Goal: Transaction & Acquisition: Purchase product/service

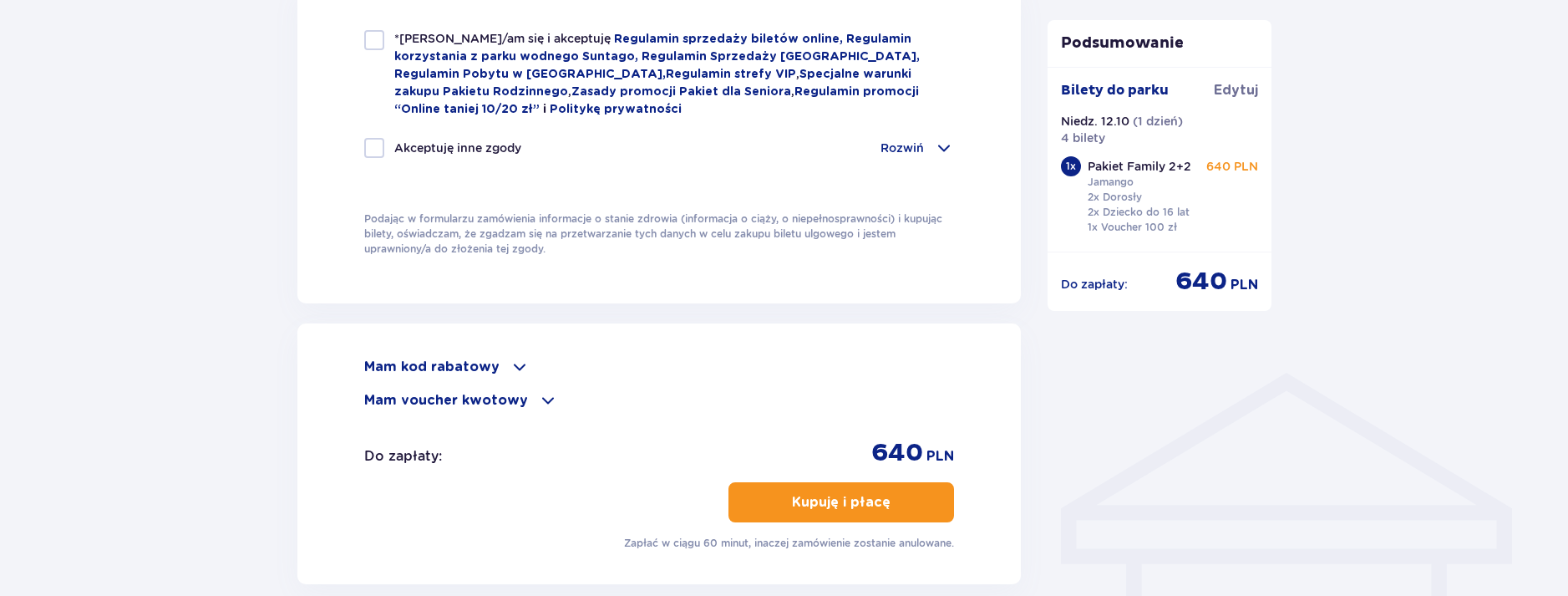
scroll to position [901, 0]
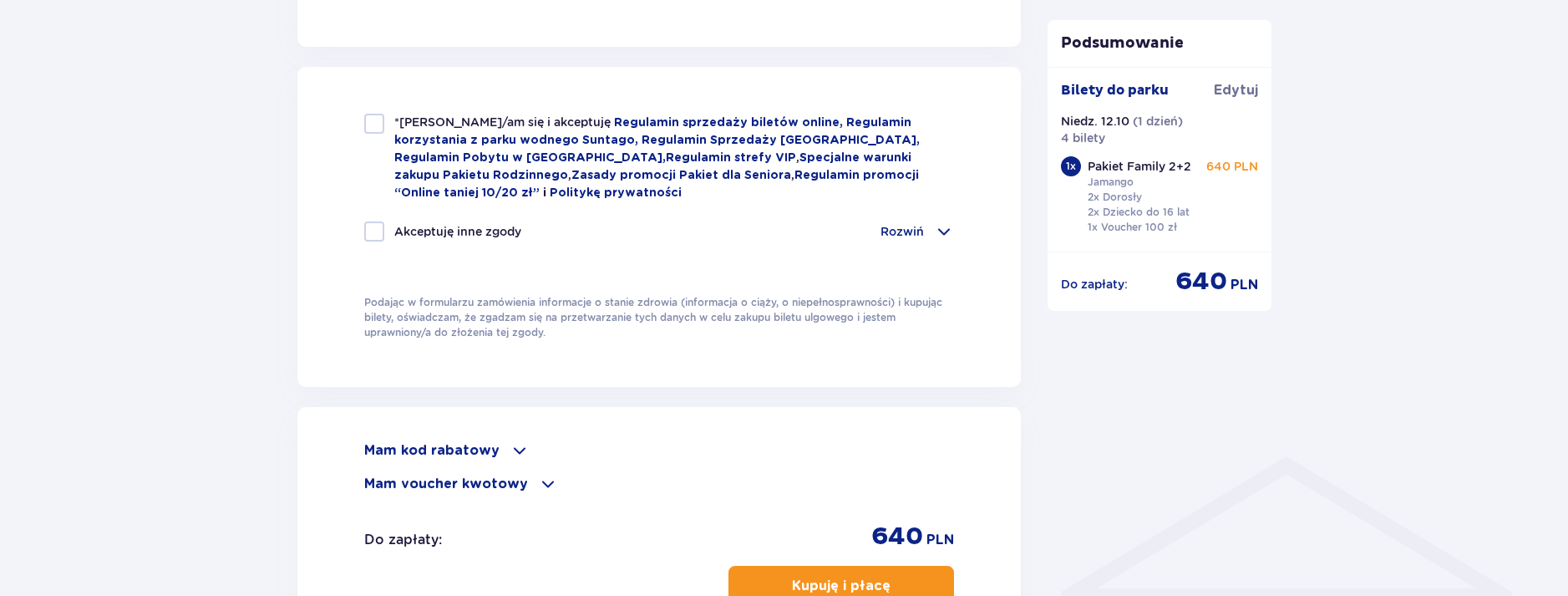
click at [1132, 462] on div "Podsumowanie Dodano bilety do zamówienia Bilety do parku Edytuj Niedz. 12.10 ( …" at bounding box center [1160, 14] width 251 height 1475
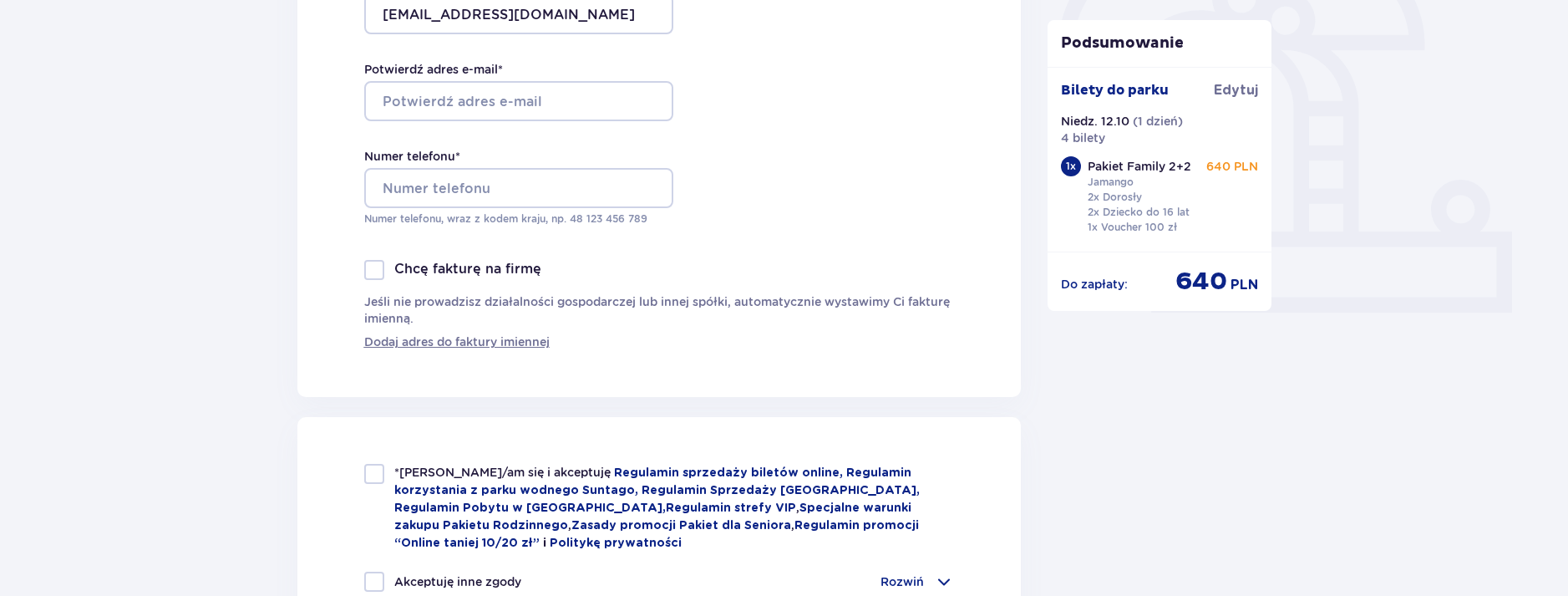
scroll to position [585, 0]
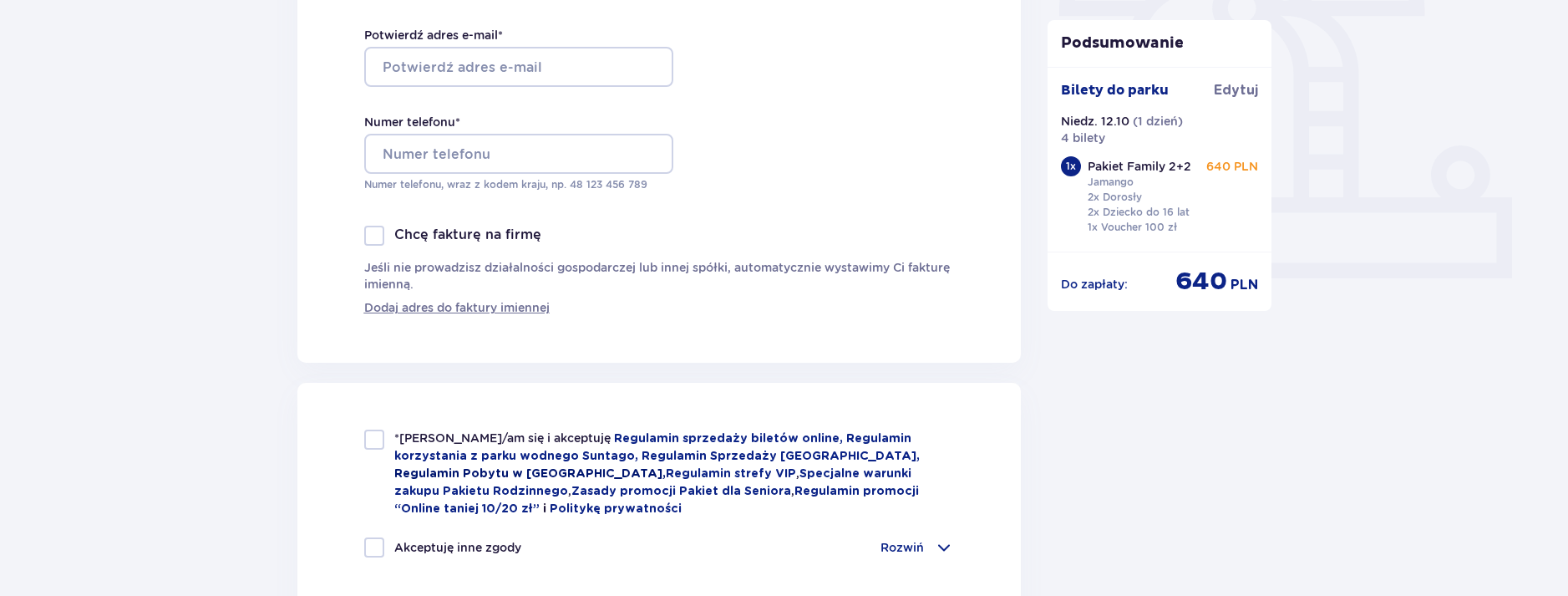
click at [666, 468] on link "Regulamin Pobytu w Suntago Village ," at bounding box center [530, 474] width 271 height 11
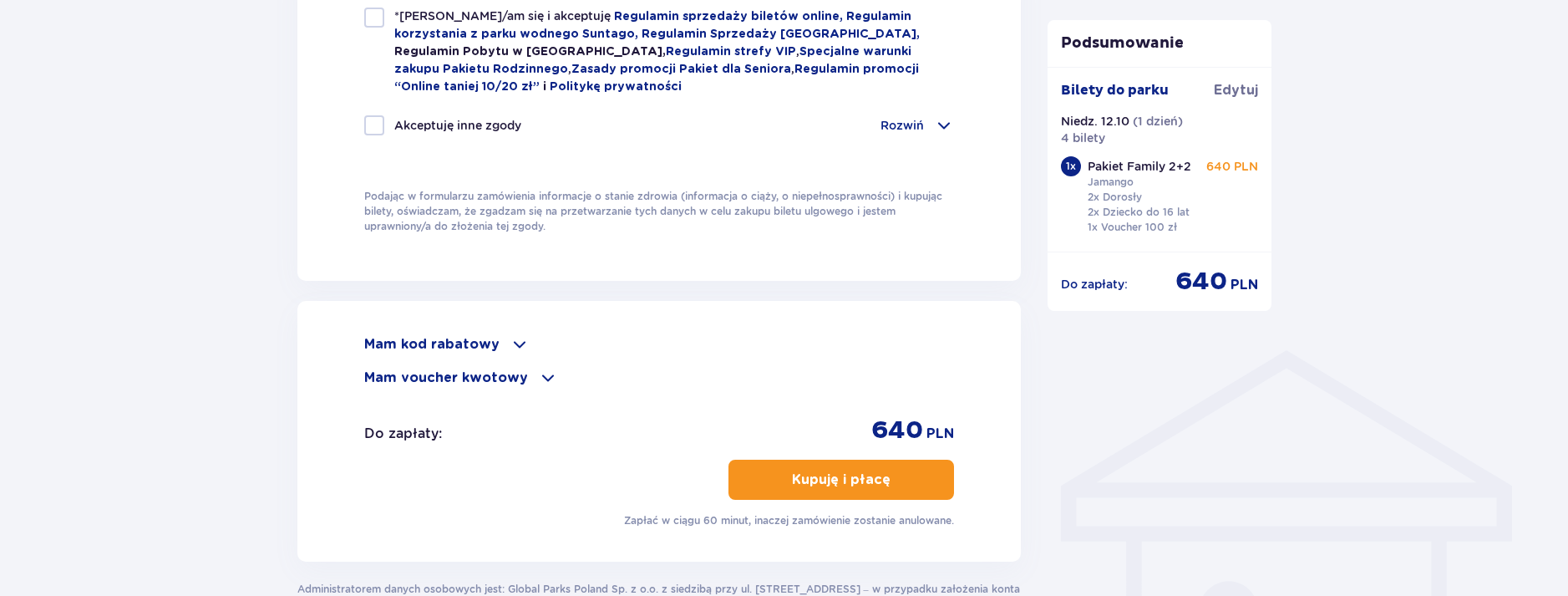
scroll to position [818, 0]
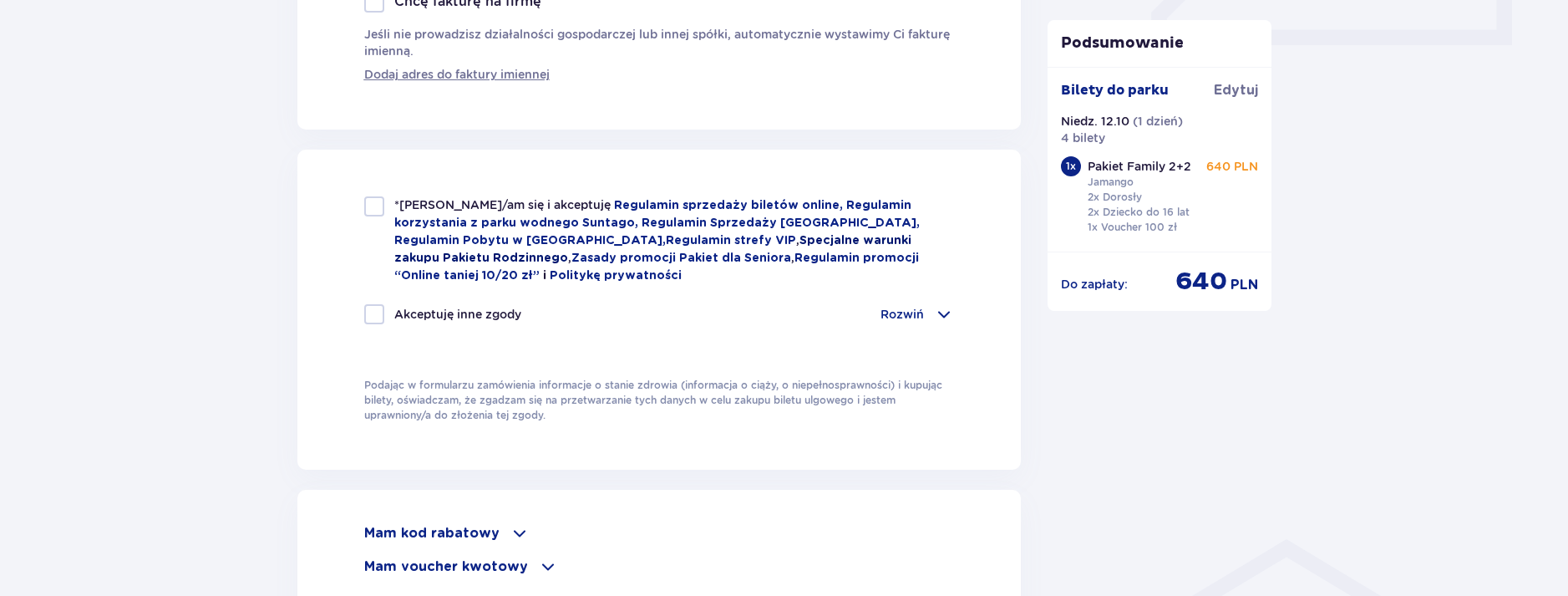
click at [761, 235] on link "Specjalne warunki zakupu Pakietu Rodzinnego" at bounding box center [653, 250] width 517 height 29
click at [377, 203] on div at bounding box center [374, 206] width 20 height 20
checkbox input "true"
click at [376, 307] on div at bounding box center [374, 314] width 20 height 20
checkbox input "true"
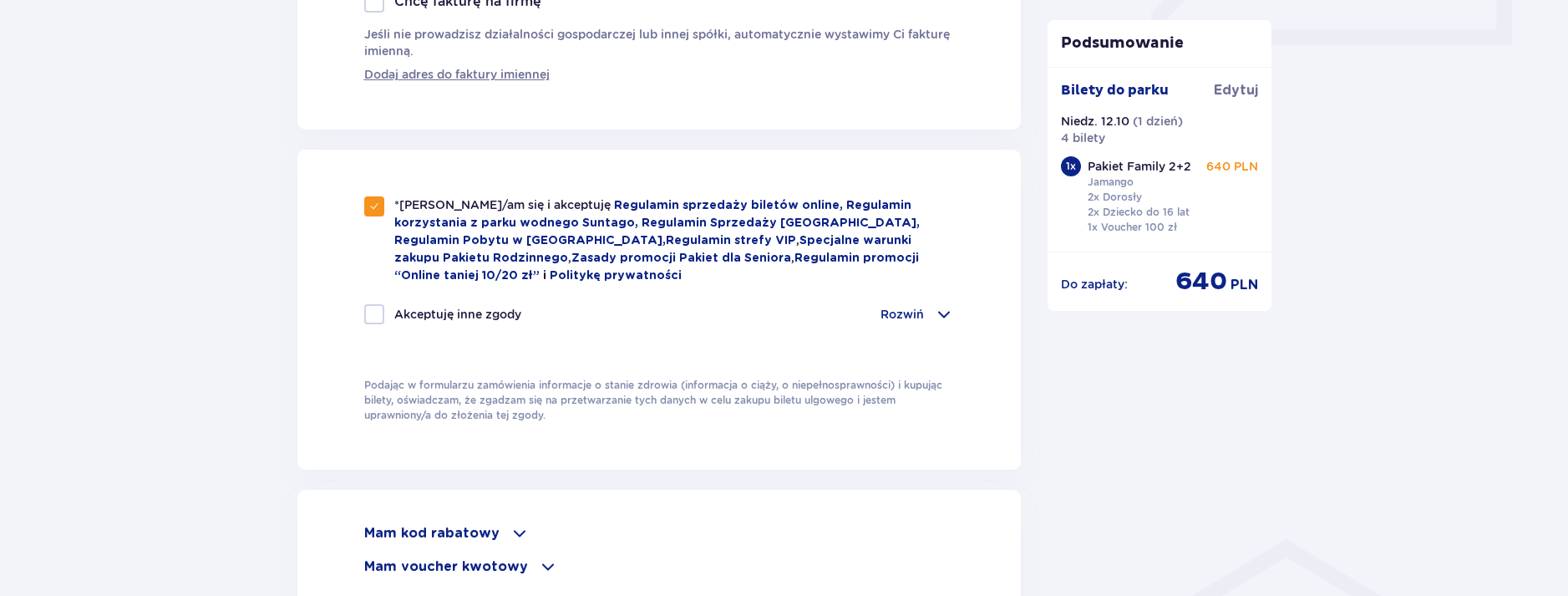
checkbox input "true"
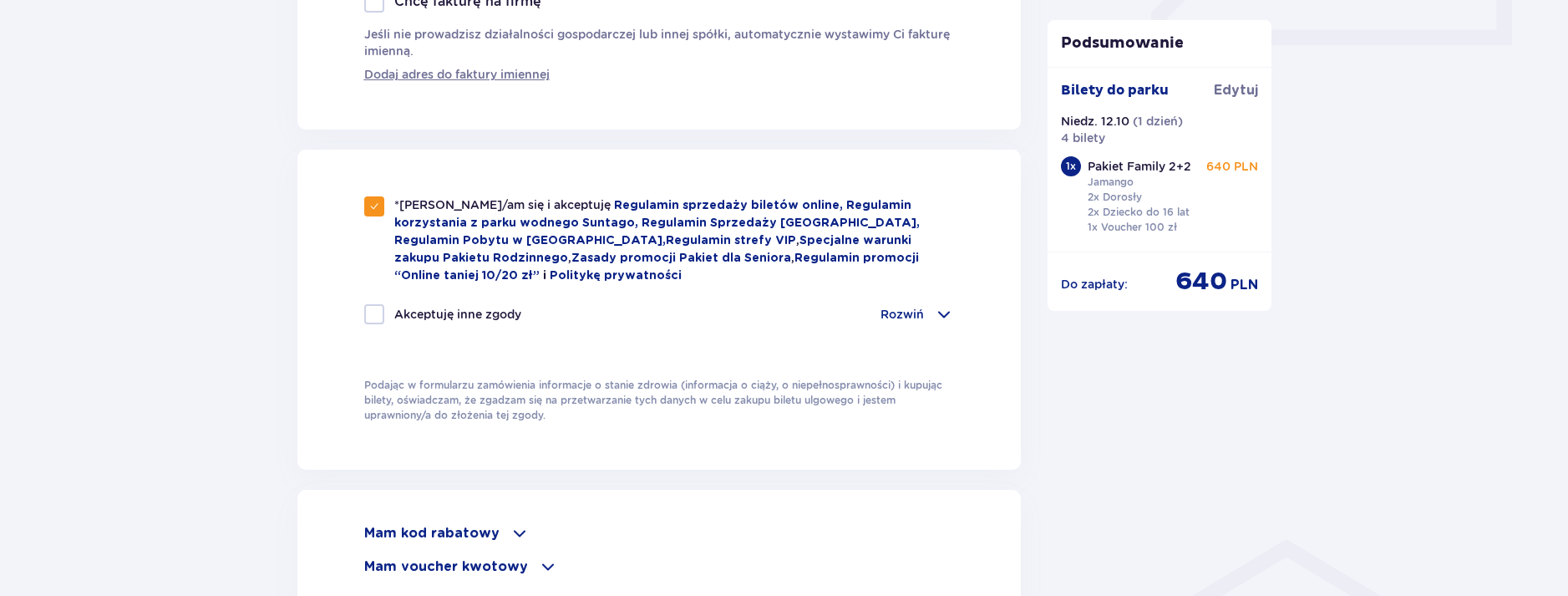
checkbox input "true"
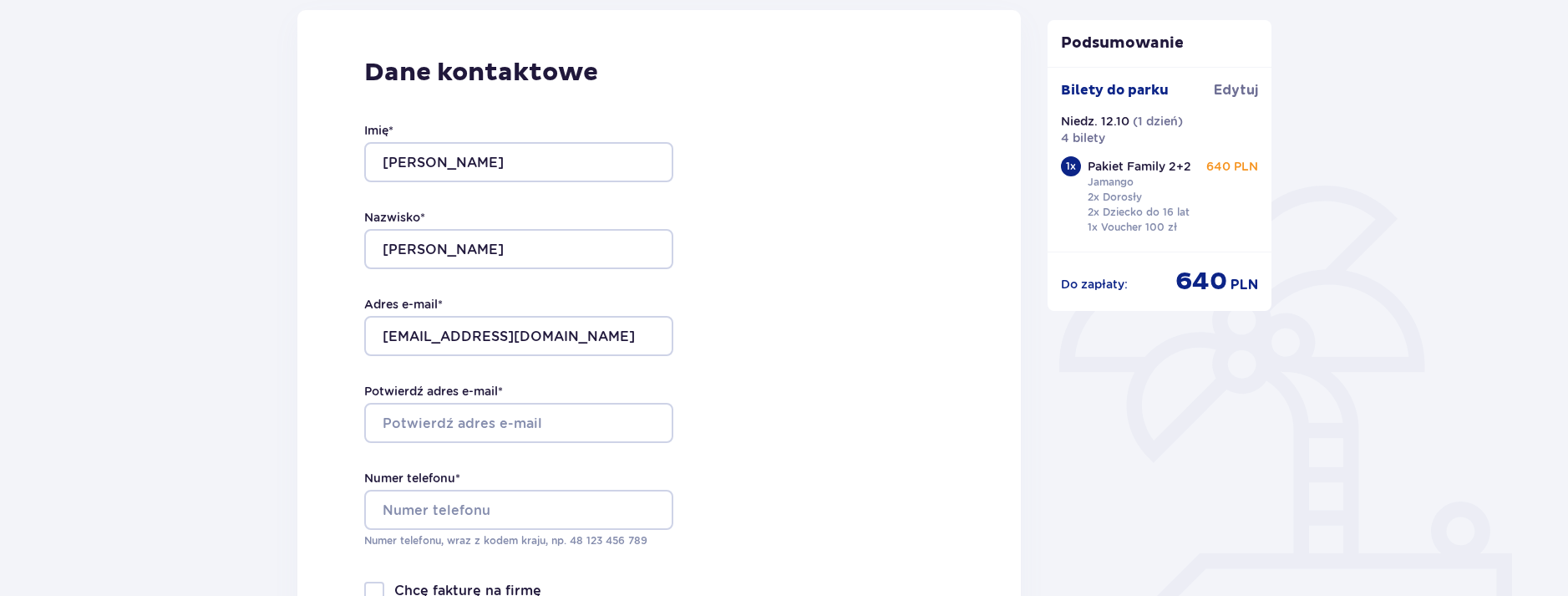
scroll to position [251, 0]
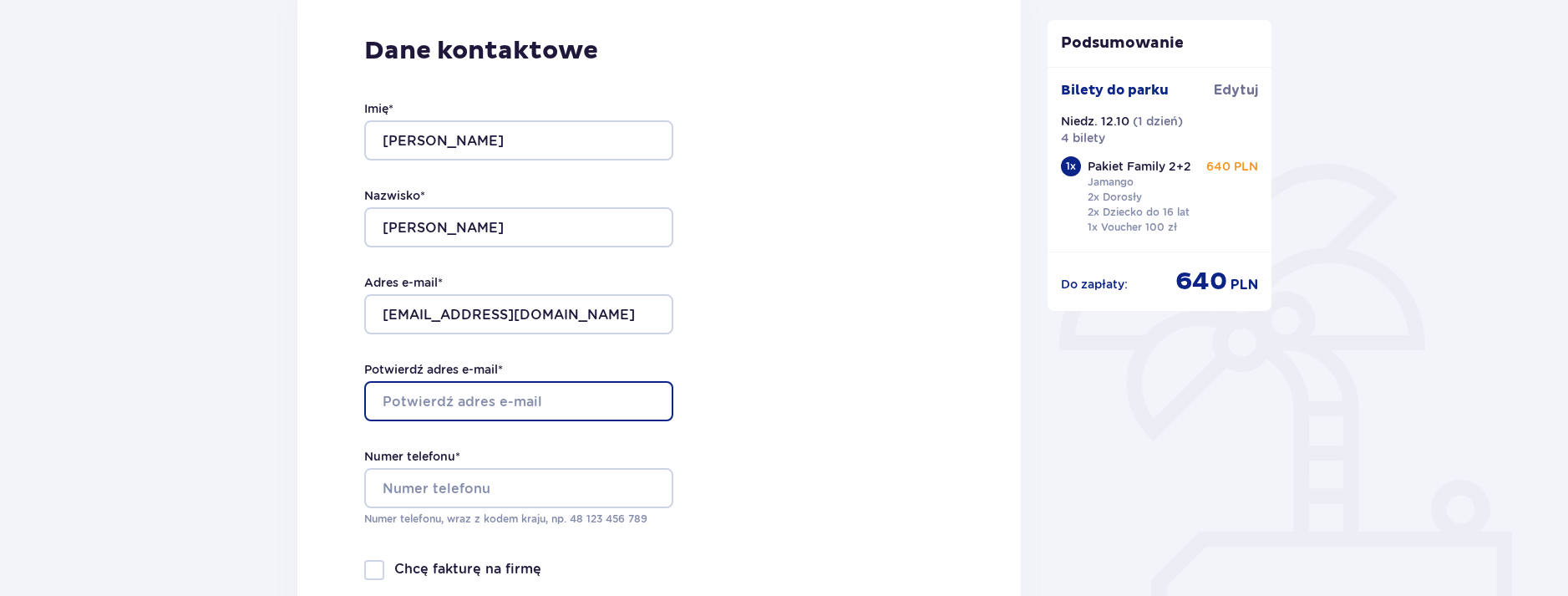
click at [457, 401] on input "Potwierdź adres e-mail *" at bounding box center [519, 401] width 309 height 40
type input "doomi_79@wp.pl"
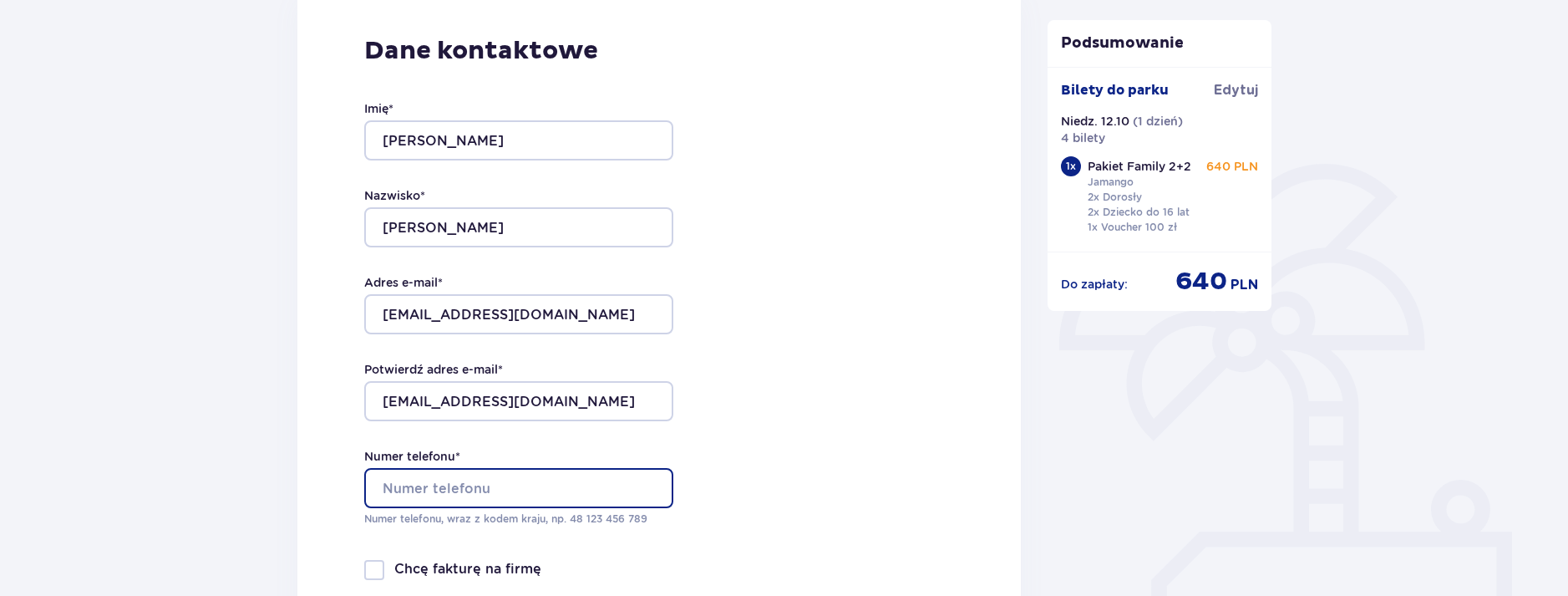
type input "882866718"
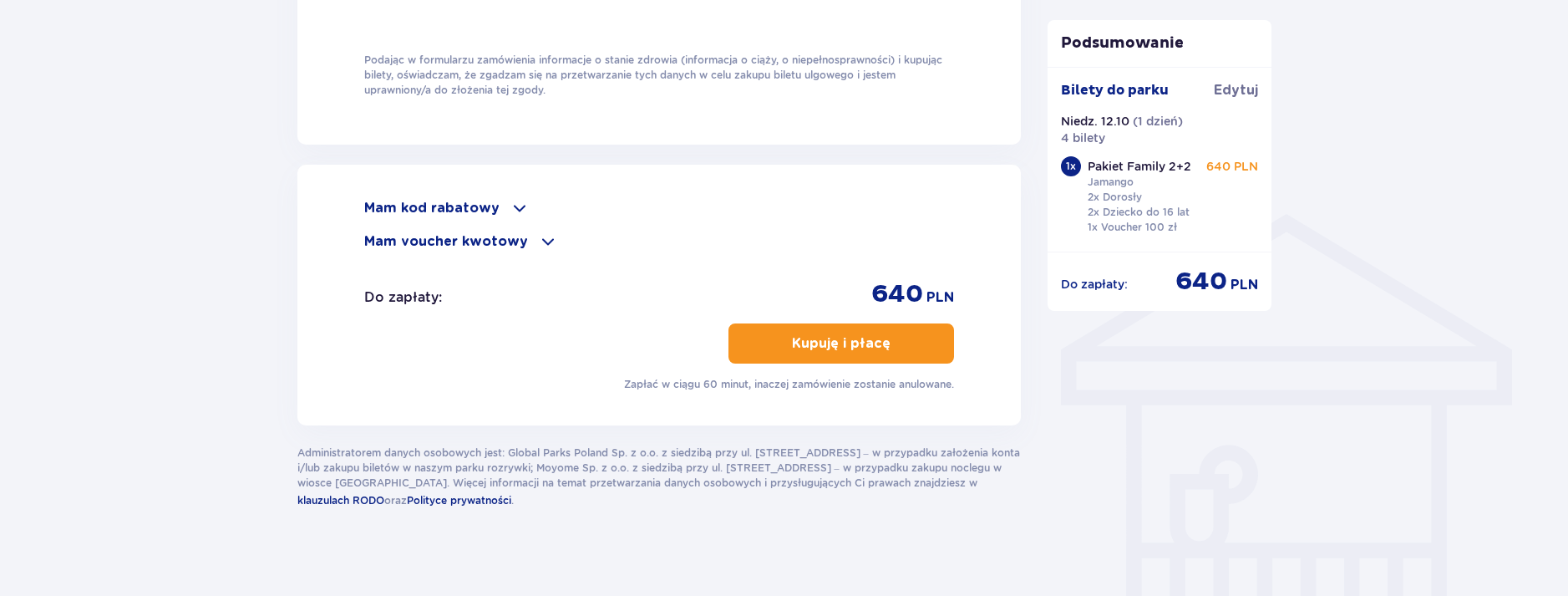
scroll to position [1153, 0]
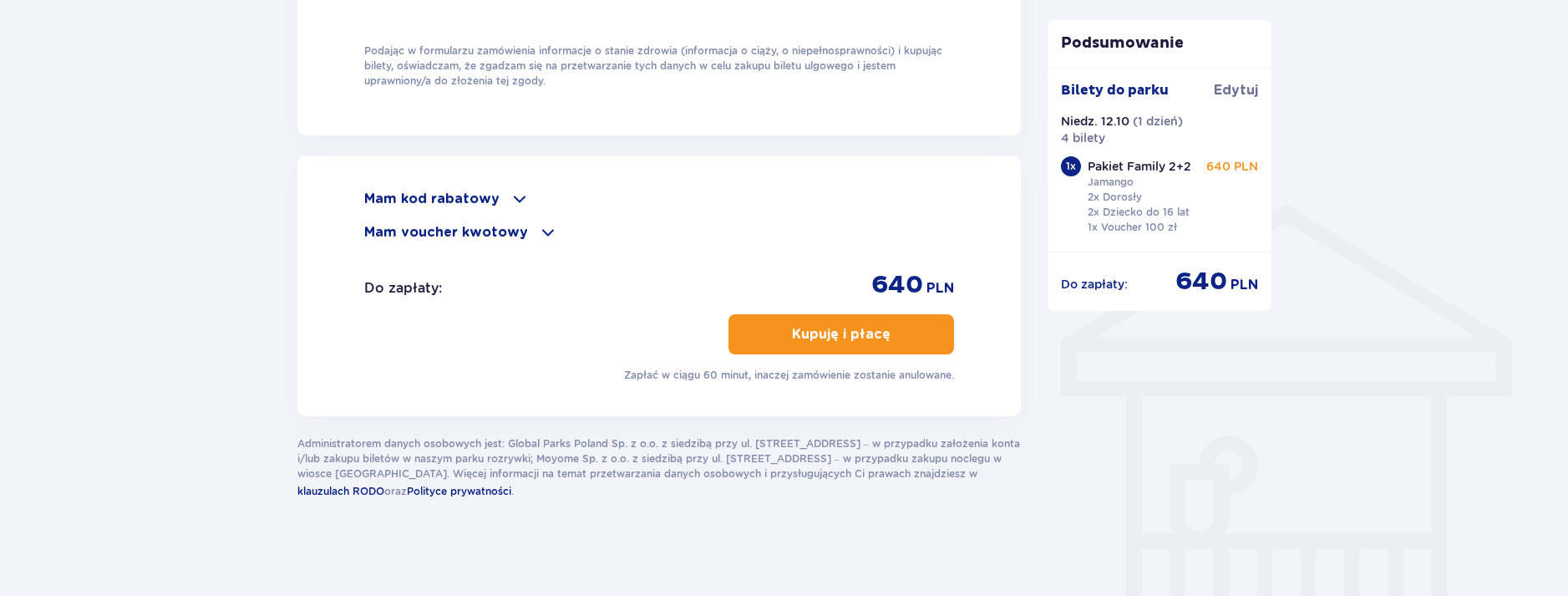
click at [820, 334] on p "Kupuję i płacę" at bounding box center [841, 334] width 99 height 18
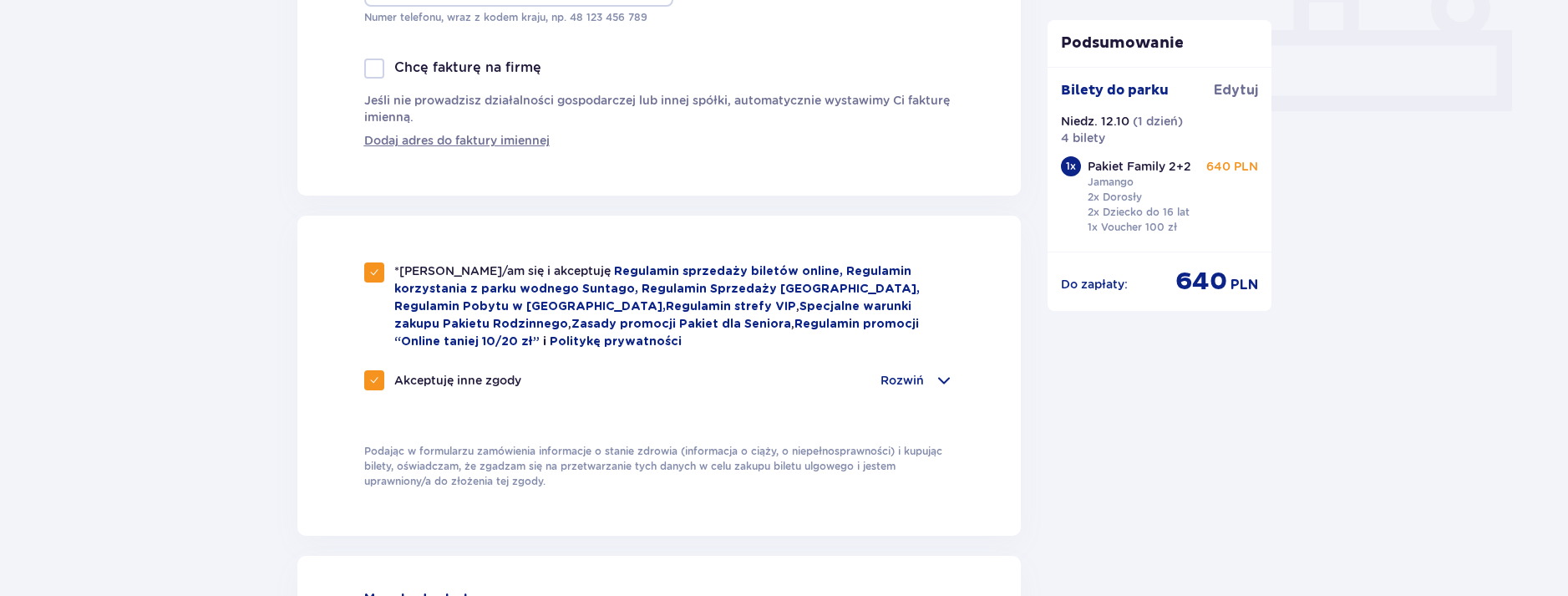
scroll to position [1086, 0]
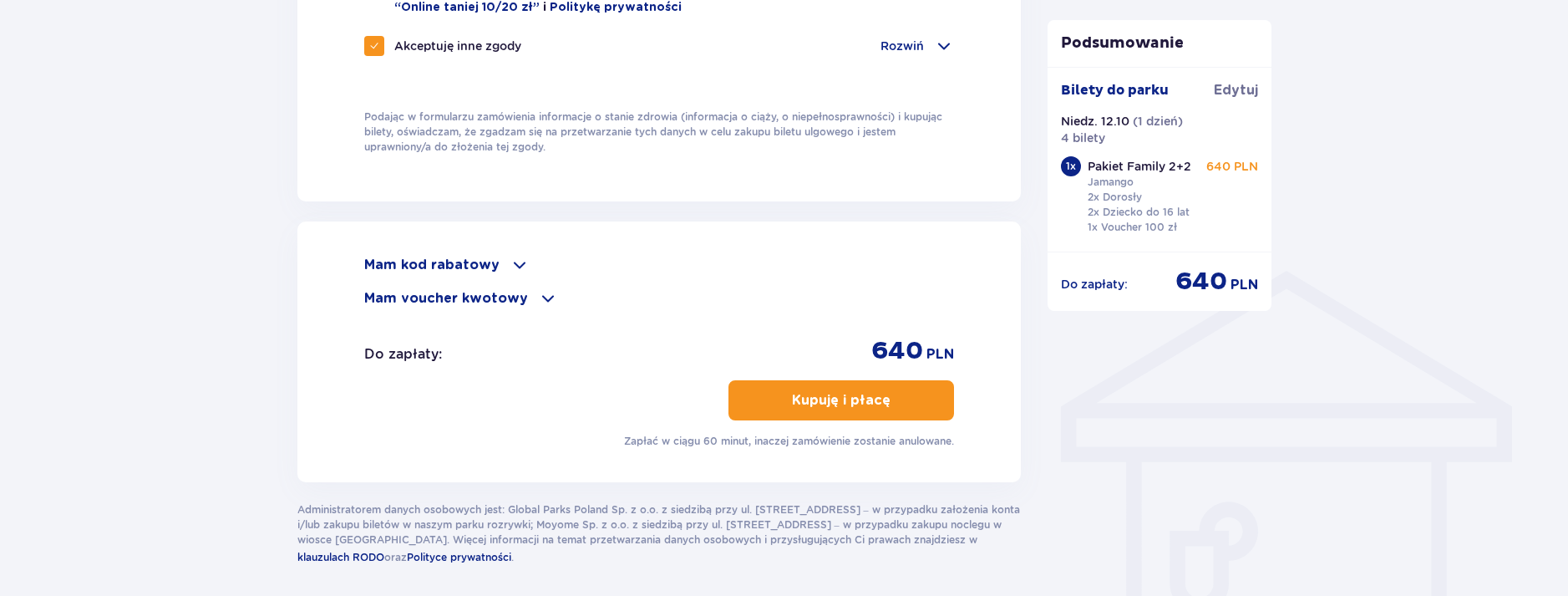
click at [838, 395] on p "Kupuję i płacę" at bounding box center [841, 400] width 99 height 18
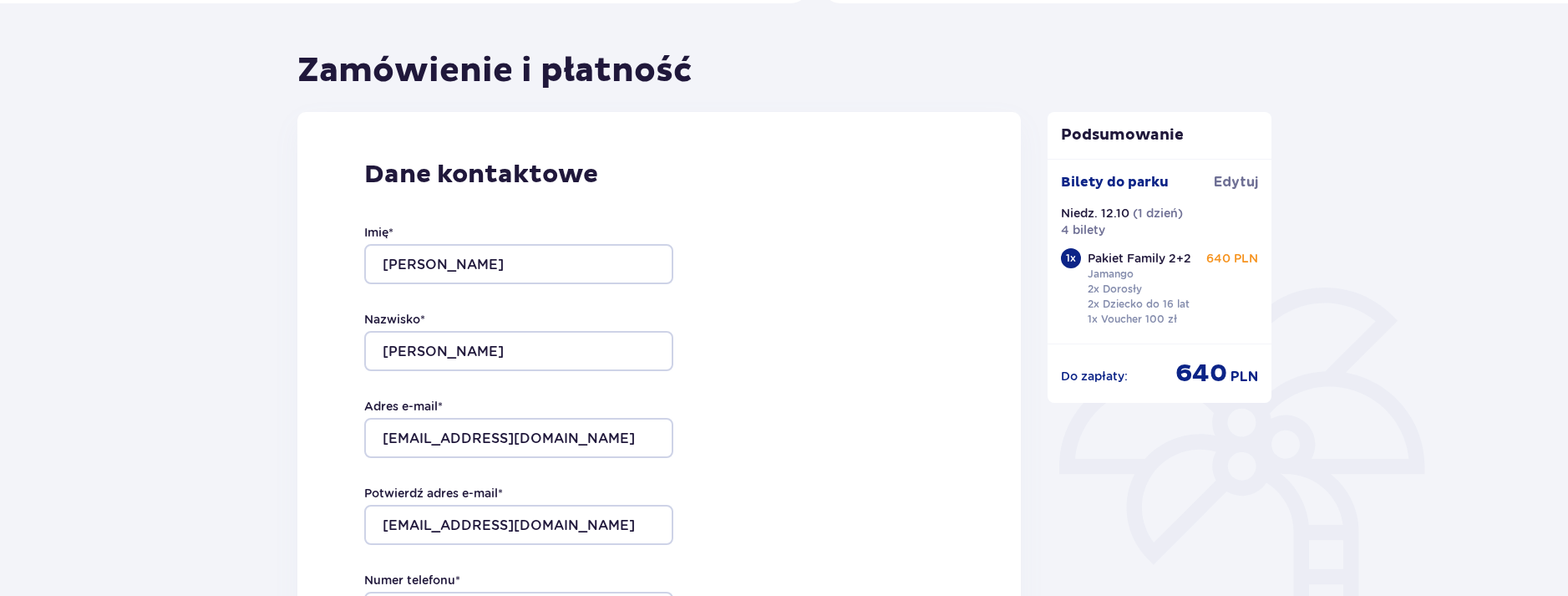
scroll to position [0, 0]
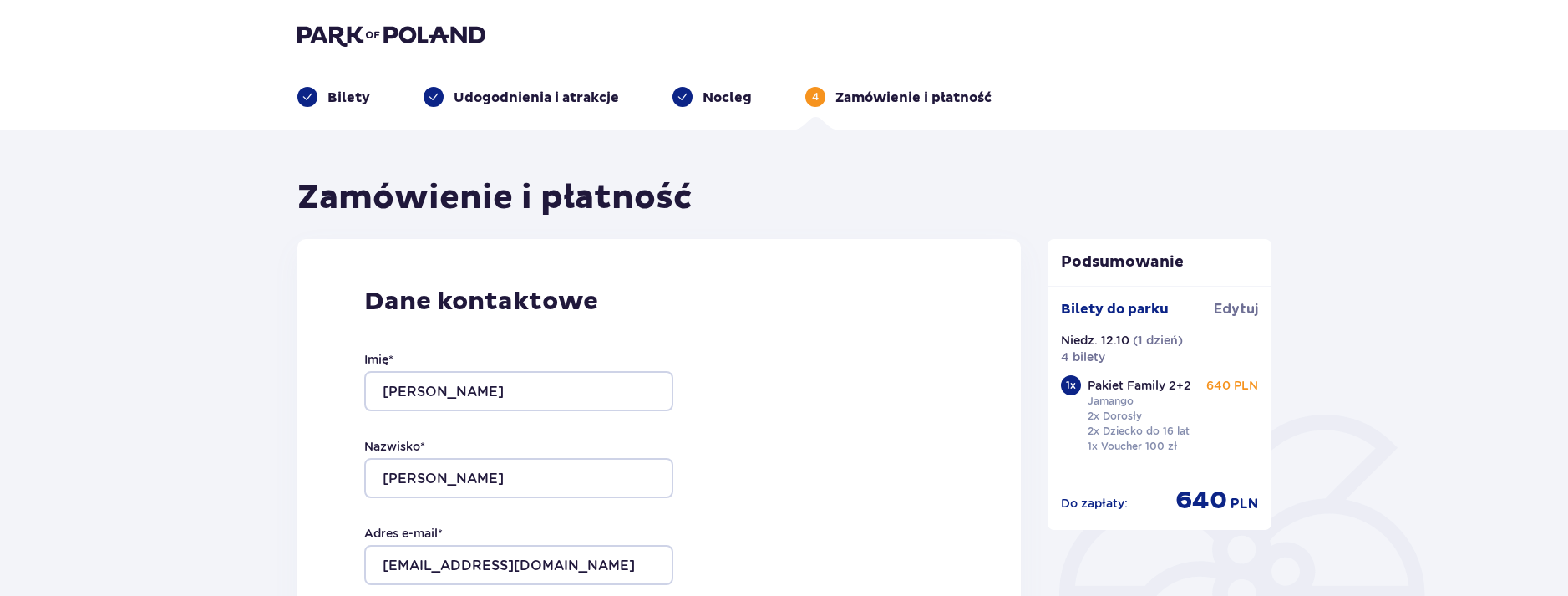
click at [709, 97] on p "Nocleg" at bounding box center [727, 97] width 49 height 18
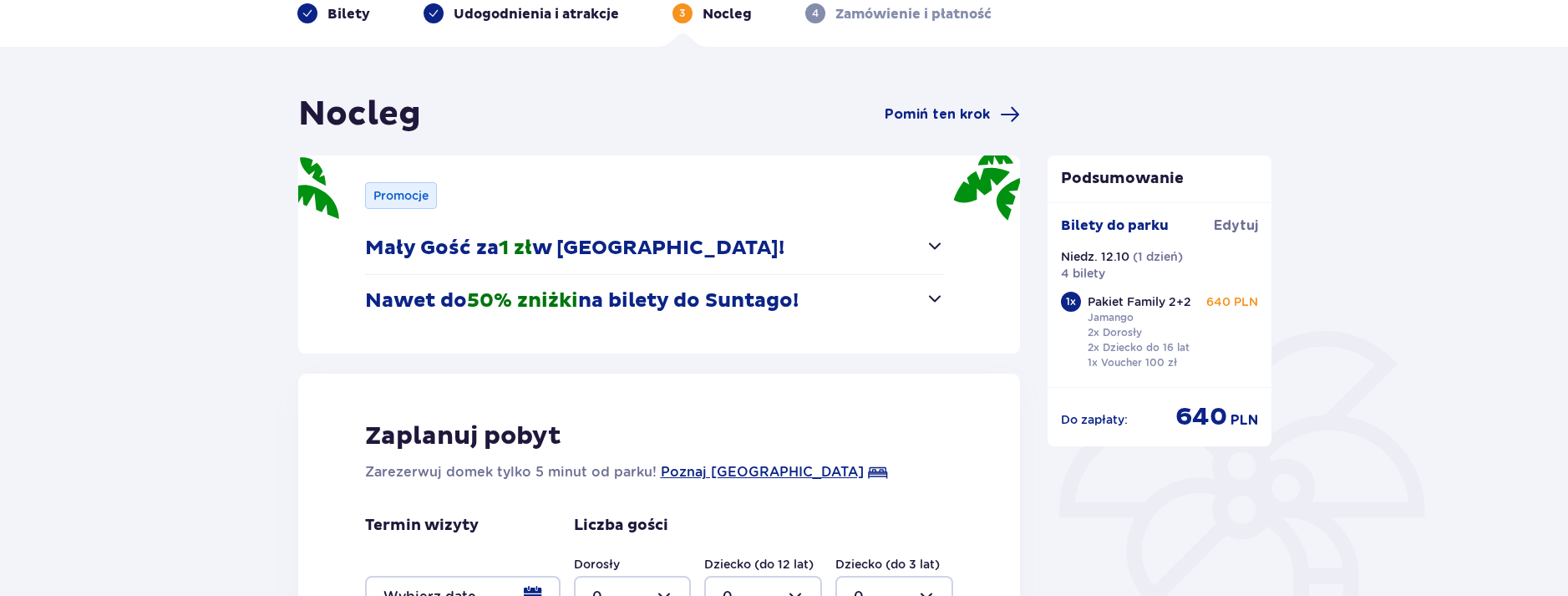
scroll to position [386, 0]
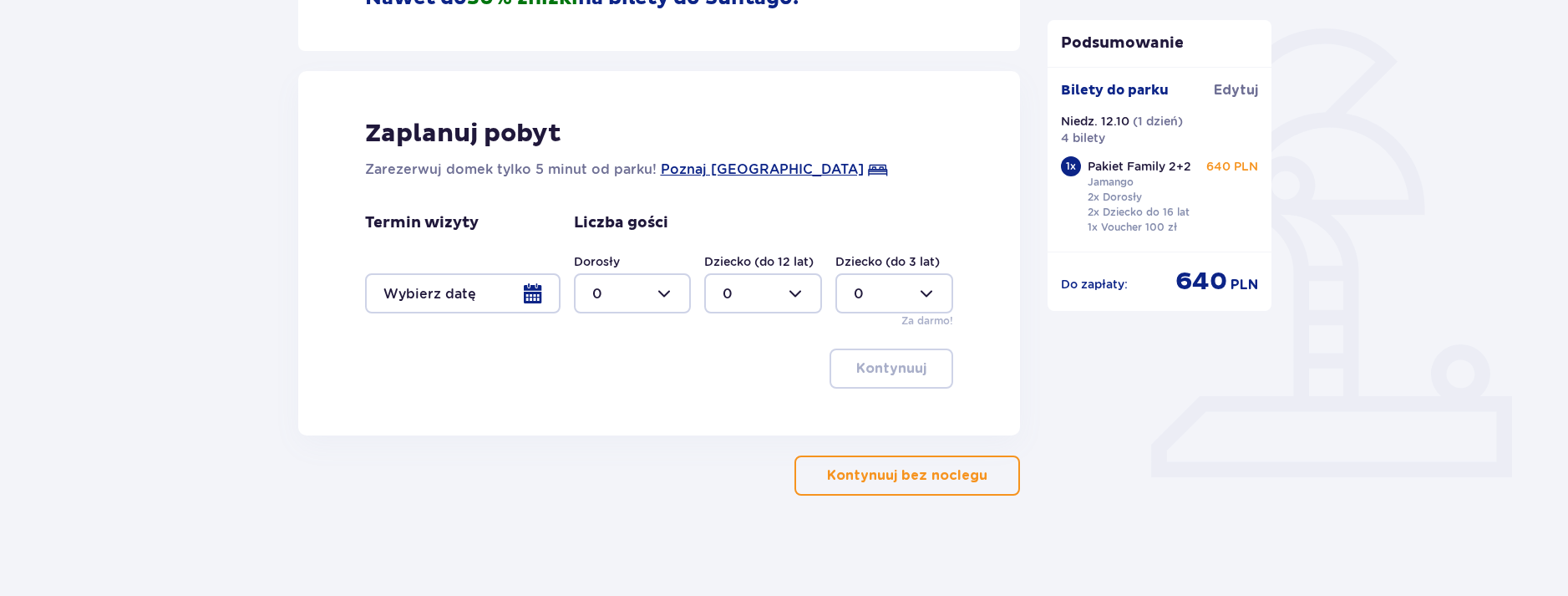
click at [889, 473] on p "Kontynuuj bez noclegu" at bounding box center [907, 475] width 160 height 18
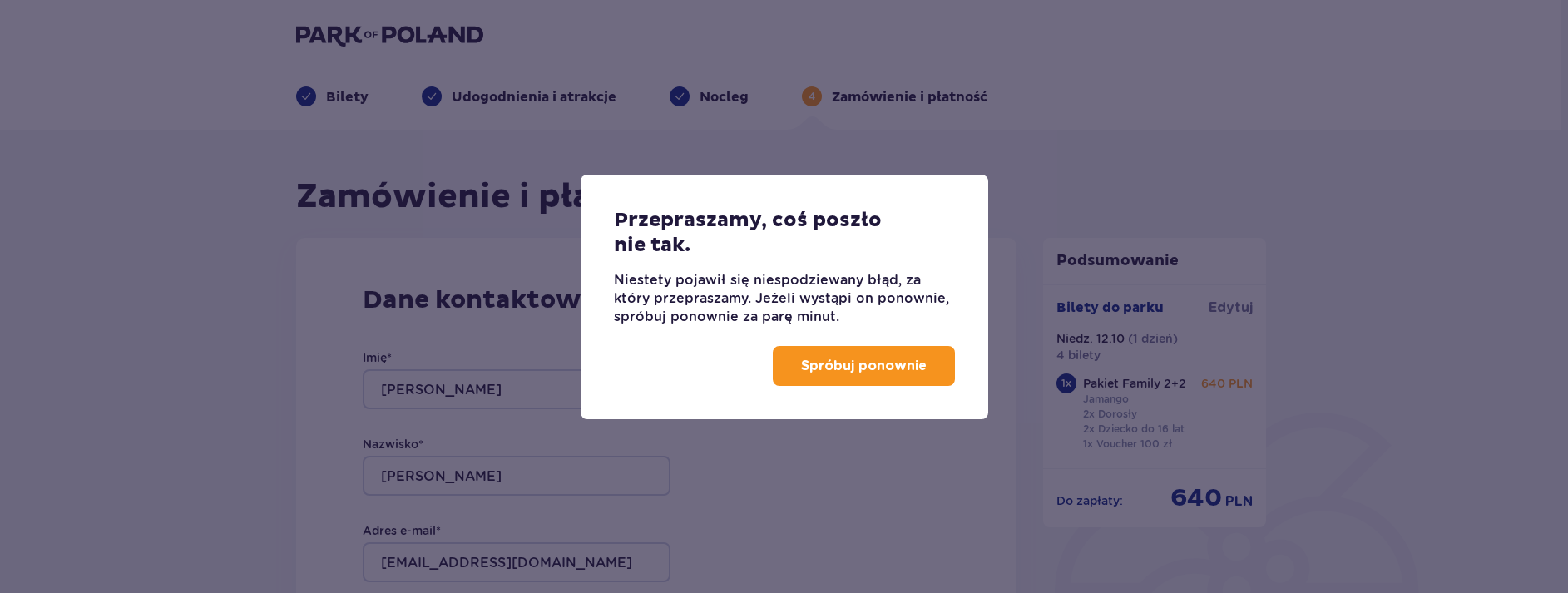
click at [882, 366] on p "Spróbuj ponownie" at bounding box center [863, 365] width 125 height 18
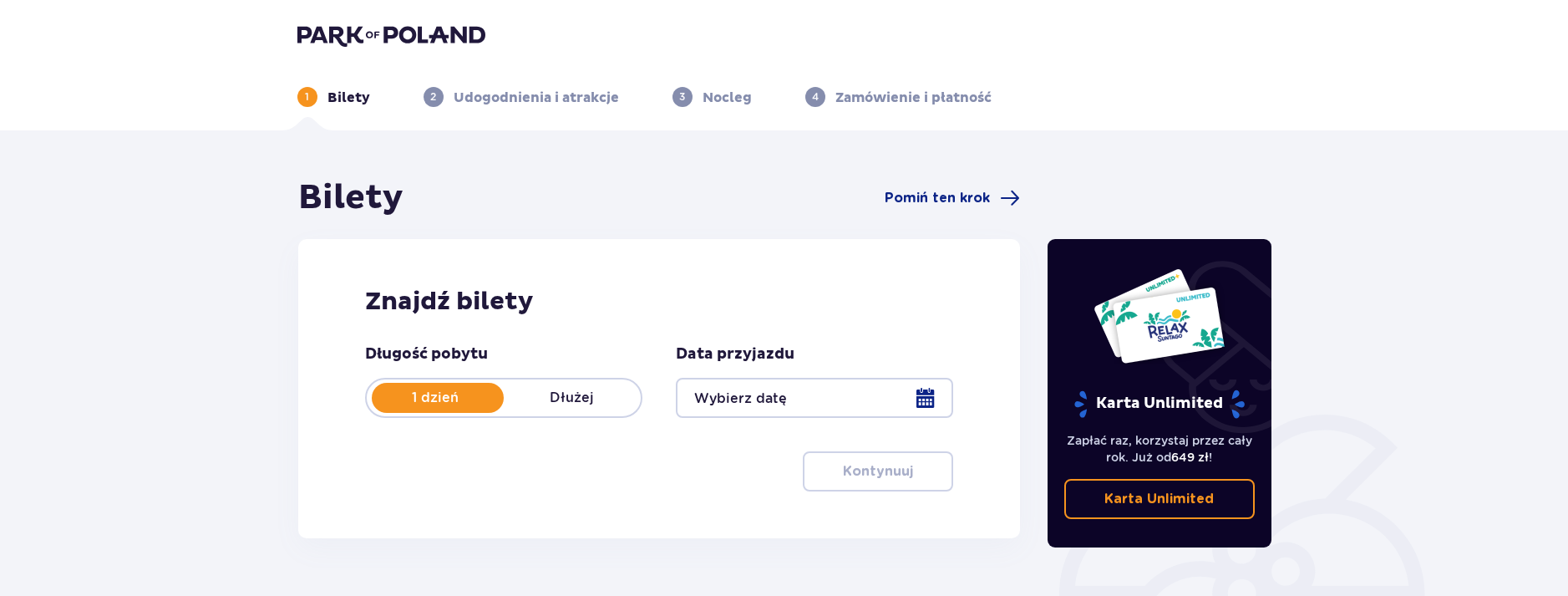
click at [728, 400] on div at bounding box center [814, 397] width 278 height 40
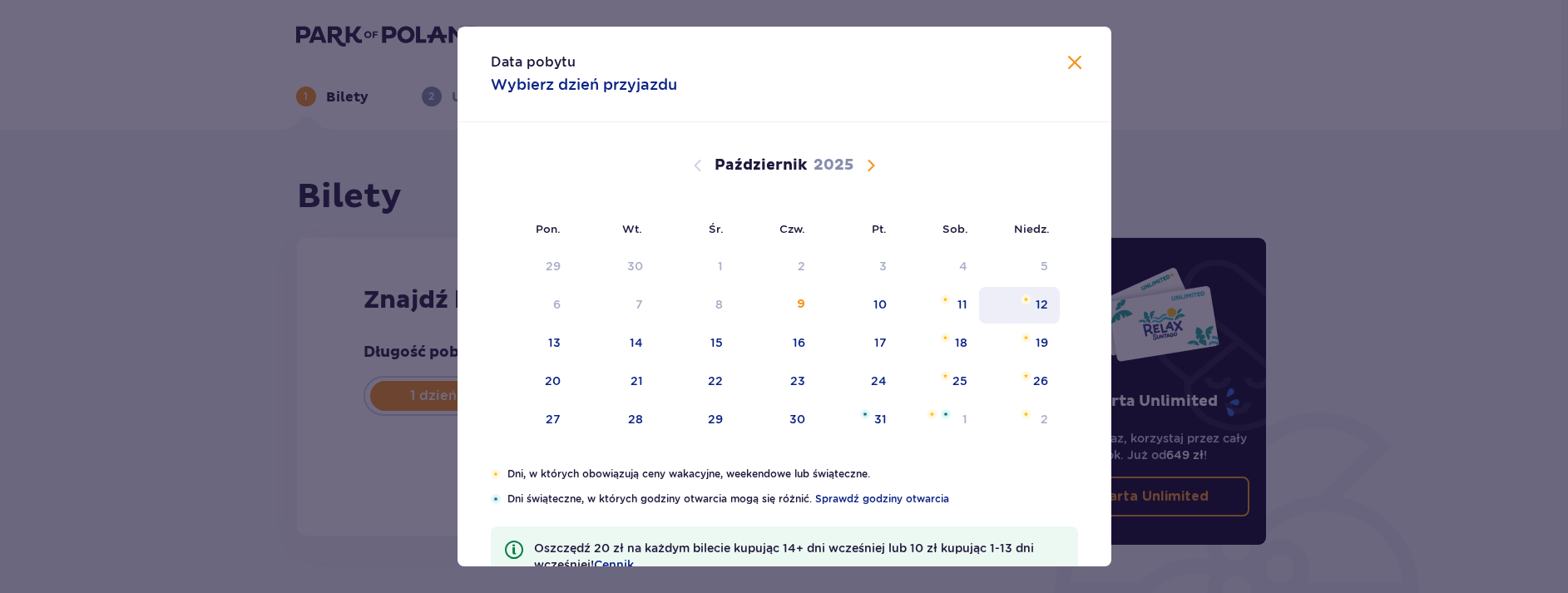
click at [1036, 304] on div "12" at bounding box center [1042, 304] width 12 height 16
type input "12.10.25"
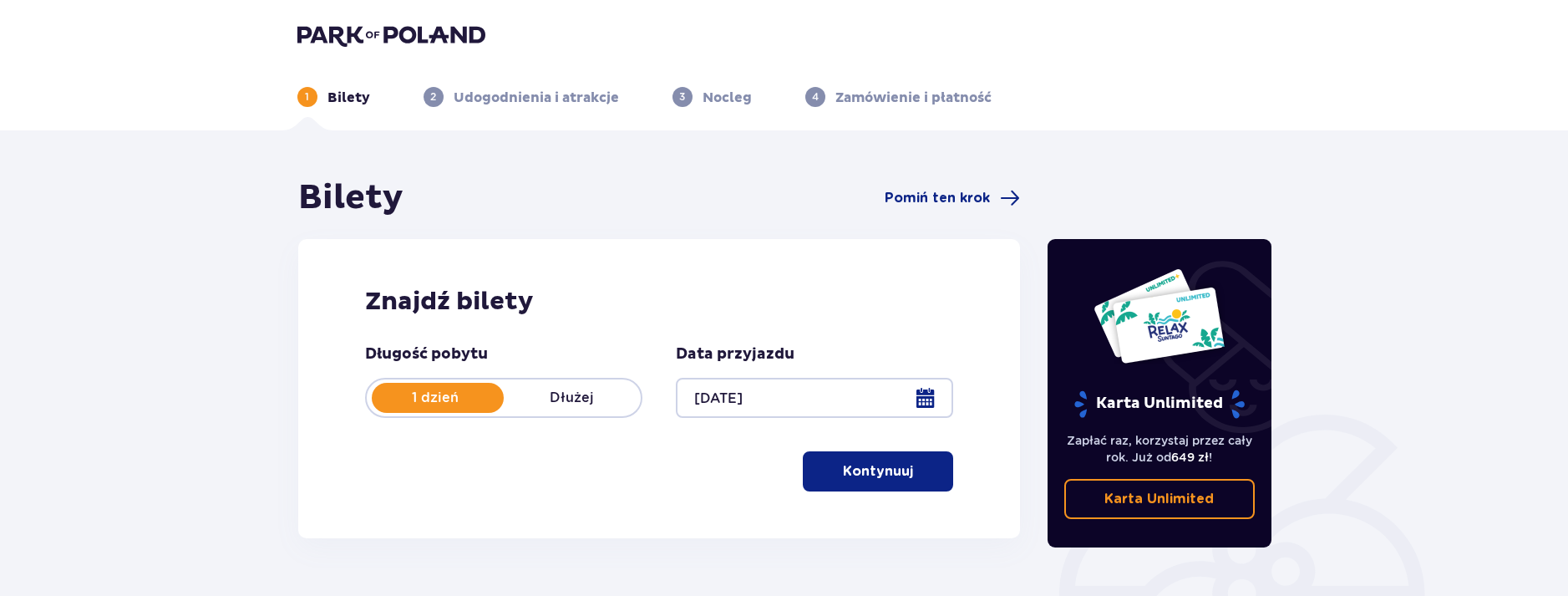
click at [890, 463] on p "Kontynuuj" at bounding box center [878, 471] width 70 height 18
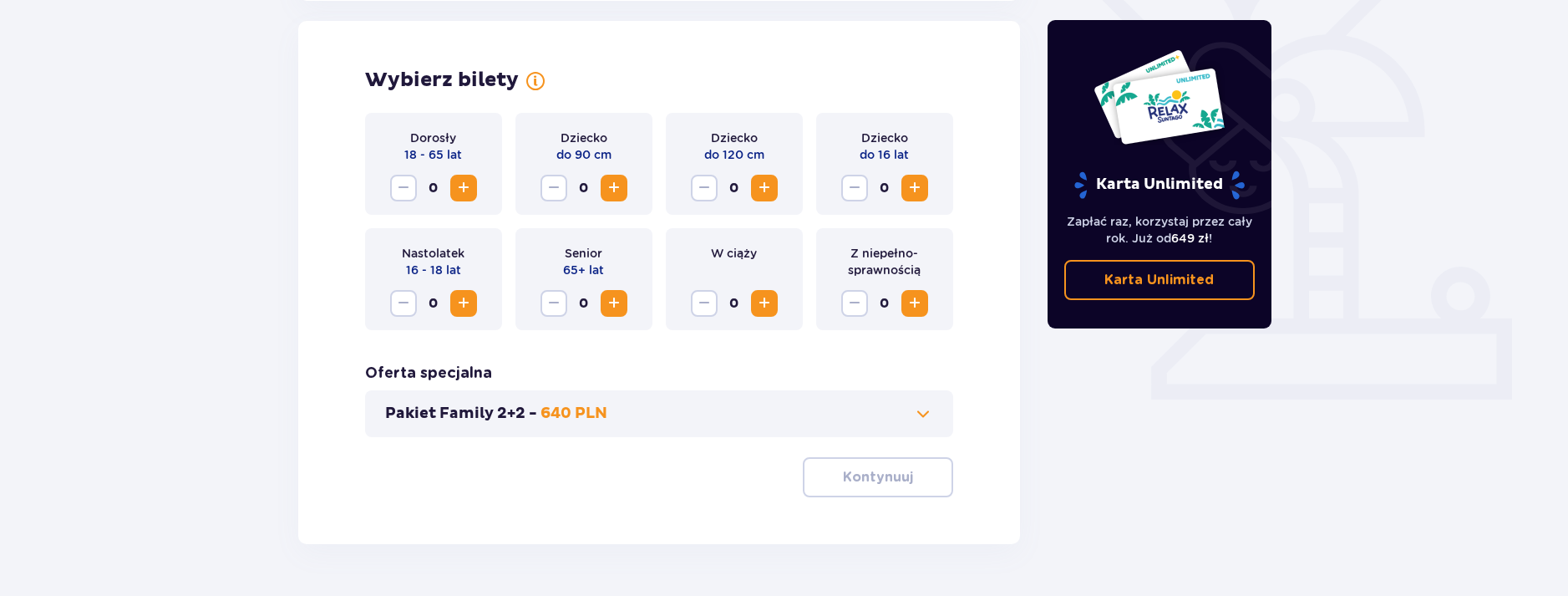
scroll to position [465, 0]
click at [907, 423] on button "Pakiet Family 2+2 - 640 PLN" at bounding box center [659, 412] width 549 height 20
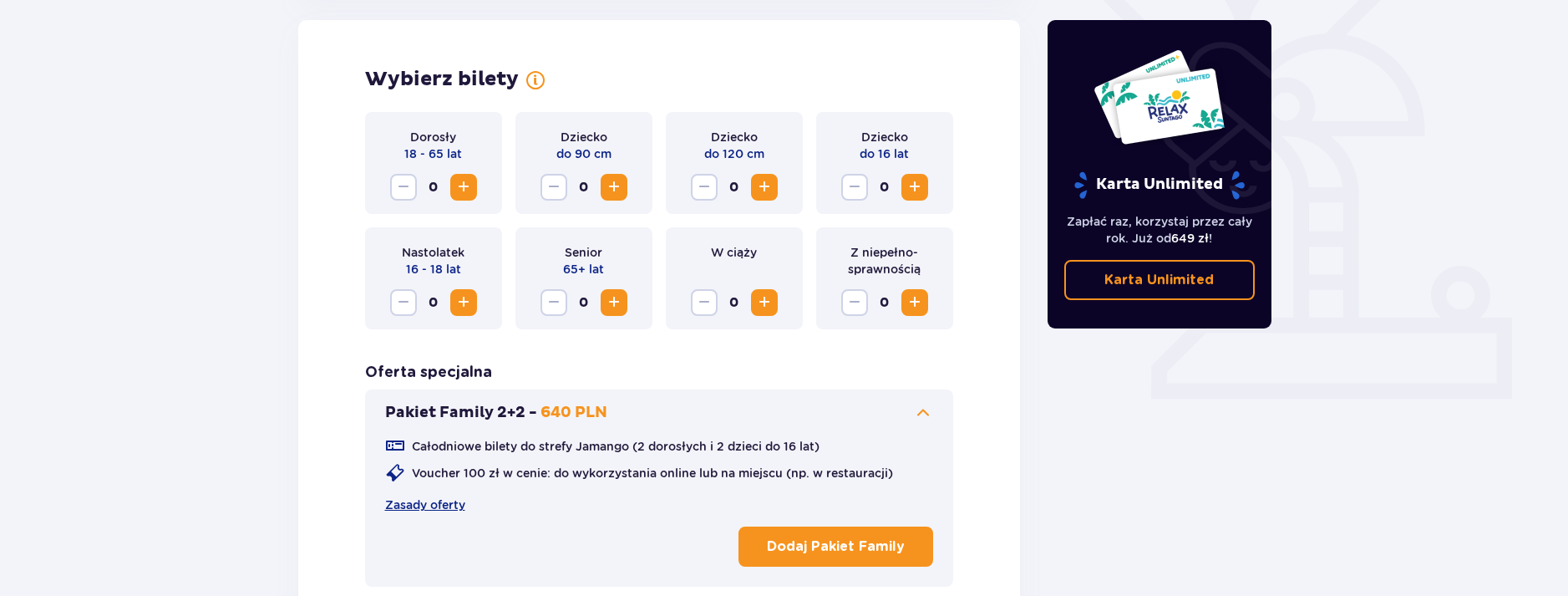
scroll to position [632, 0]
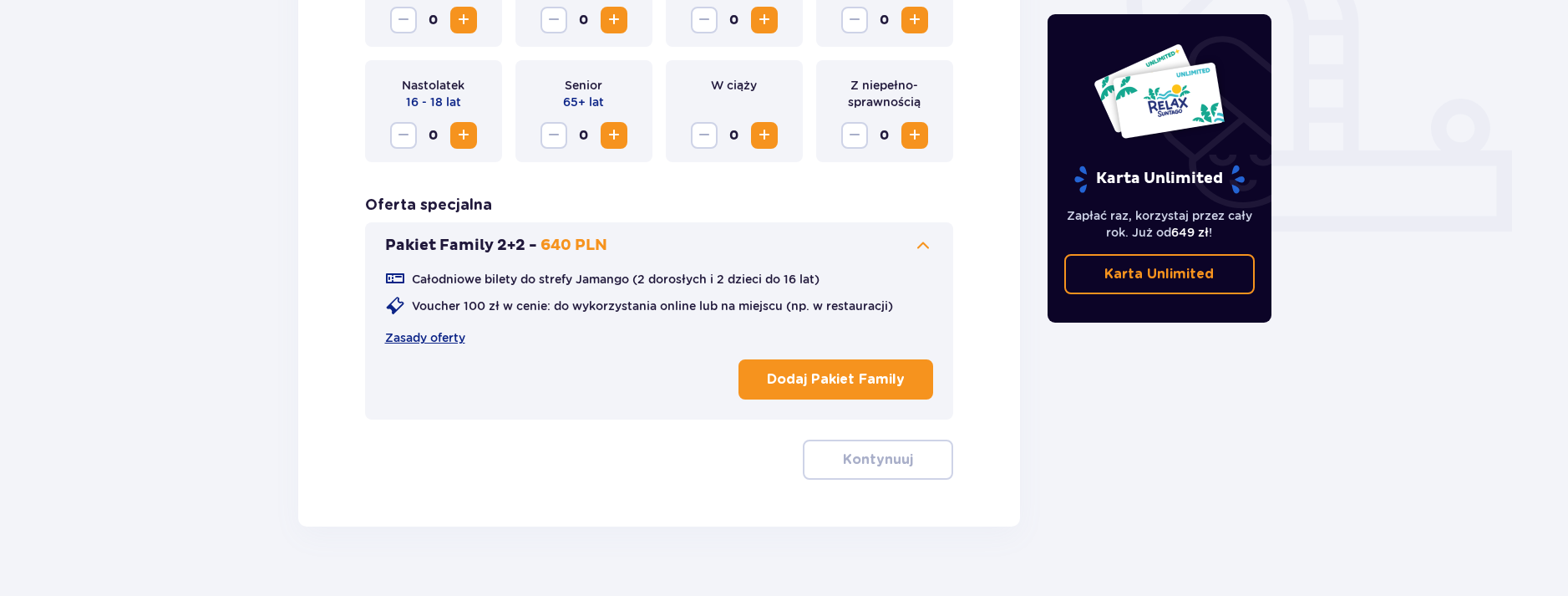
click at [812, 377] on p "Dodaj Pakiet Family" at bounding box center [835, 379] width 138 height 18
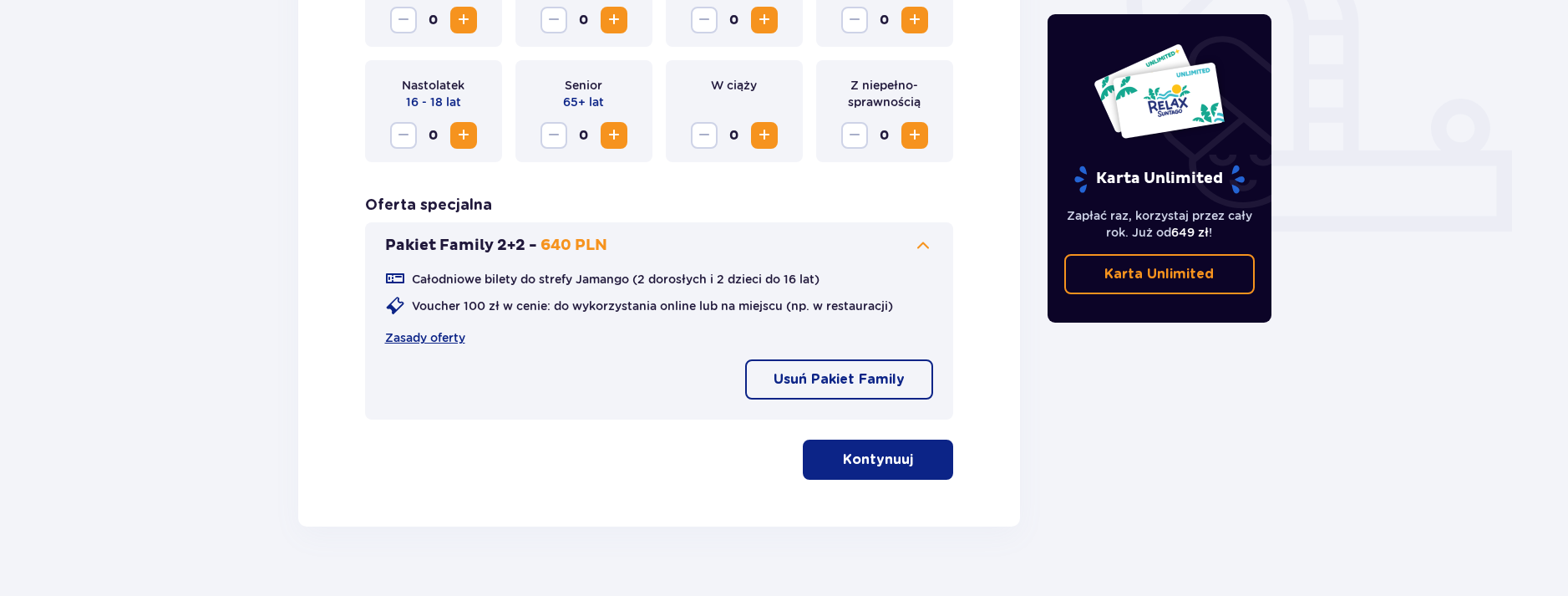
click at [843, 455] on p "Kontynuuj" at bounding box center [878, 459] width 70 height 18
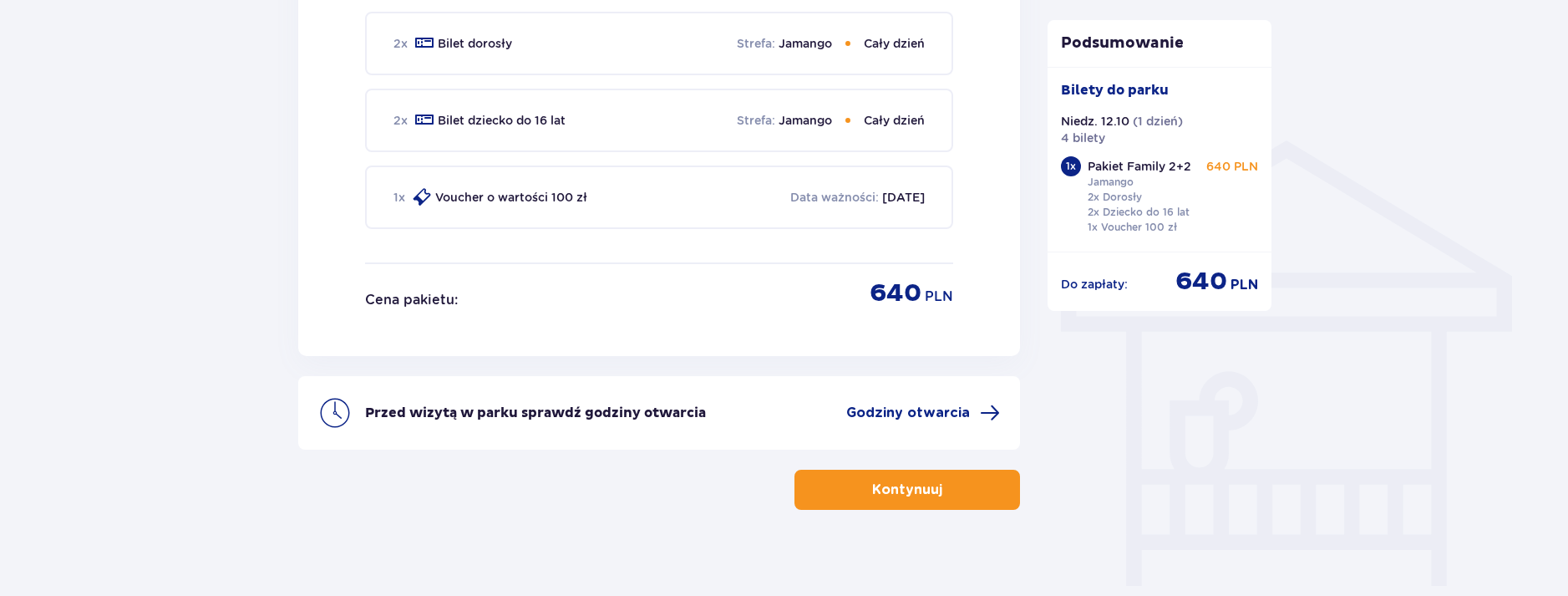
scroll to position [1231, 0]
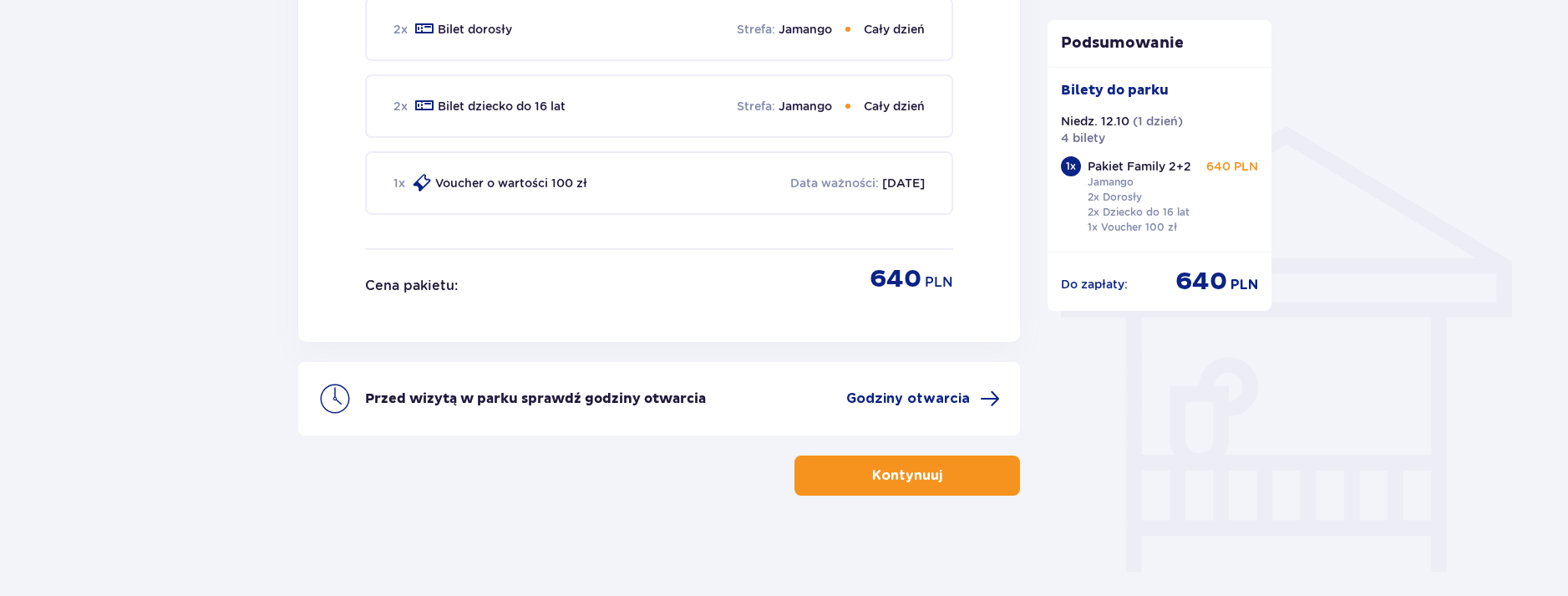
click at [928, 474] on p "Kontynuuj" at bounding box center [907, 475] width 70 height 18
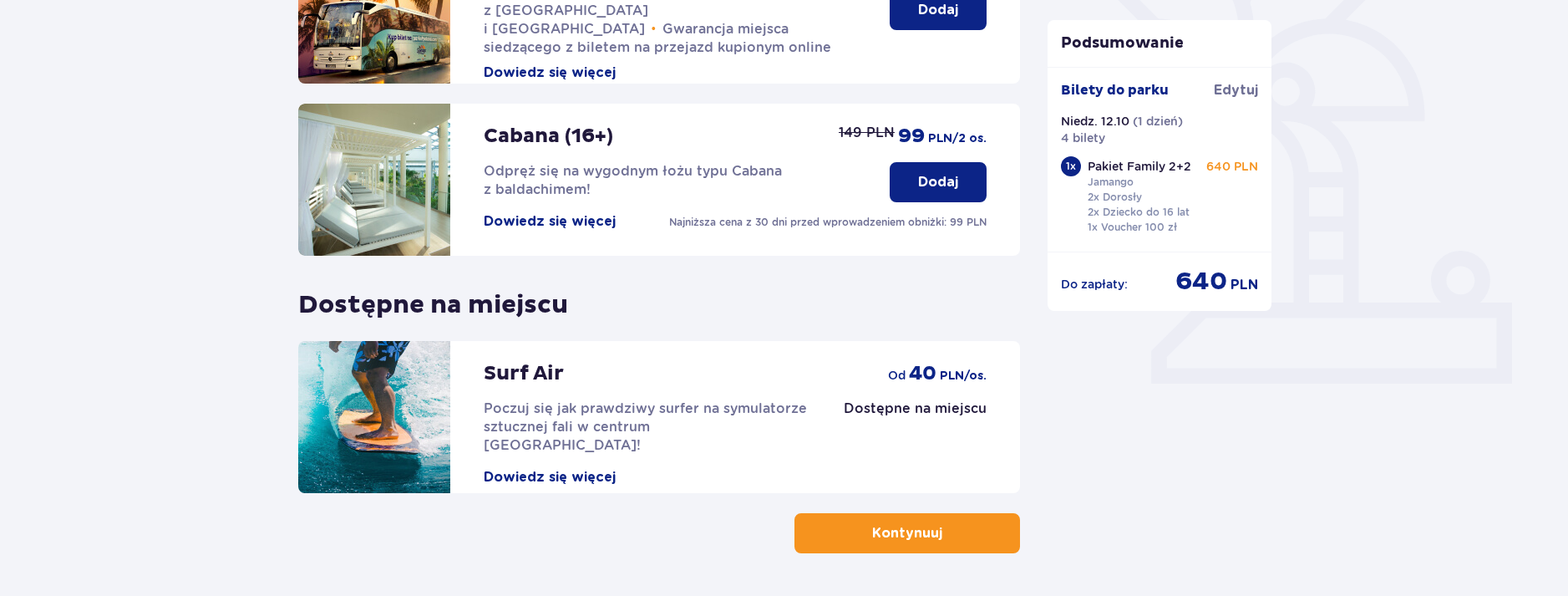
scroll to position [538, 0]
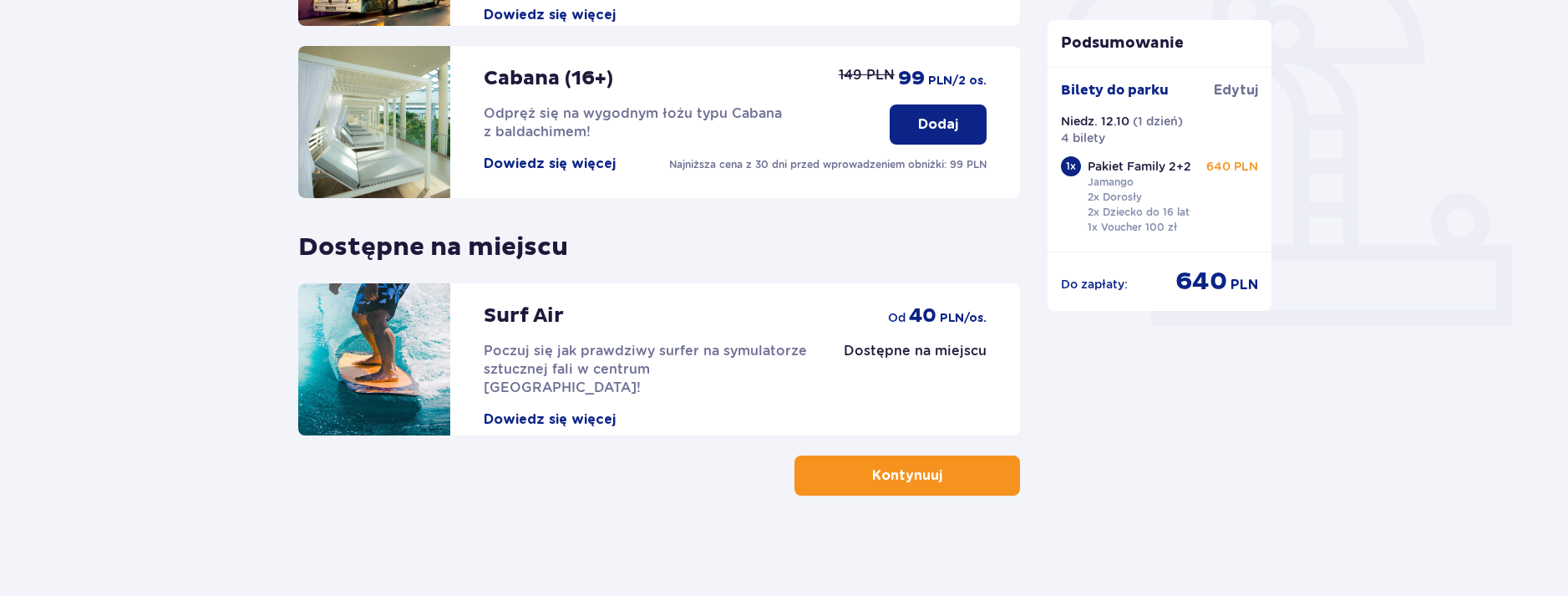
click at [921, 471] on p "Kontynuuj" at bounding box center [907, 475] width 70 height 18
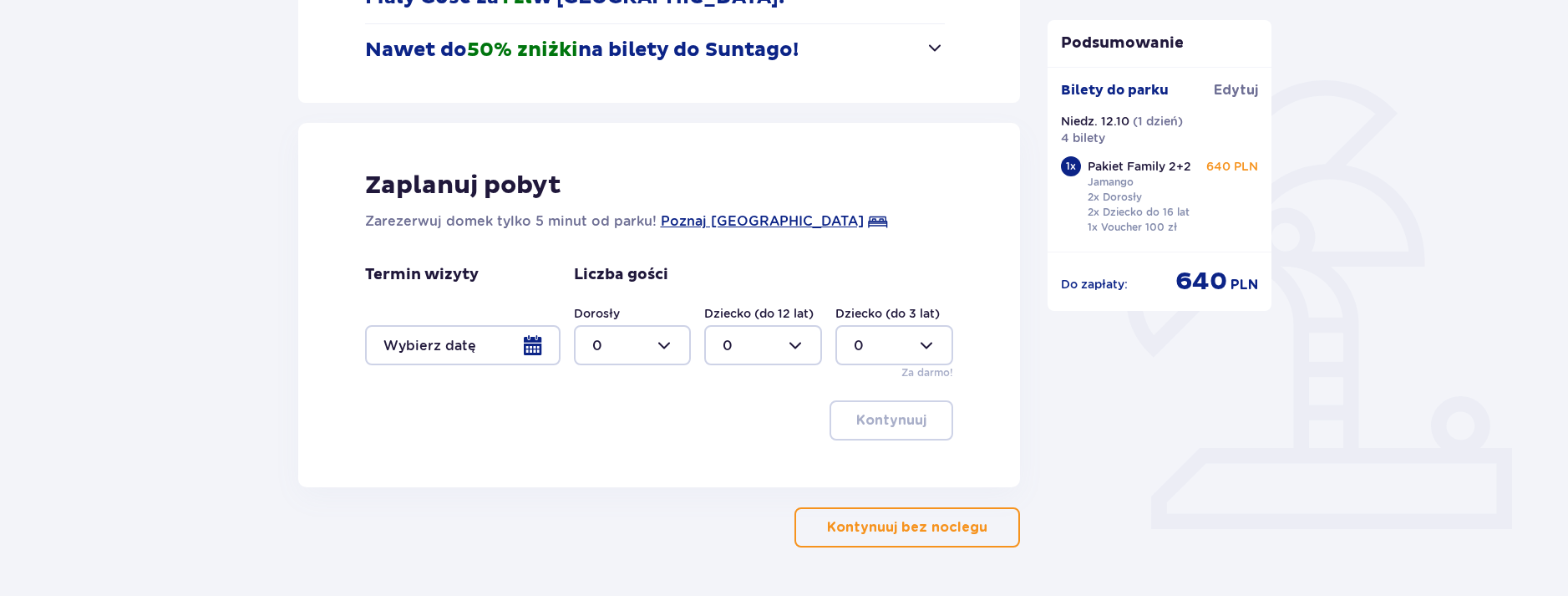
scroll to position [386, 0]
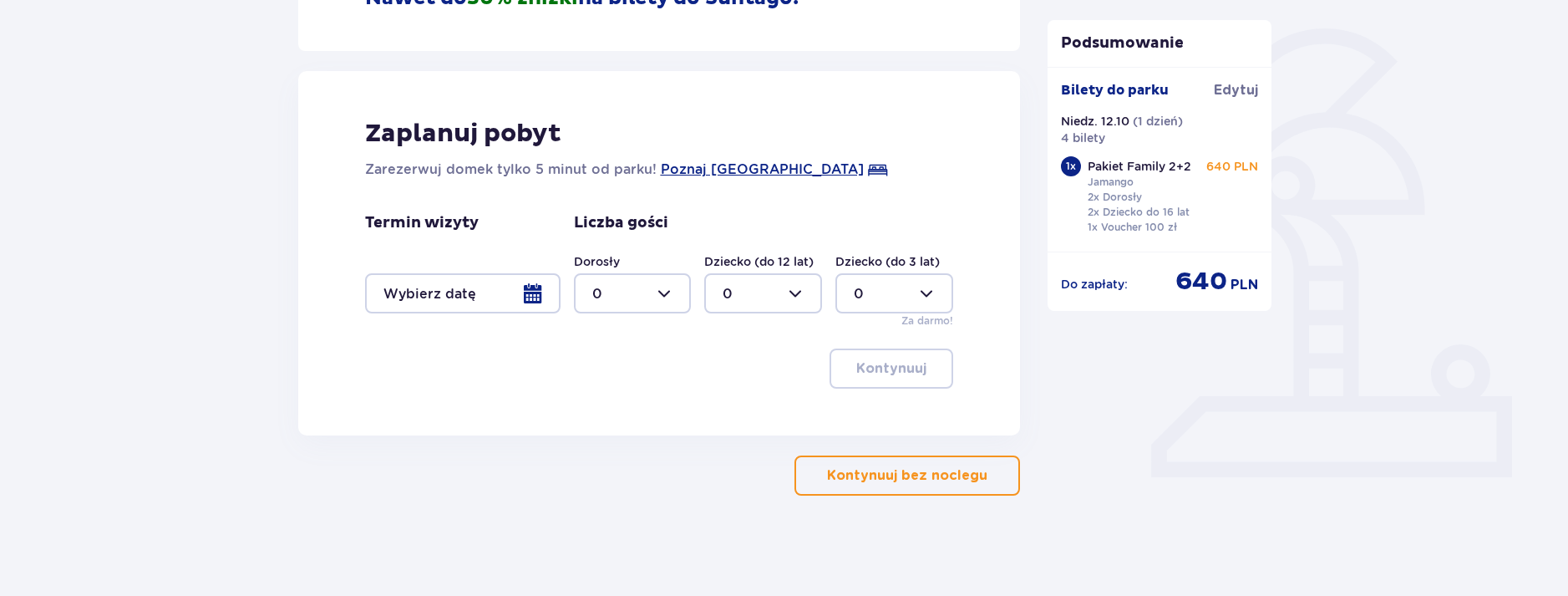
click at [908, 469] on p "Kontynuuj bez noclegu" at bounding box center [907, 475] width 160 height 18
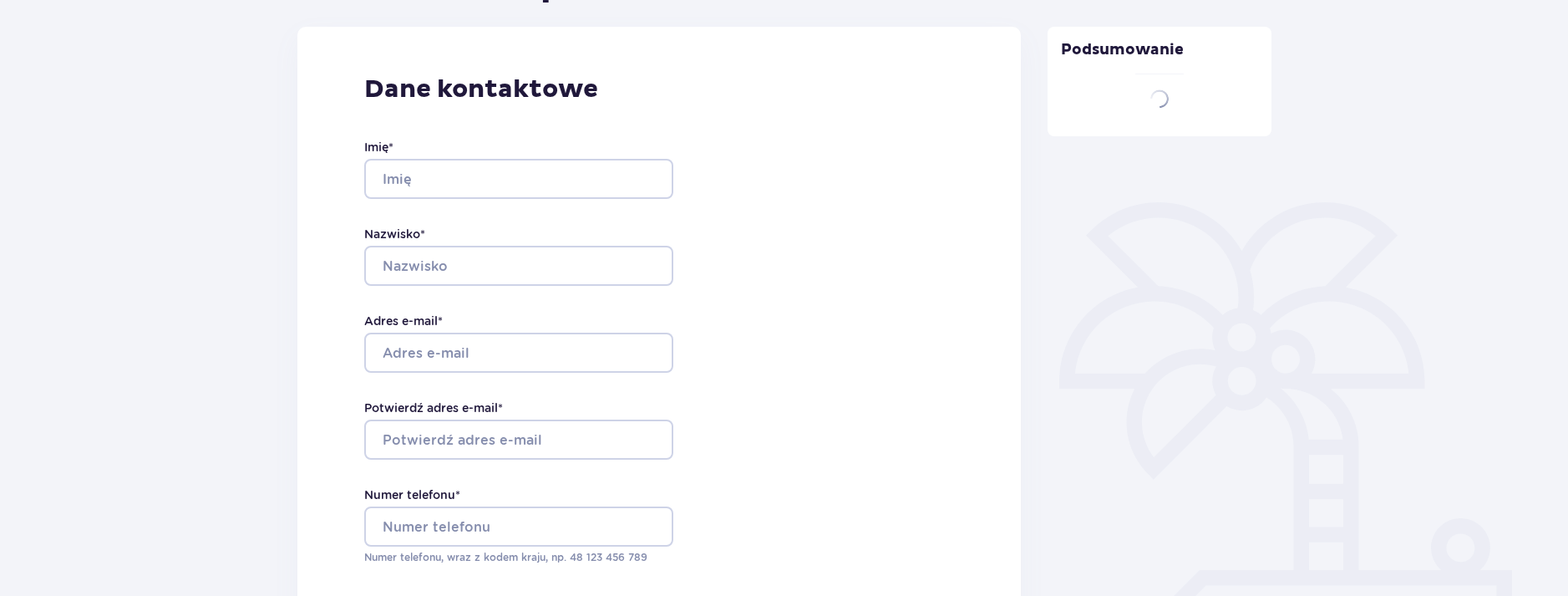
type input "Dominik"
type input "Szczepiński"
type input "[EMAIL_ADDRESS][DOMAIN_NAME]"
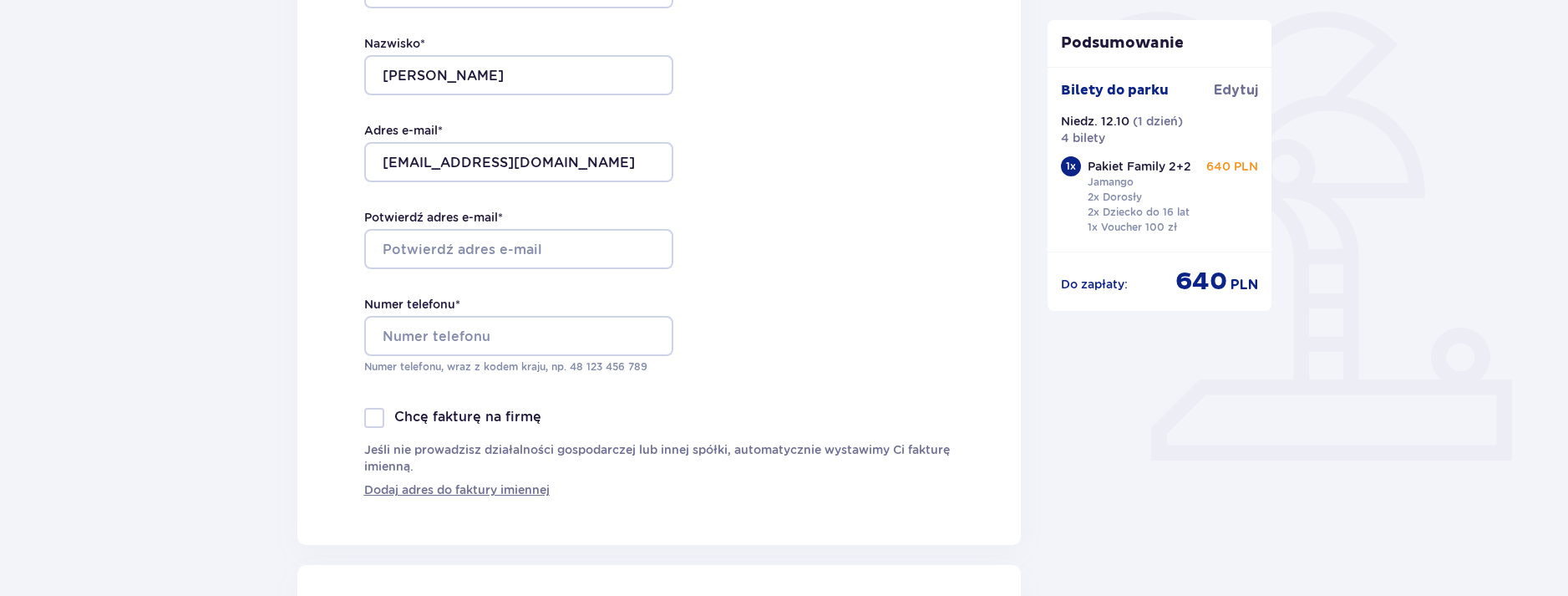
scroll to position [418, 0]
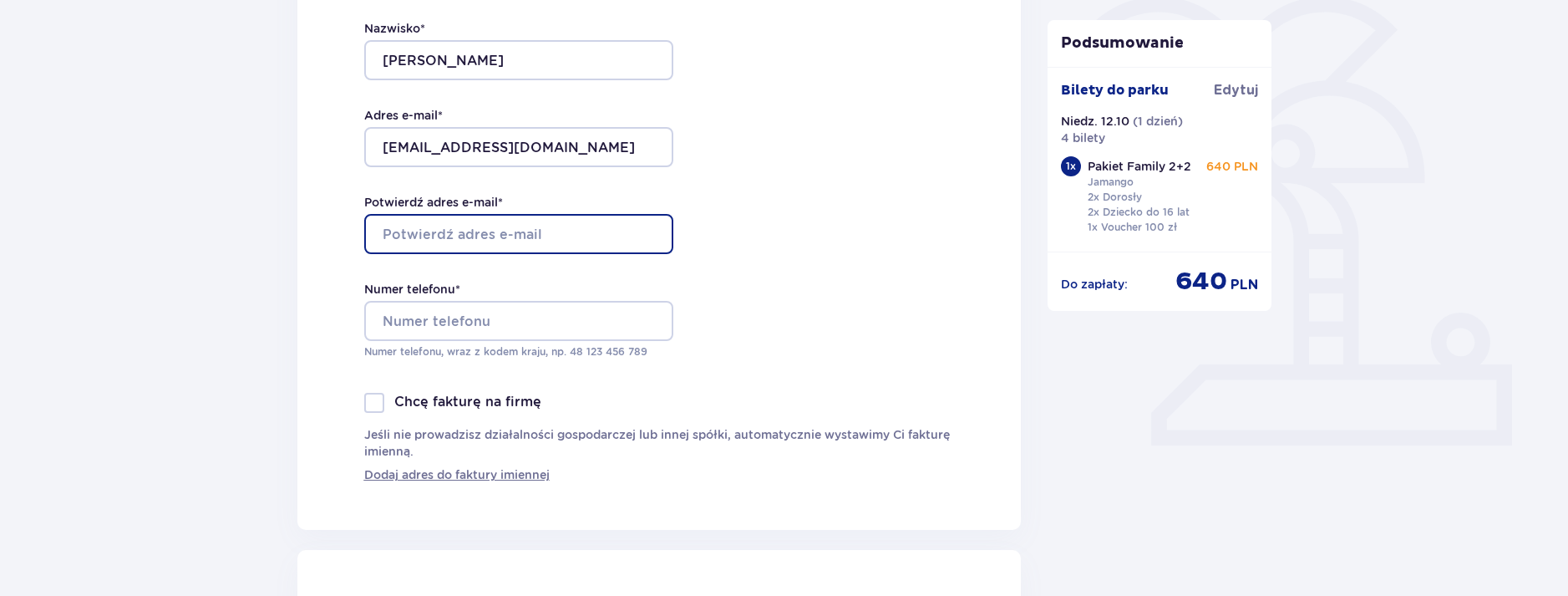
click at [541, 240] on input "Potwierdź adres e-mail *" at bounding box center [519, 234] width 309 height 40
type input "doomi_79@wp.pl"
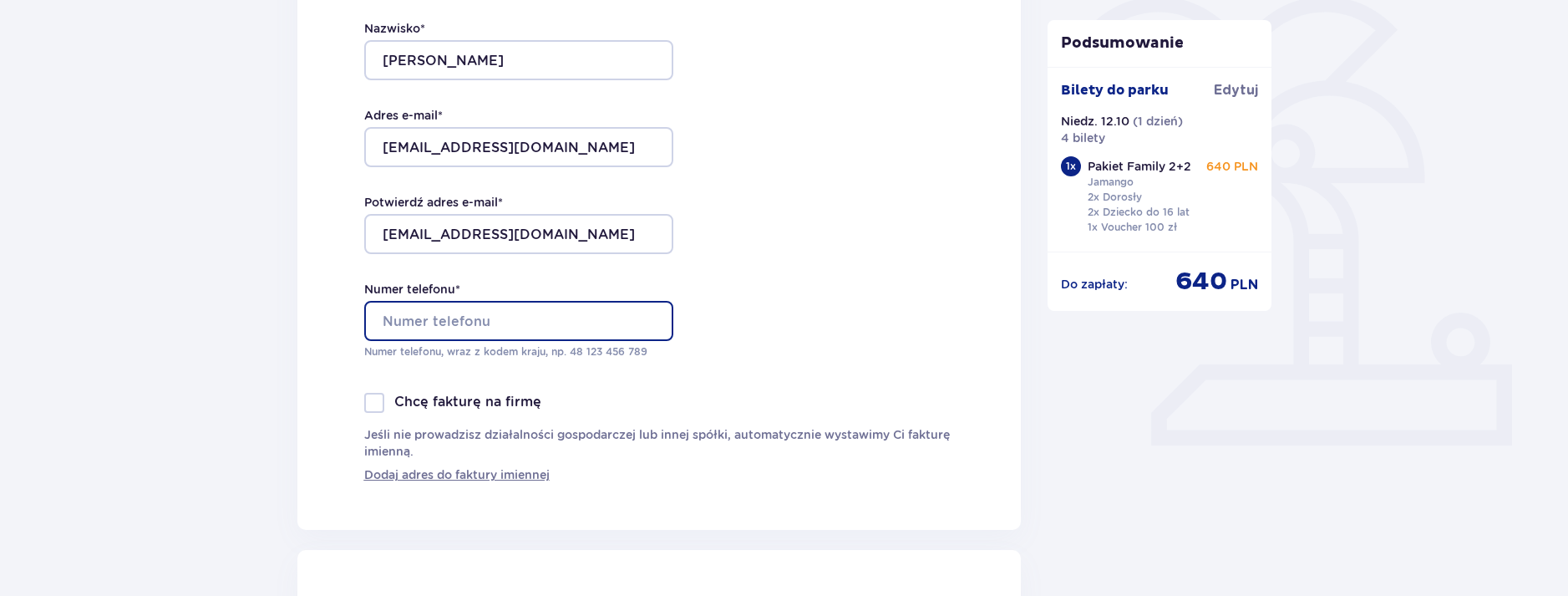
type input "882866718"
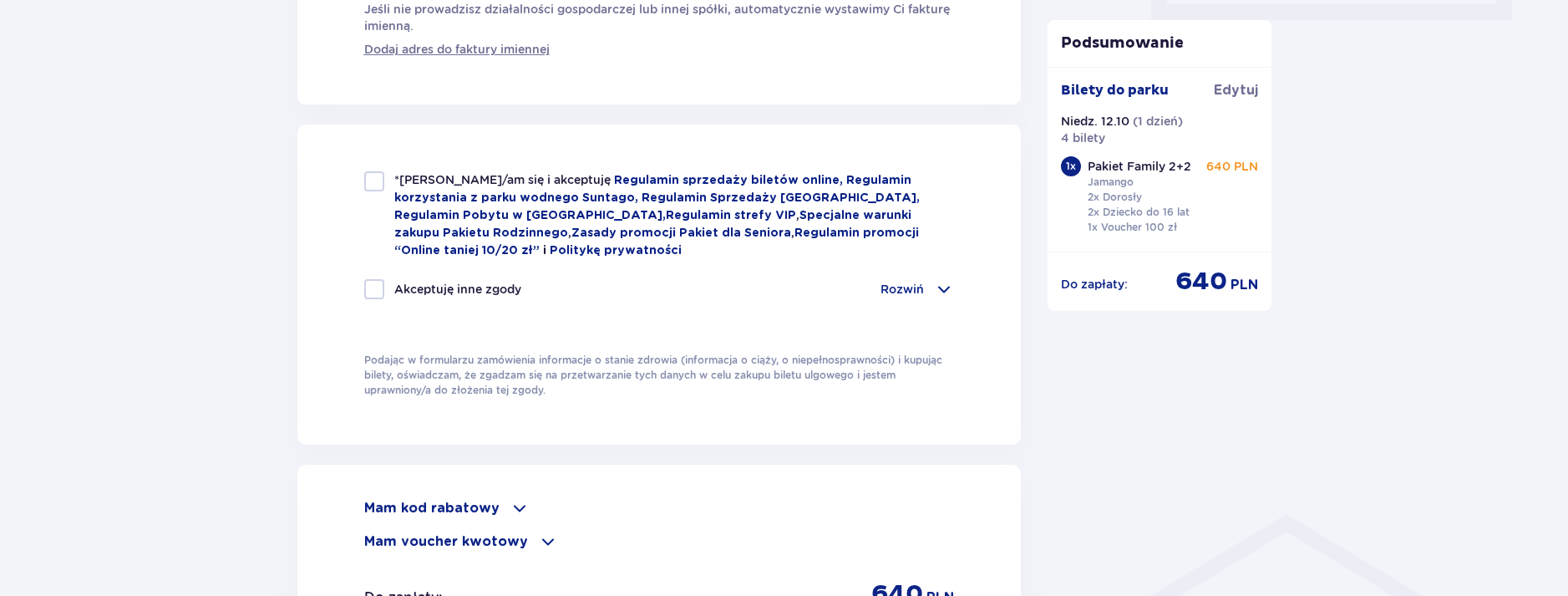
scroll to position [835, 0]
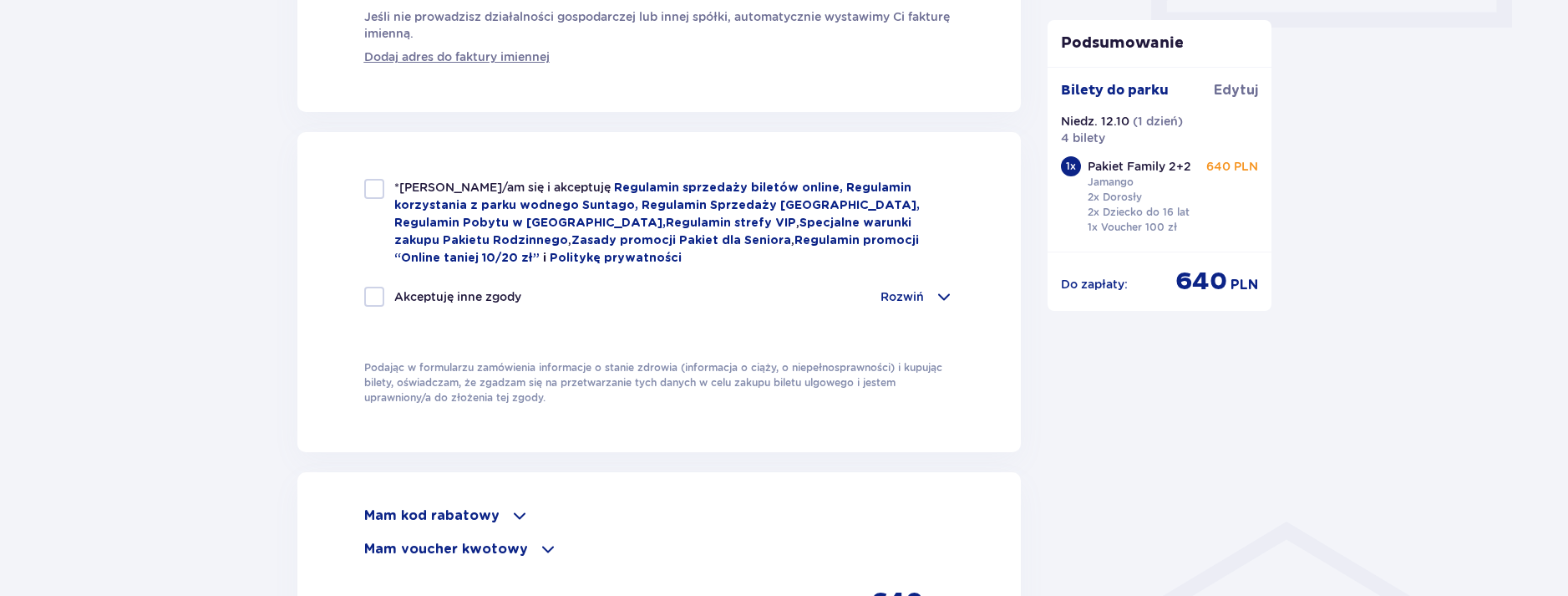
click at [377, 188] on div at bounding box center [374, 188] width 20 height 20
checkbox input "true"
click at [376, 295] on div at bounding box center [374, 296] width 20 height 20
checkbox input "true"
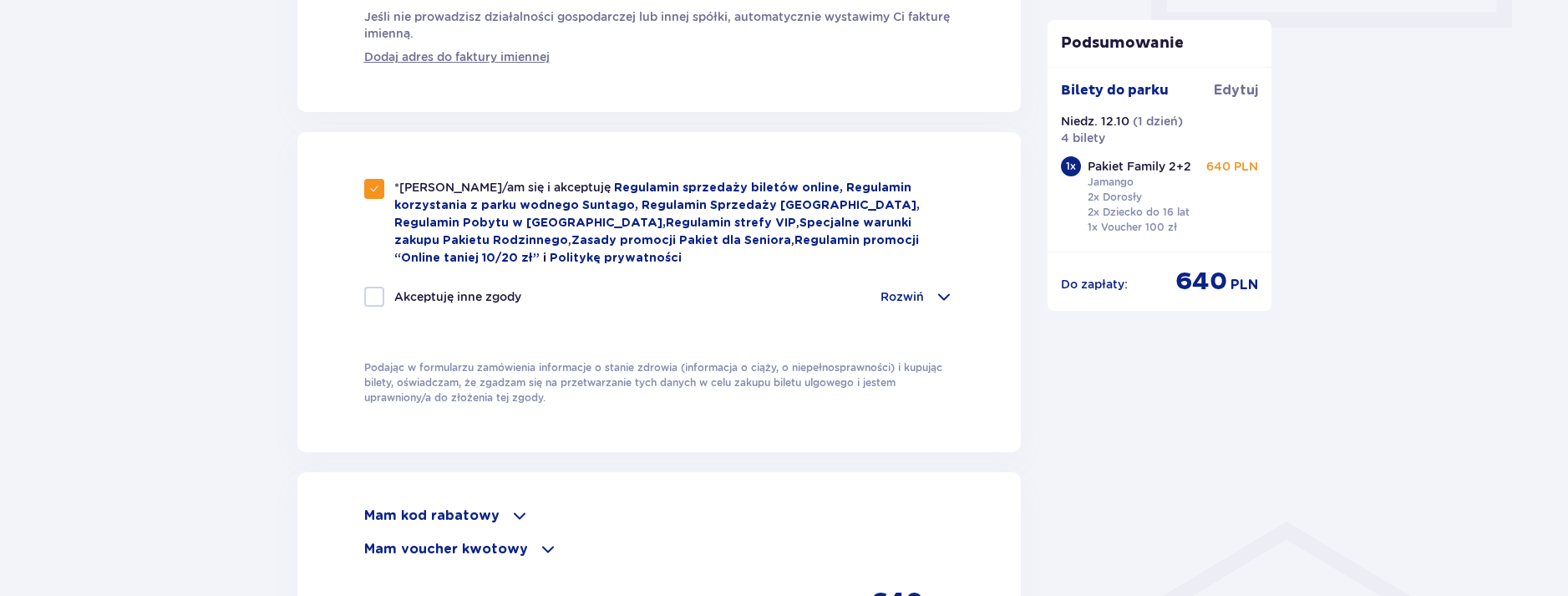
checkbox input "true"
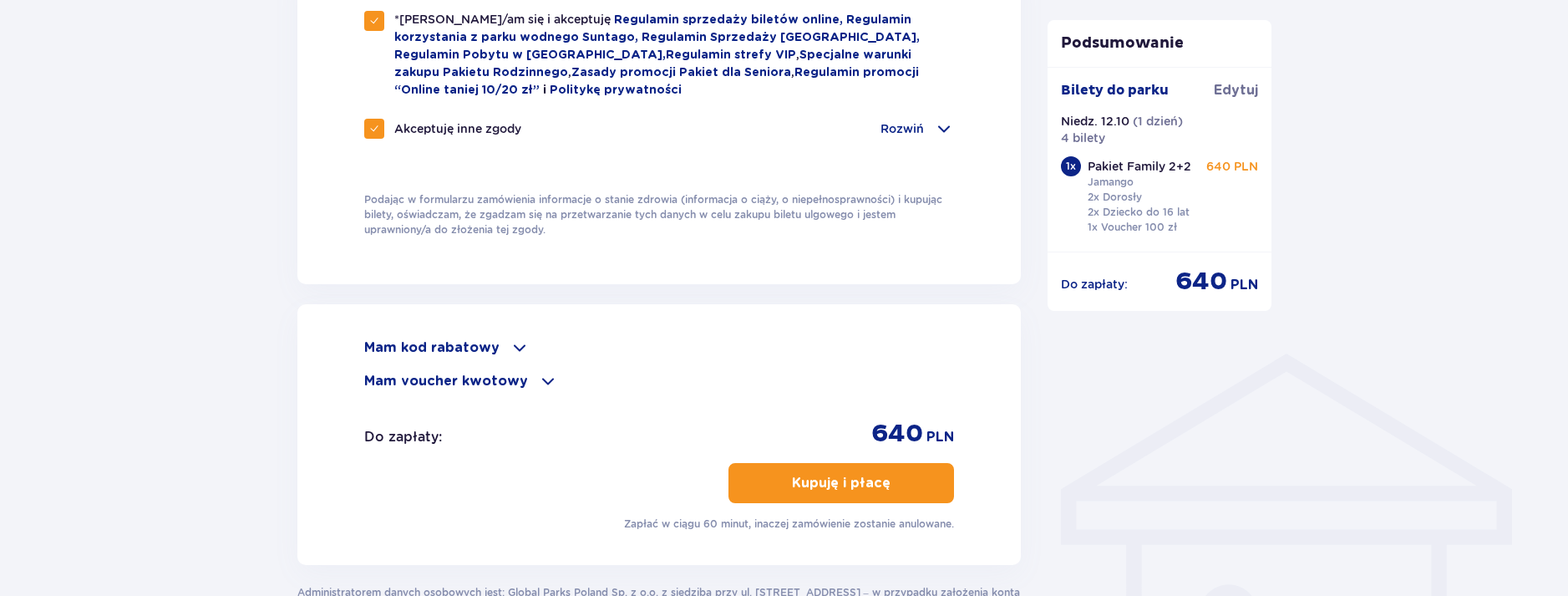
scroll to position [1069, 0]
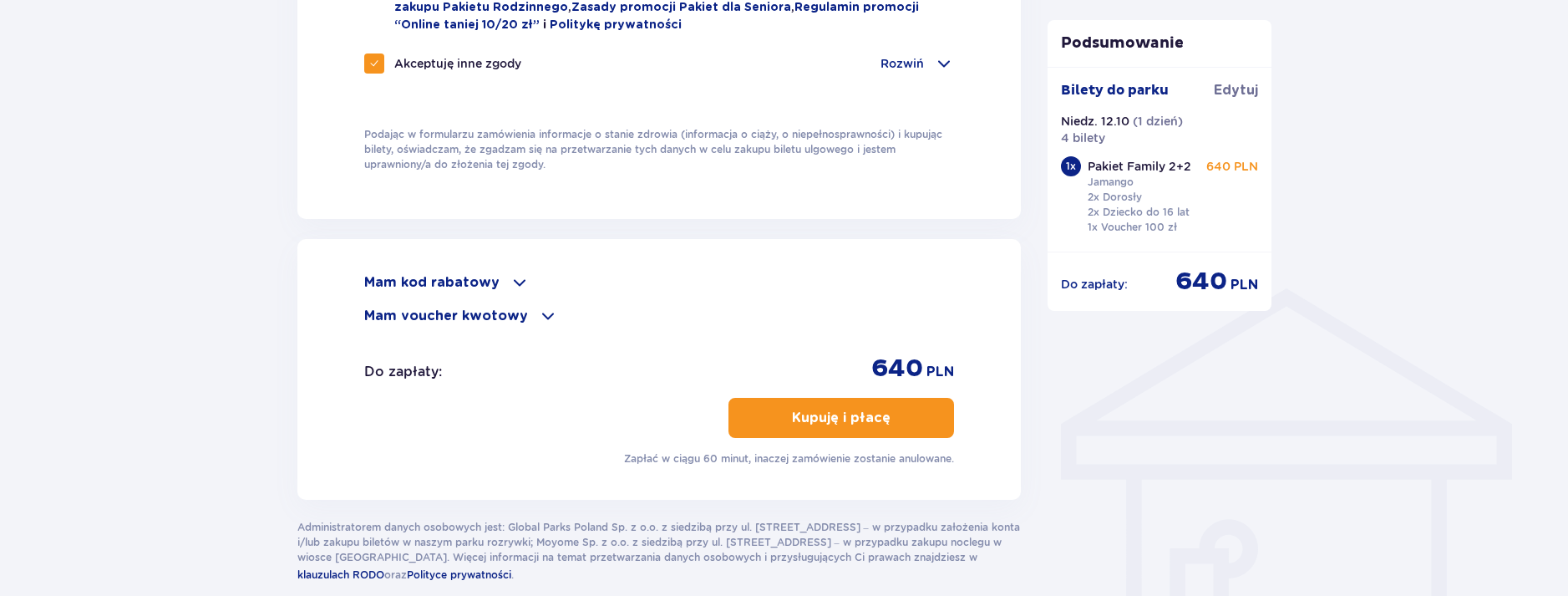
click at [853, 409] on p "Kupuję i płacę" at bounding box center [841, 417] width 99 height 18
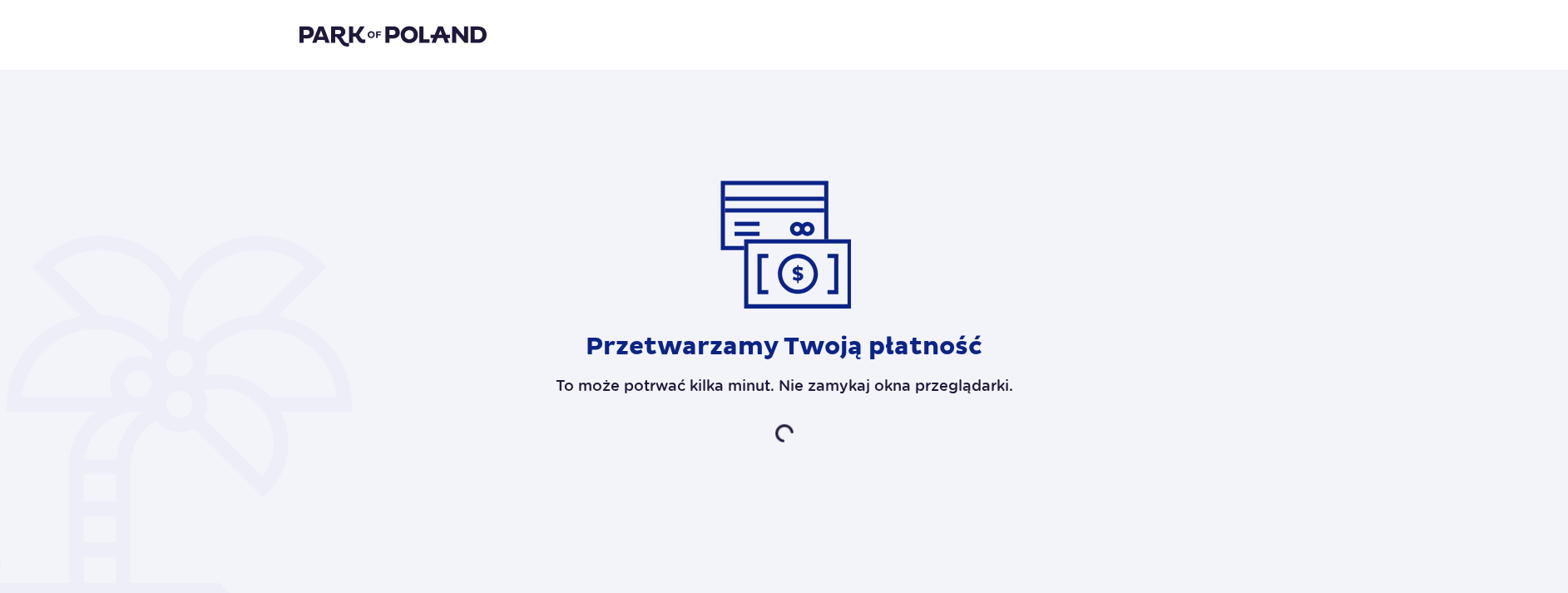
click at [375, 212] on div "Przetwarzamy Twoją płatność To może potrwać kilka minut. Nie zamykaj okna przeg…" at bounding box center [784, 311] width 970 height 266
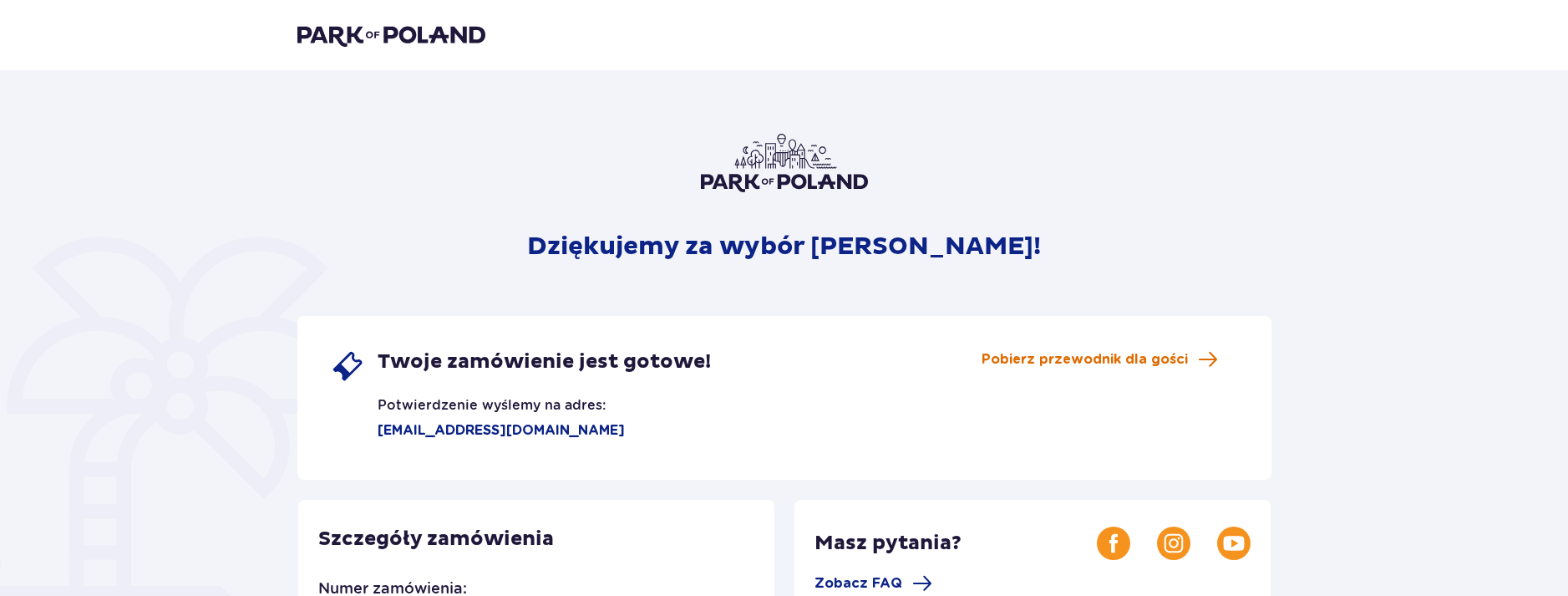
click at [1117, 360] on span "Pobierz przewodnik dla gości" at bounding box center [1085, 359] width 206 height 18
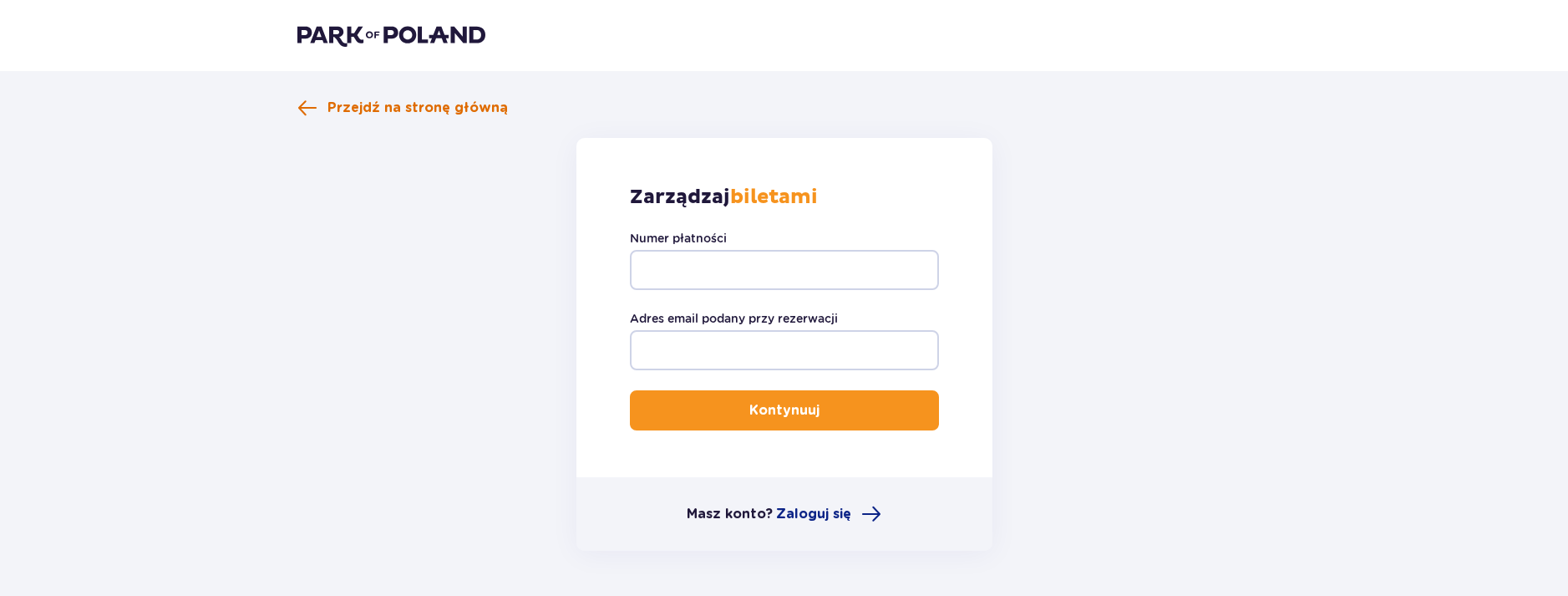
click at [309, 106] on span at bounding box center [307, 108] width 20 height 20
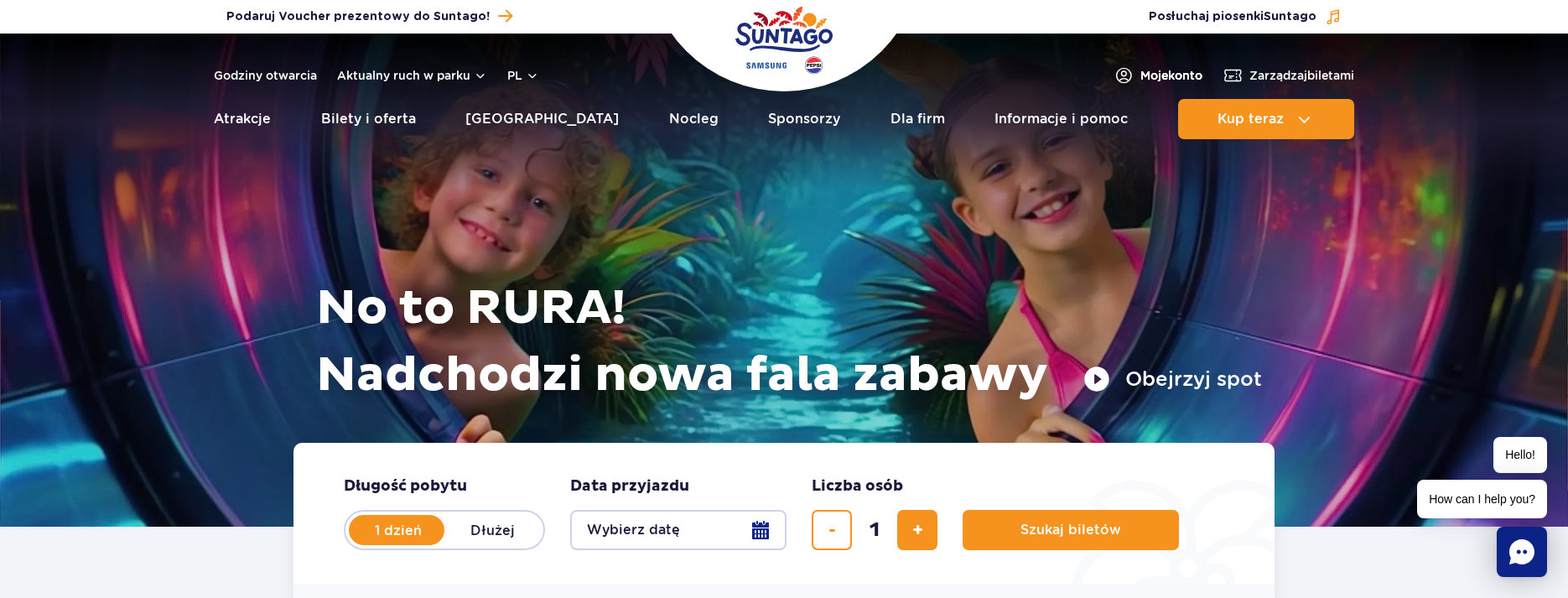
click at [1156, 78] on span "Moje konto" at bounding box center [1170, 75] width 62 height 17
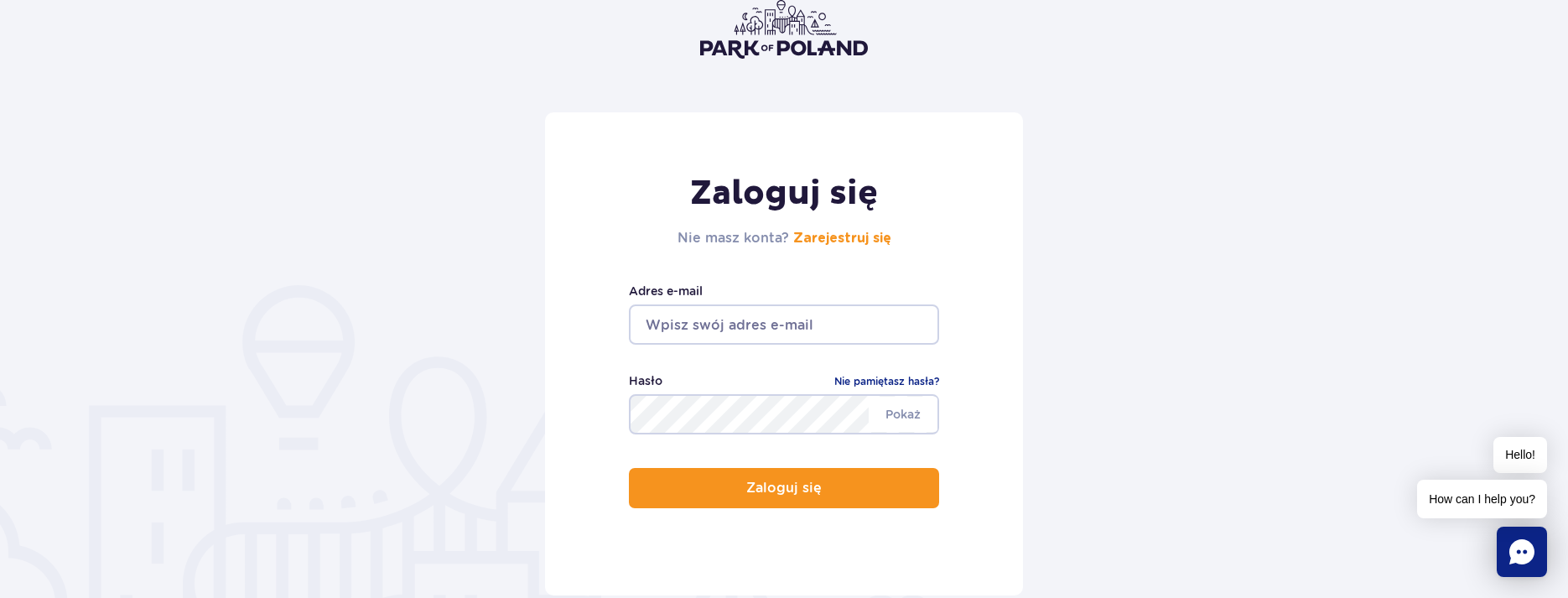
scroll to position [84, 0]
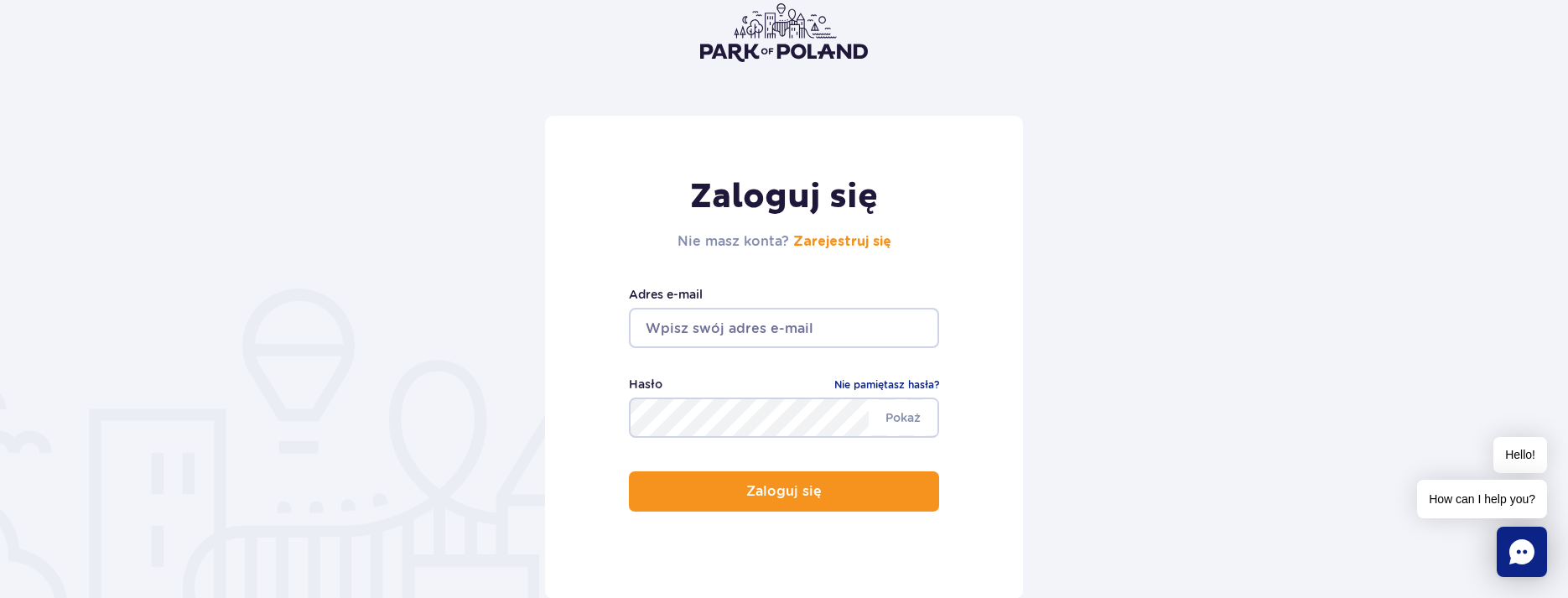
click at [776, 323] on input "email" at bounding box center [784, 328] width 310 height 40
type input "doomi_79@wp.pl"
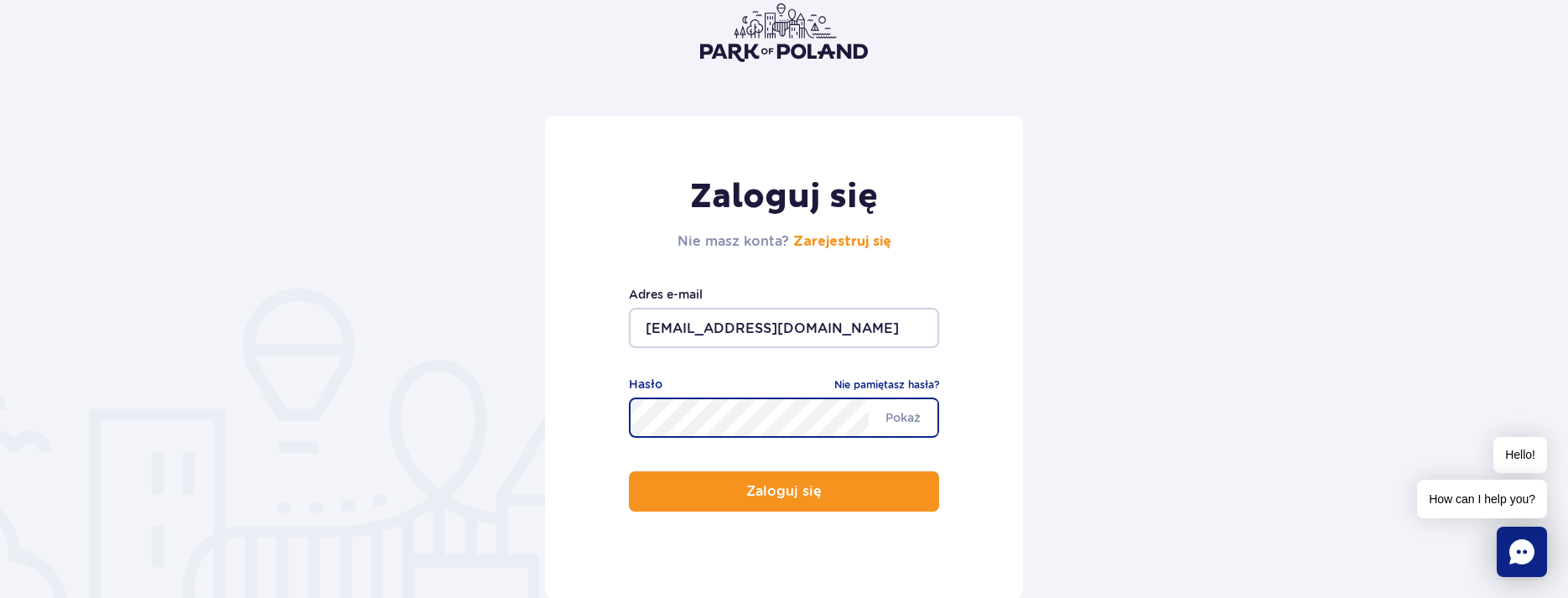
click at [629, 471] on button "Zaloguj się" at bounding box center [784, 491] width 310 height 40
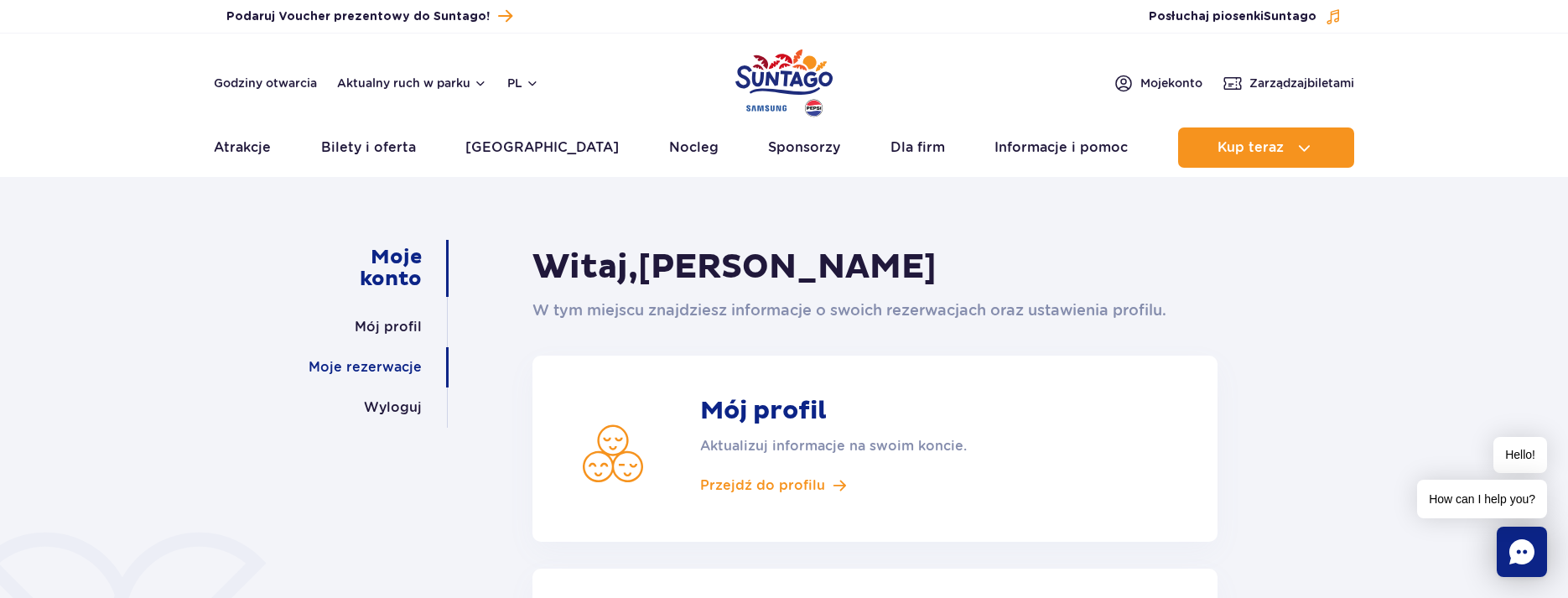
click at [392, 367] on link "Moje rezerwacje" at bounding box center [365, 367] width 113 height 40
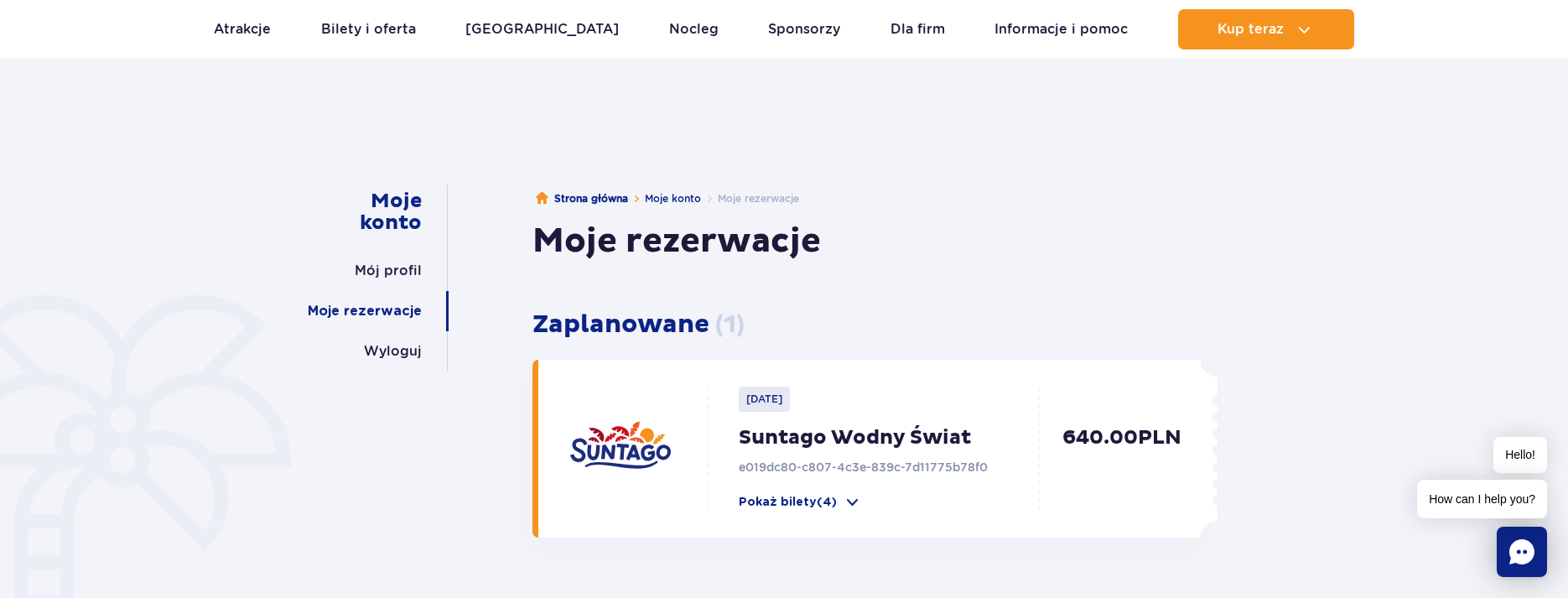
scroll to position [168, 0]
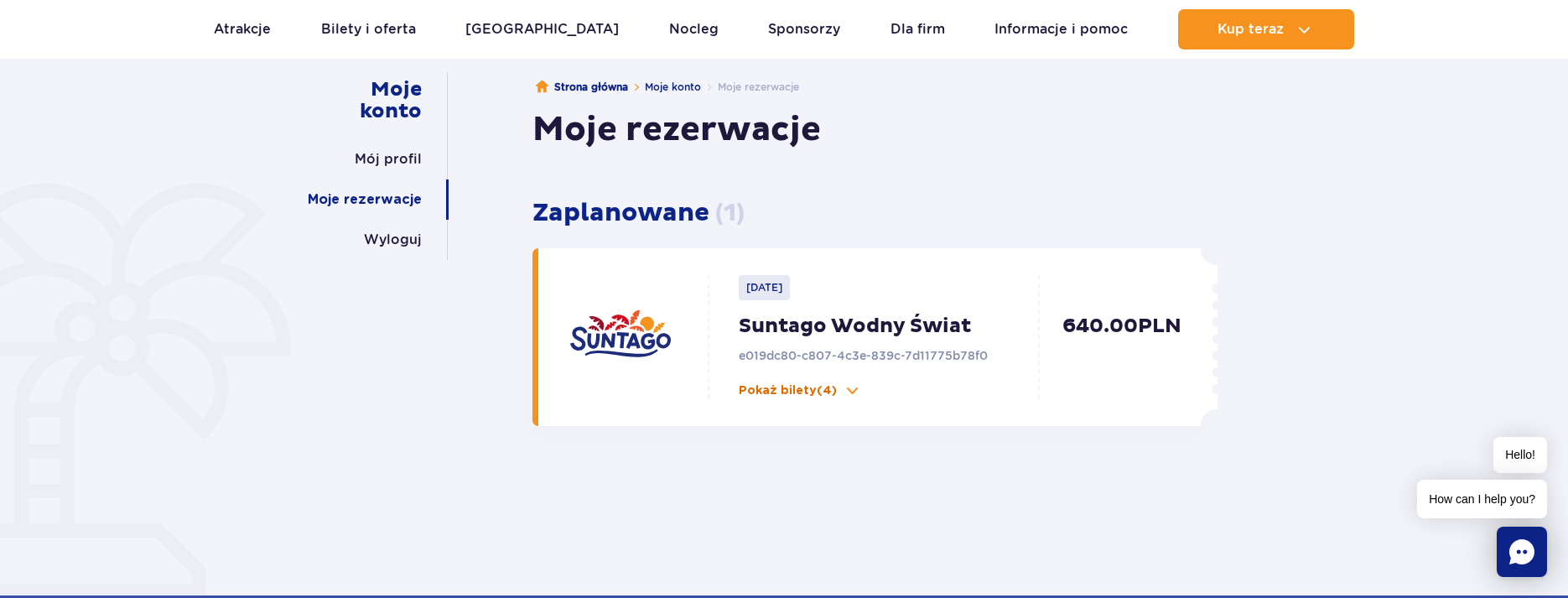
click at [788, 394] on p "Pokaż bilety (4)" at bounding box center [787, 390] width 98 height 17
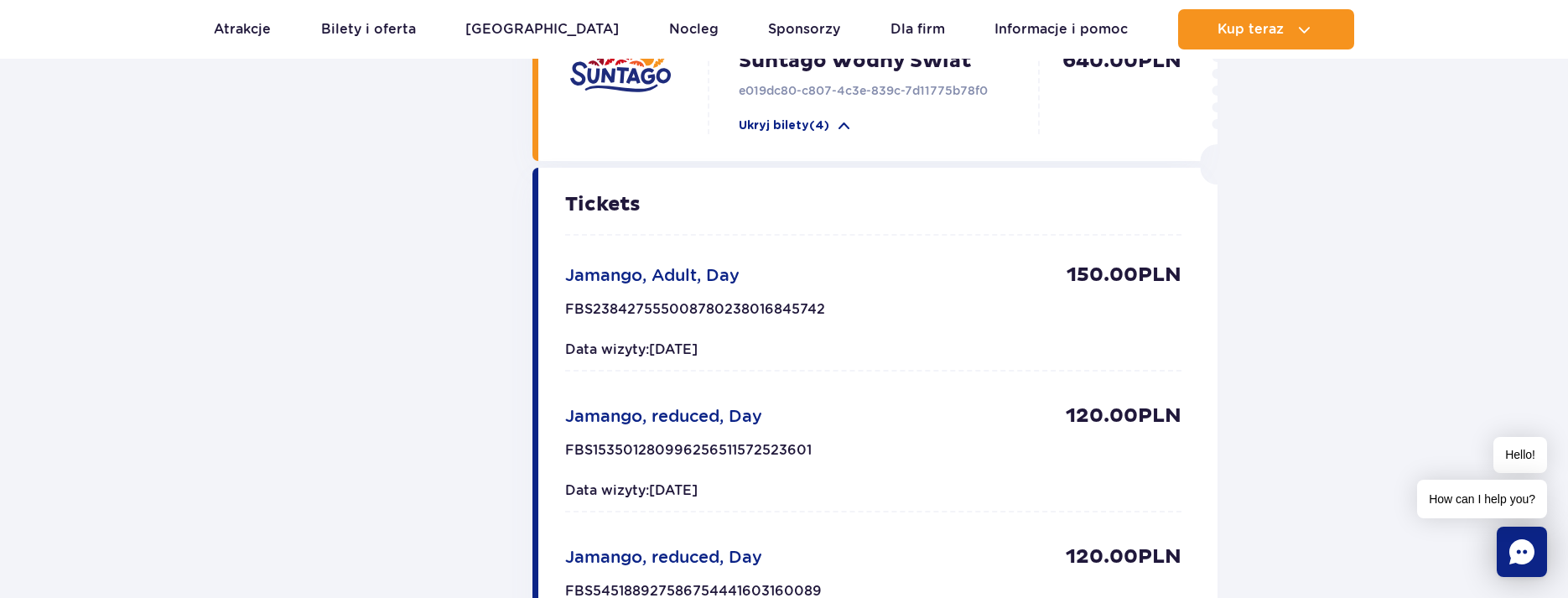
scroll to position [252, 0]
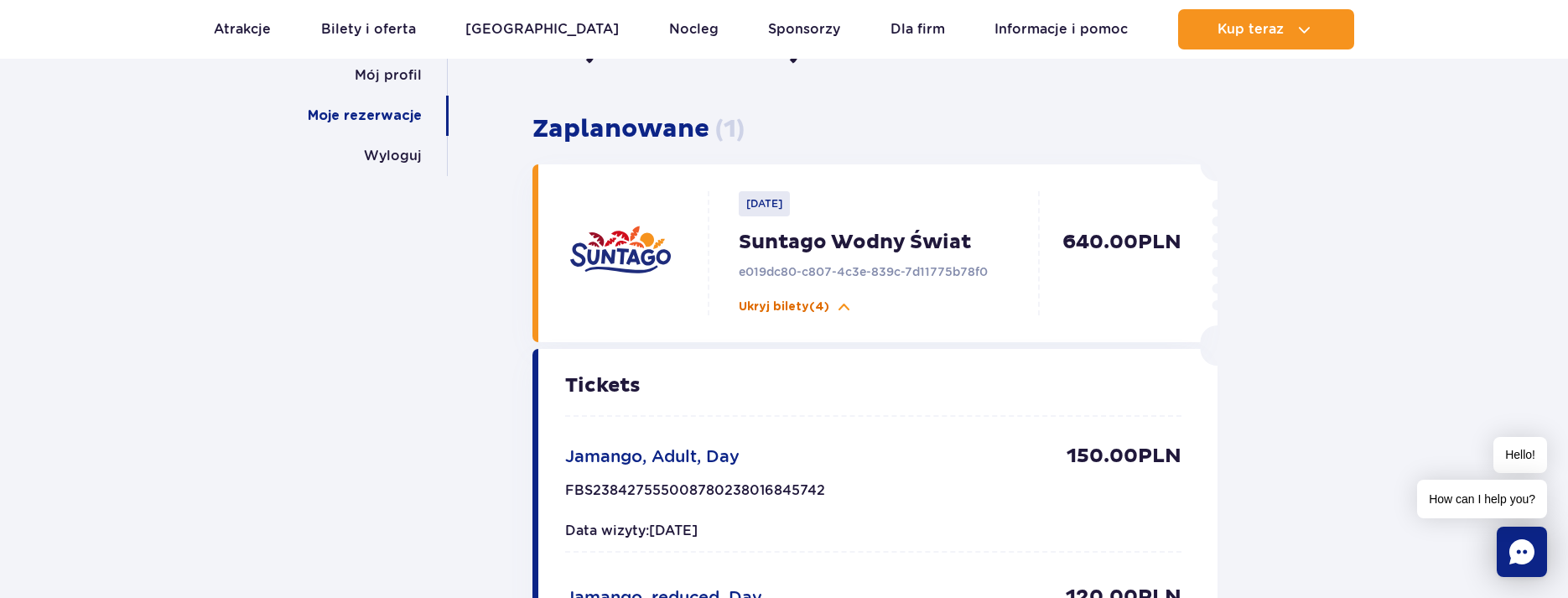
click at [781, 305] on p "Ukryj bilety (4)" at bounding box center [784, 306] width 90 height 17
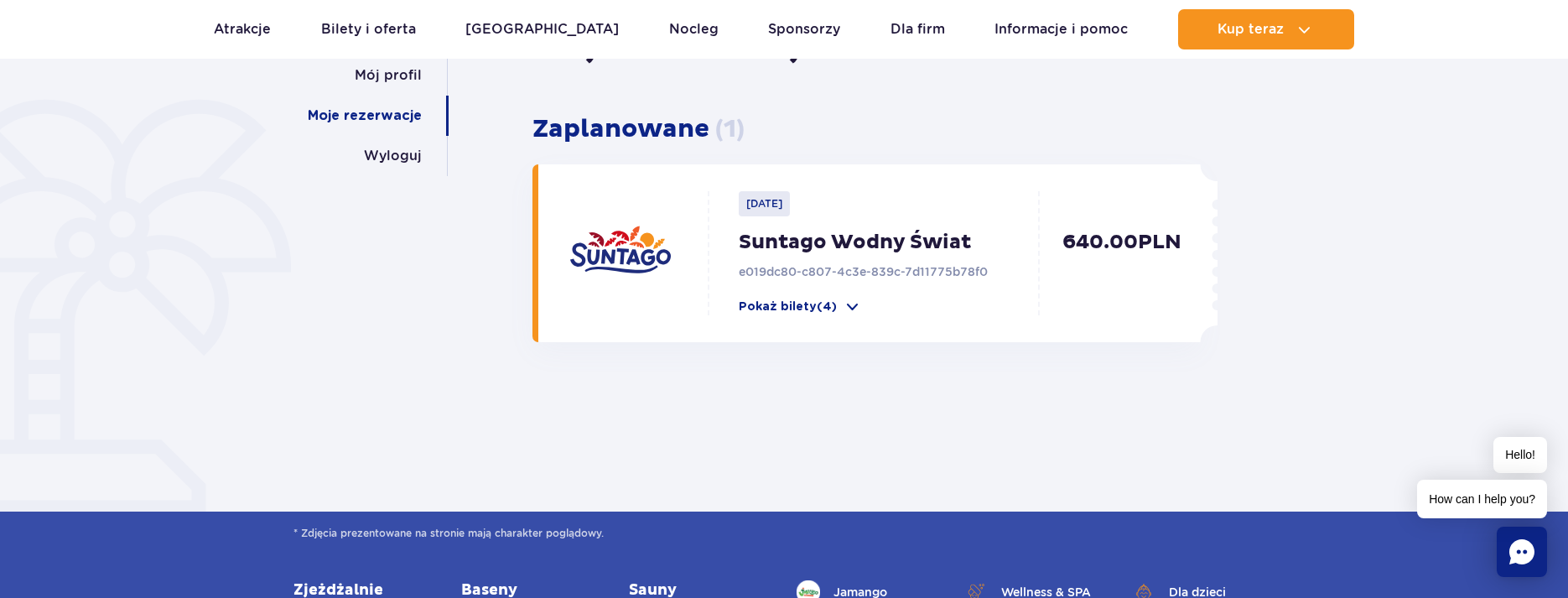
click at [1149, 234] on p "640.00 PLN" at bounding box center [1114, 272] width 133 height 85
click at [397, 78] on link "Mój profil" at bounding box center [388, 76] width 67 height 40
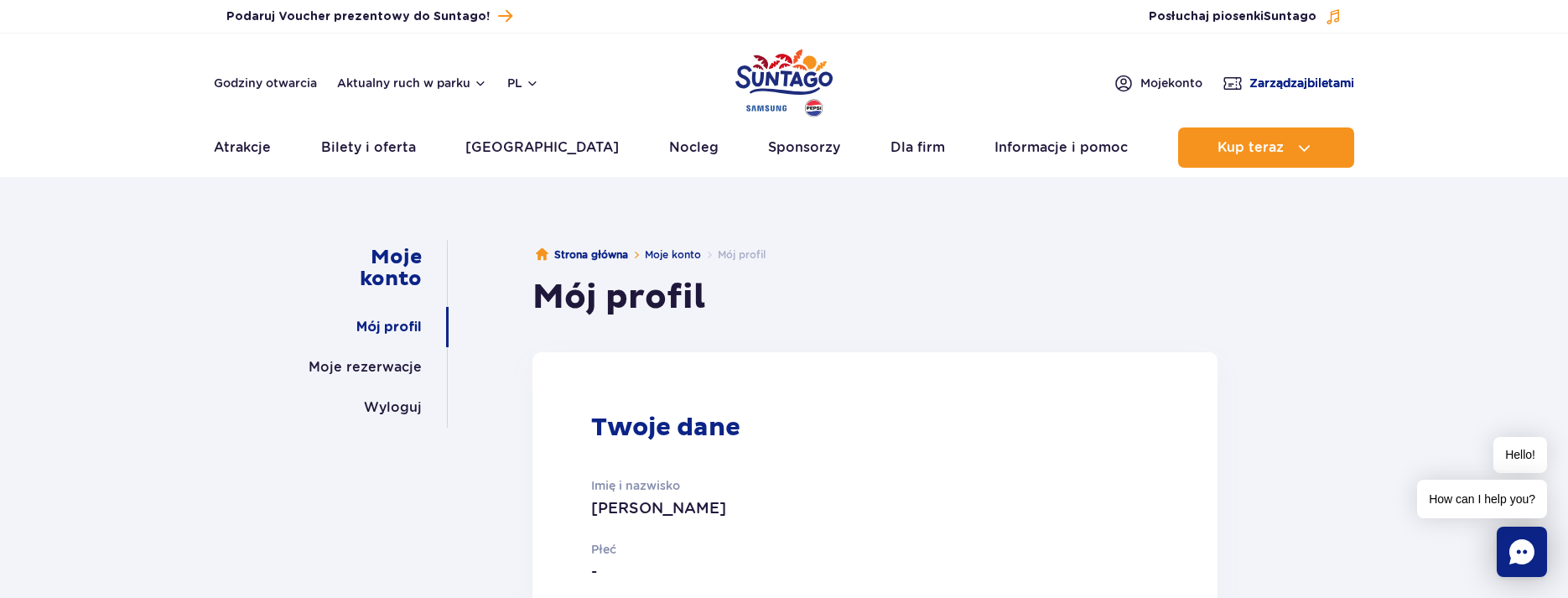
click at [1260, 82] on span "Zarządzaj biletami" at bounding box center [1302, 83] width 104 height 17
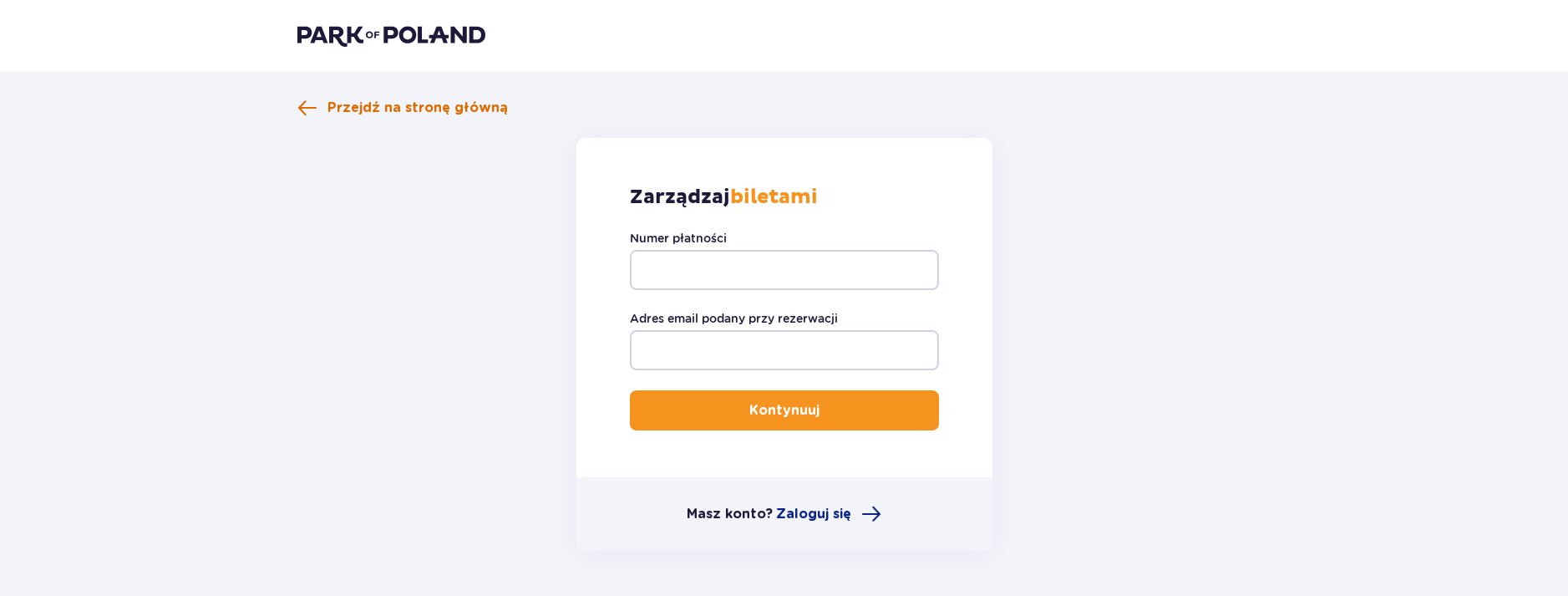
click at [347, 107] on span "Przejdź na stronę główną" at bounding box center [418, 108] width 180 height 18
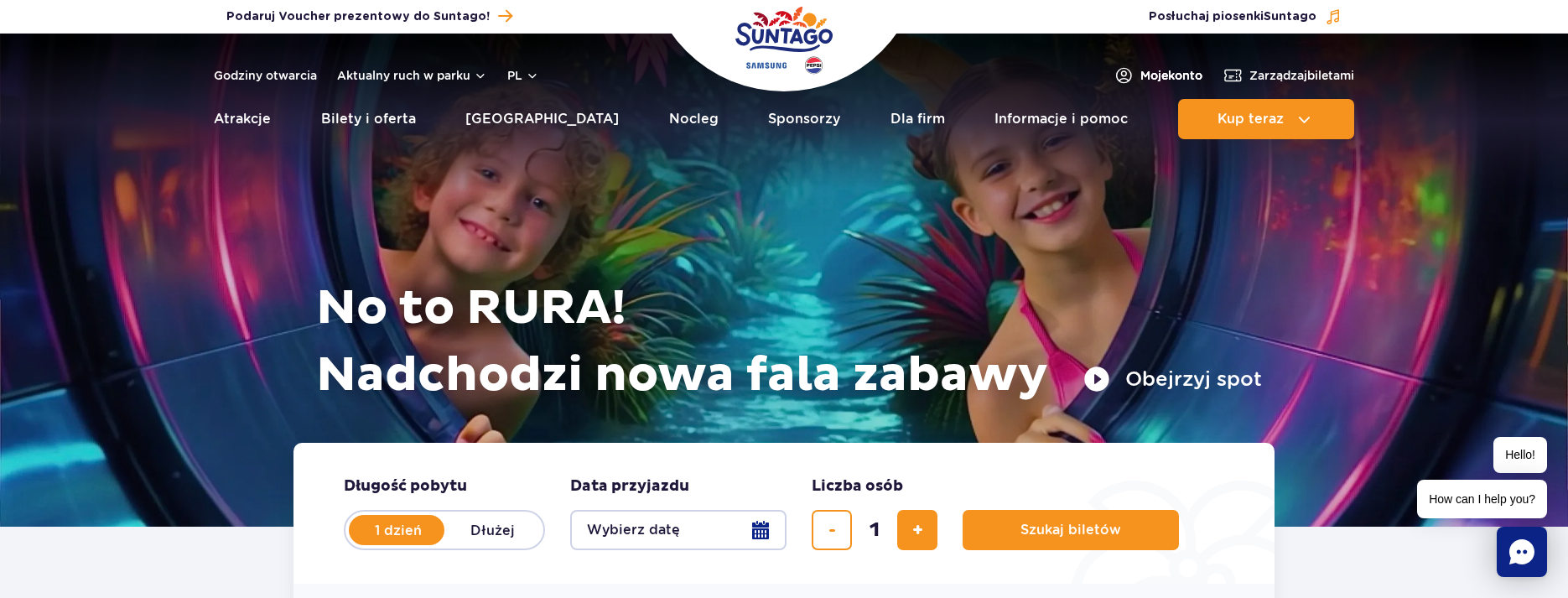
click at [1166, 80] on span "Moje konto" at bounding box center [1170, 75] width 62 height 17
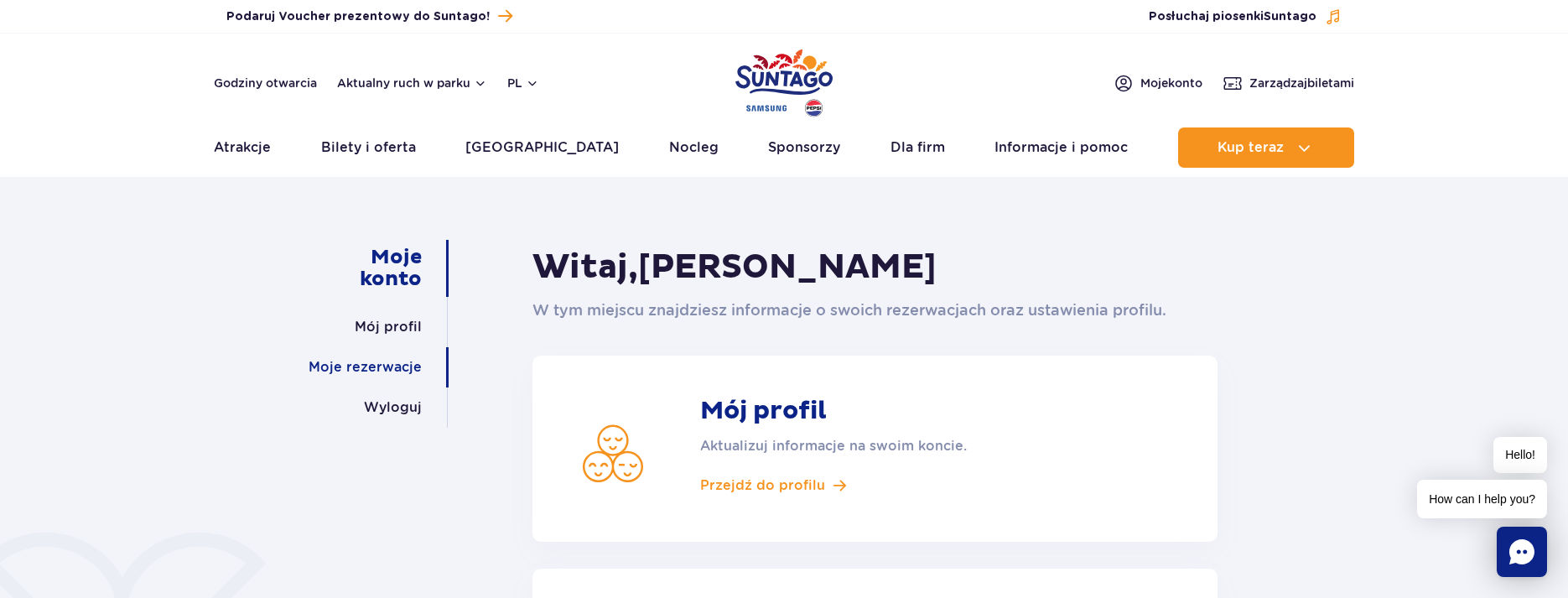
click at [375, 367] on link "Moje rezerwacje" at bounding box center [365, 367] width 113 height 40
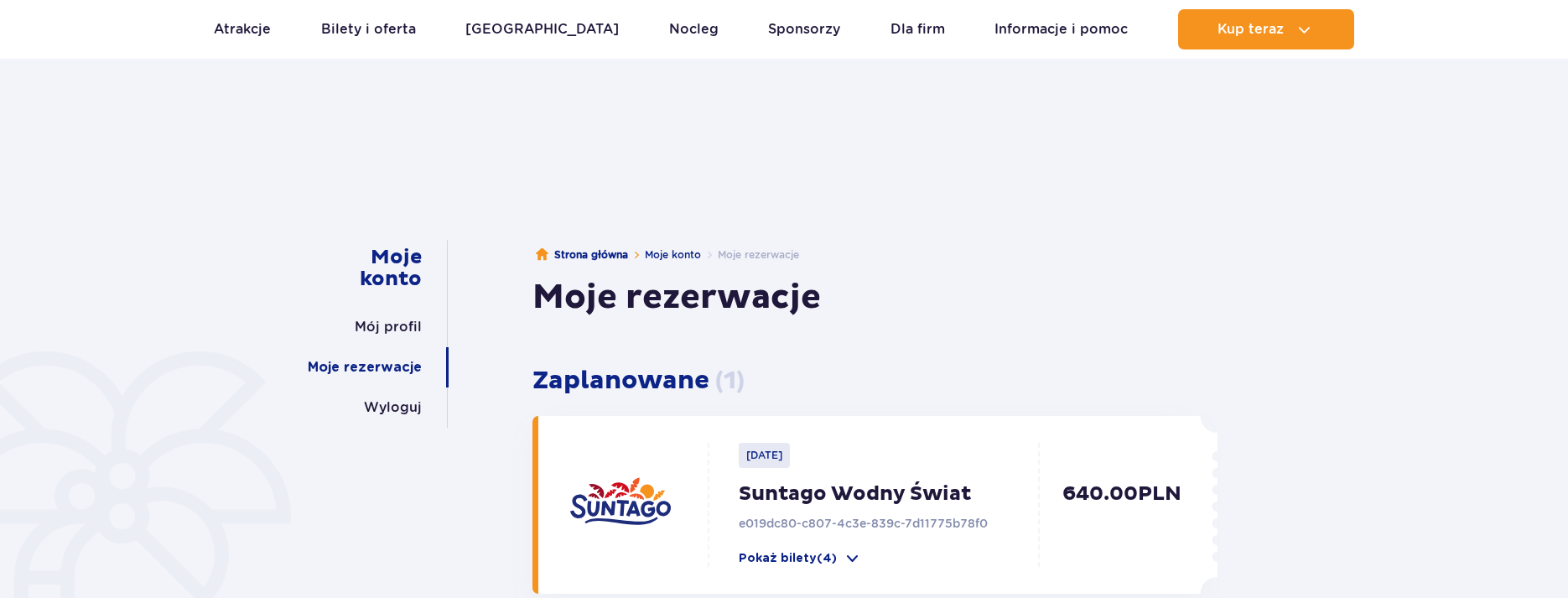
scroll to position [168, 0]
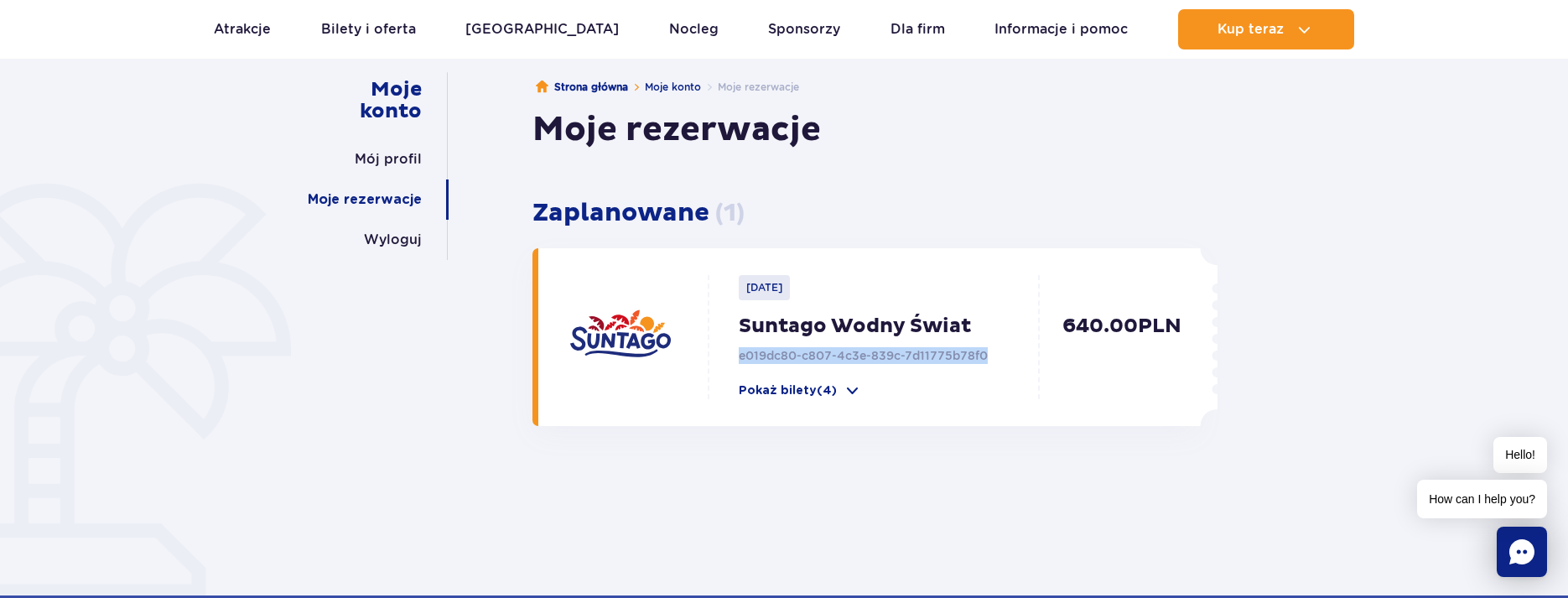
drag, startPoint x: 1001, startPoint y: 358, endPoint x: 734, endPoint y: 358, distance: 267.0
click at [734, 358] on div "2025-10-12 Suntago Wodny Świat e019dc80-c807-4c3e-839c-7d11775b78f0 Pokaż bilet…" at bounding box center [878, 337] width 338 height 124
copy p "e019dc80-c807-4c3e-839c-7d11775b78f0"
click at [1382, 418] on div "Moje konto Mój profil Moje rezerwacje Wyloguj Strona główna Moje konto Moje rez…" at bounding box center [784, 290] width 1568 height 540
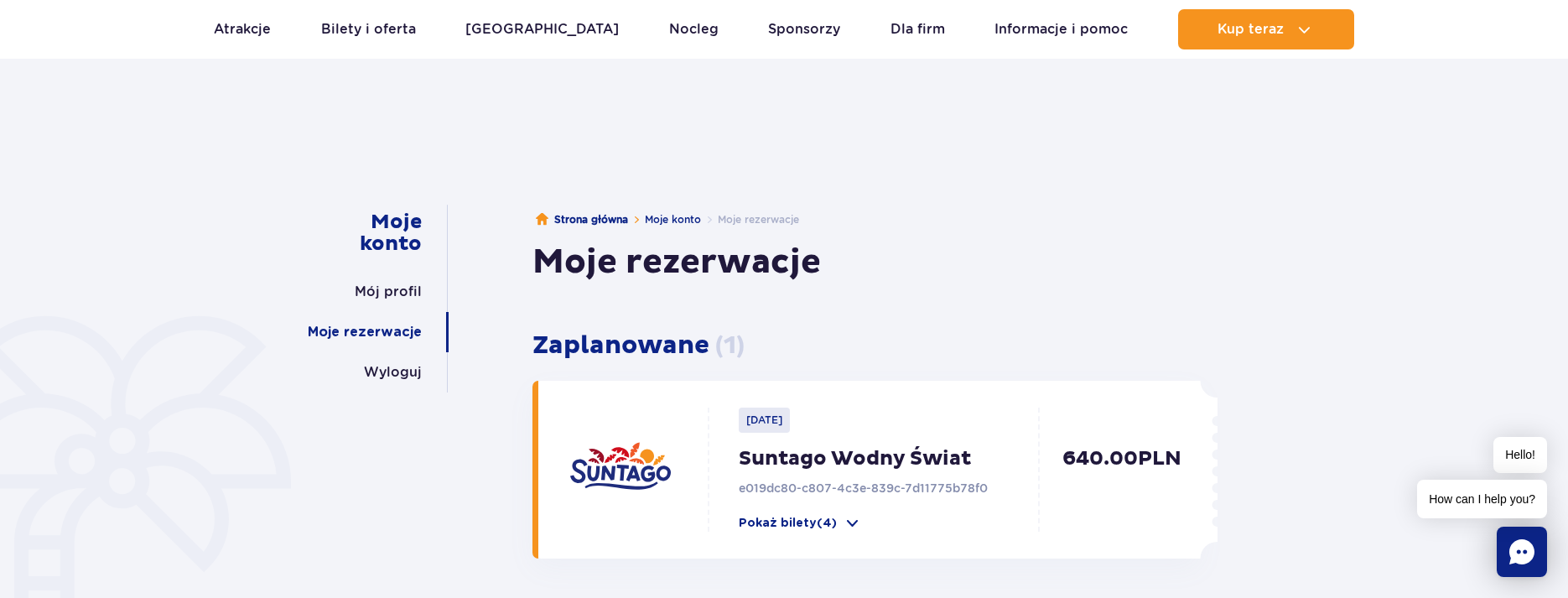
scroll to position [0, 0]
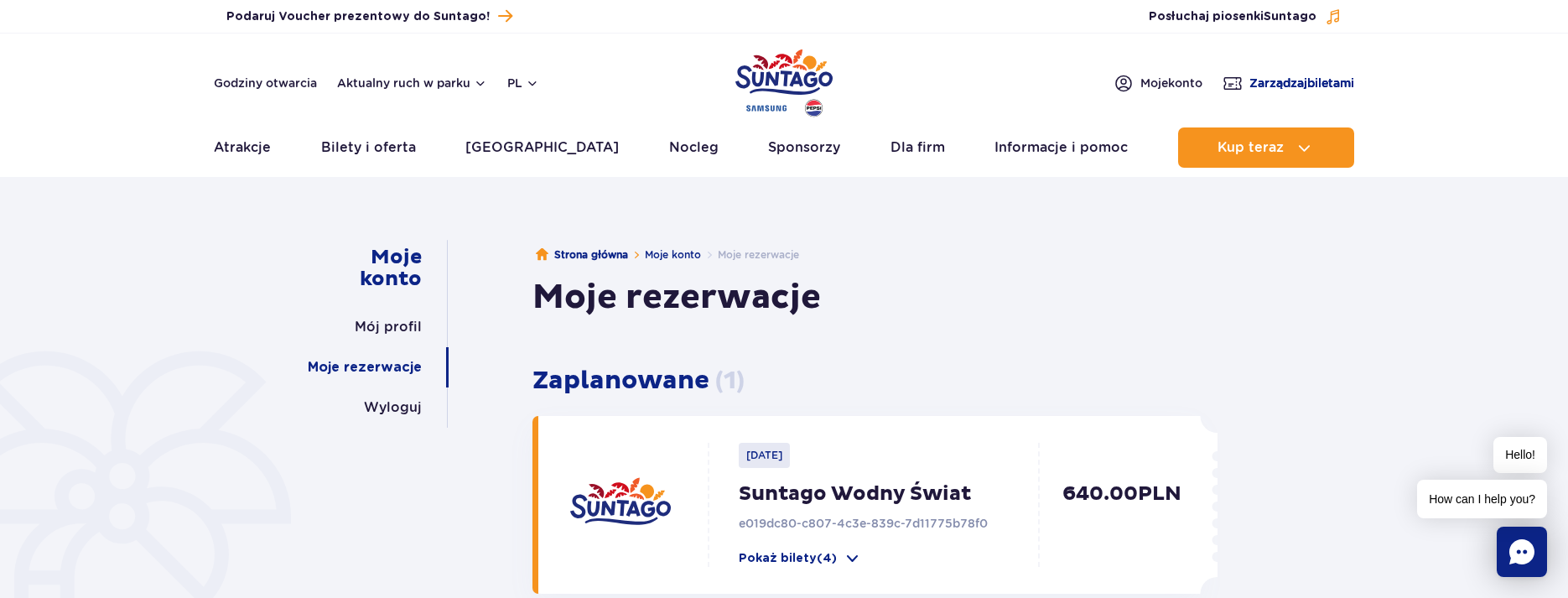
click at [1258, 85] on span "Zarządzaj biletami" at bounding box center [1302, 83] width 104 height 17
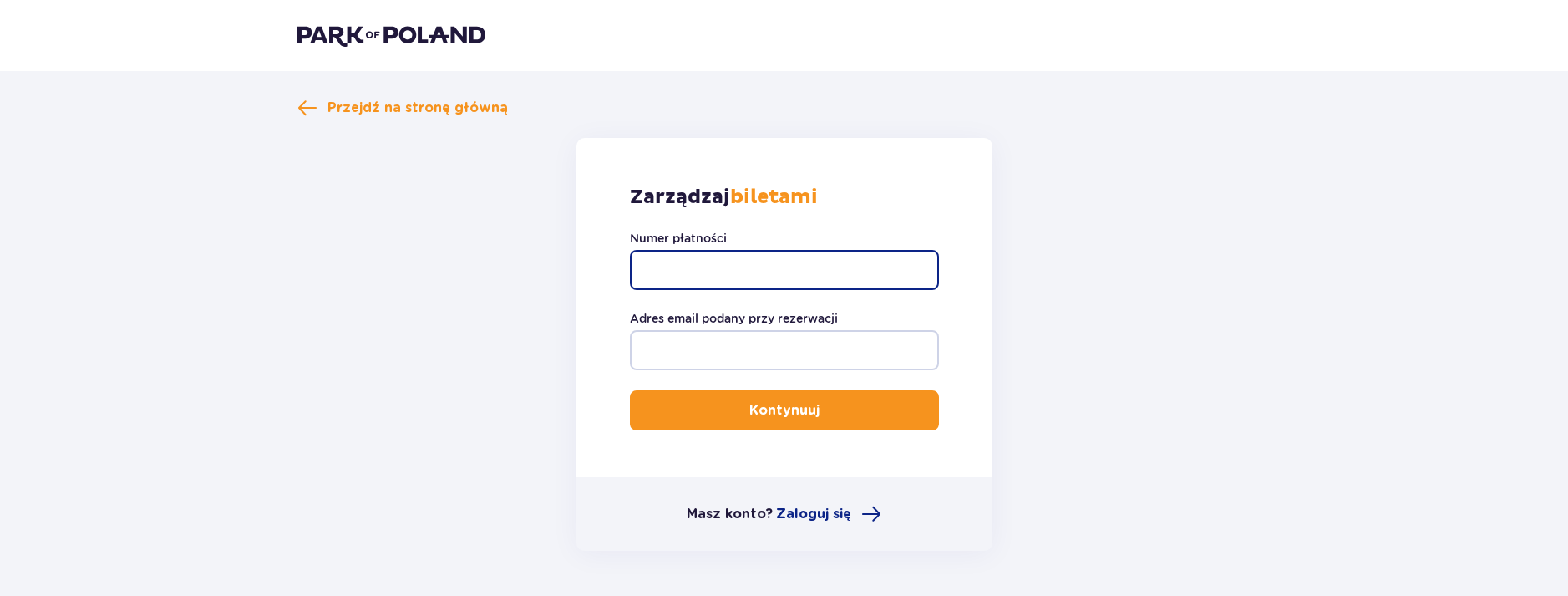
click at [777, 261] on input "Numer płatności" at bounding box center [784, 270] width 309 height 40
paste input "e019dc80-c807-4c3e-839c-7d11775b78f0"
type input "e019dc80-c807-4c3e-839c-7d11775b78f0"
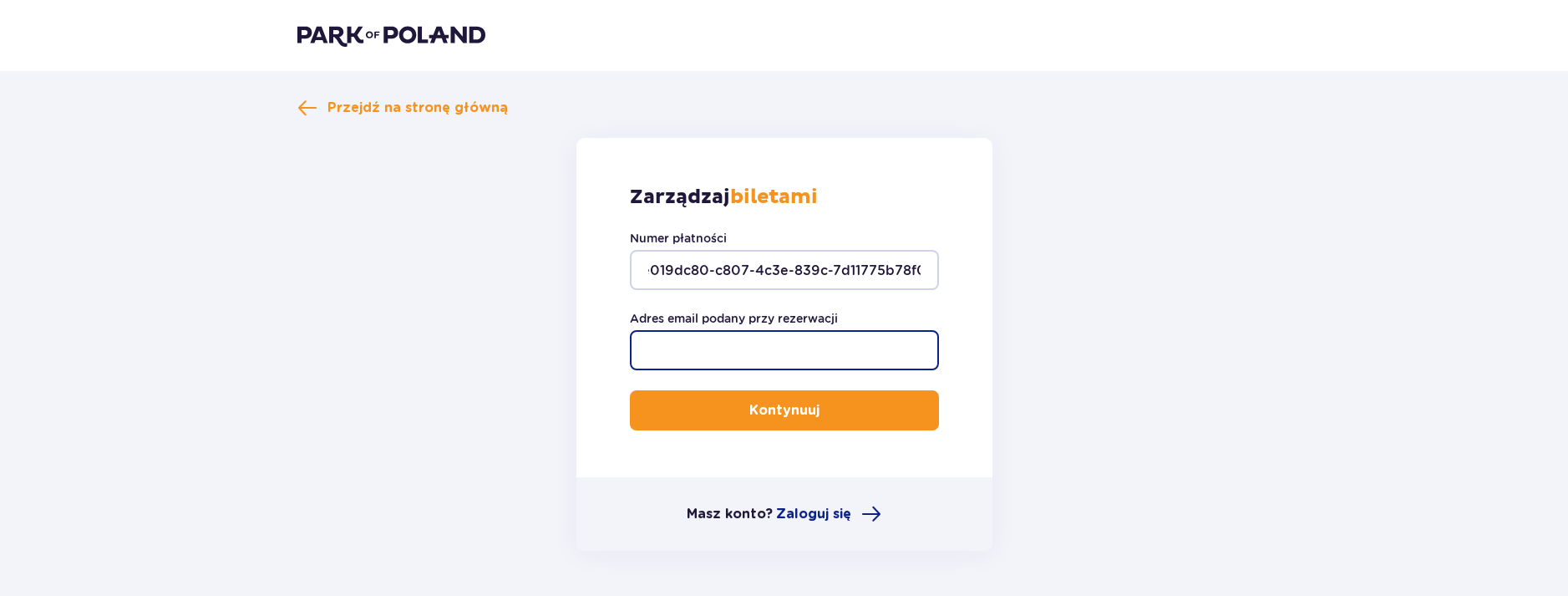
click at [740, 340] on input "Adres email podany przy rezerwacji" at bounding box center [784, 350] width 309 height 40
type input "[EMAIL_ADDRESS][DOMAIN_NAME]"
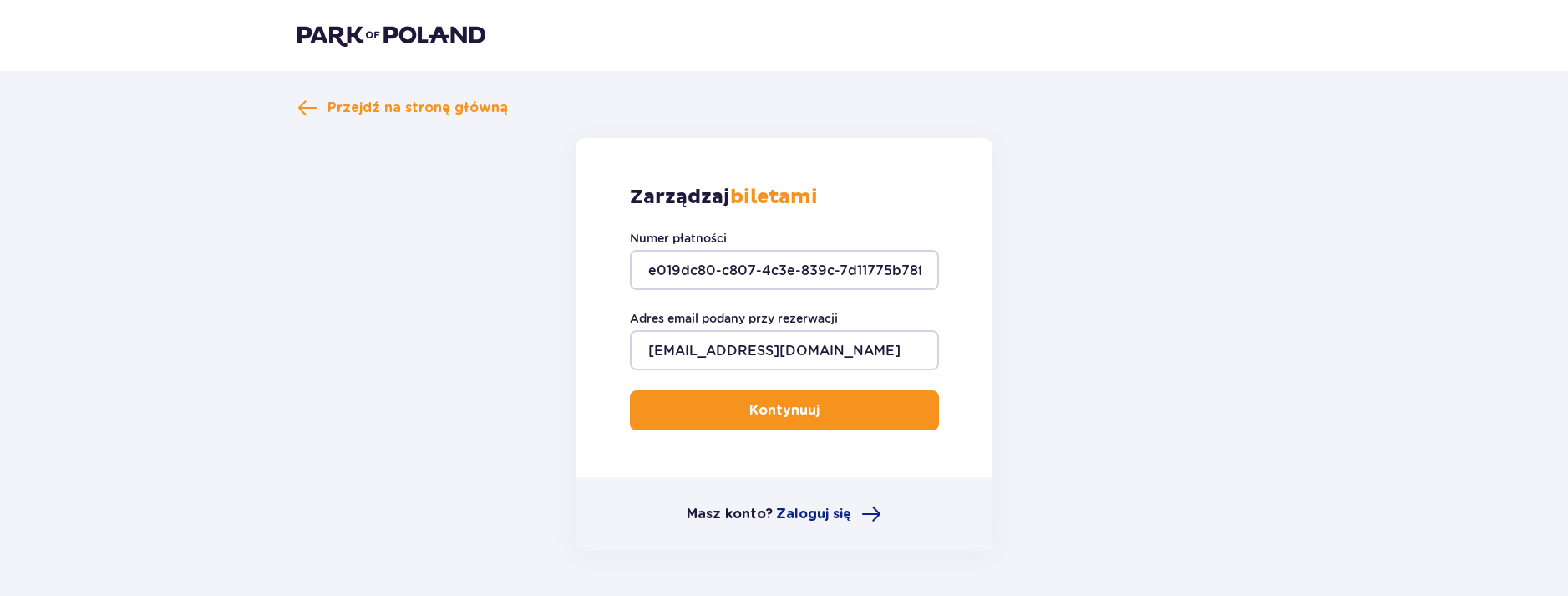
click at [818, 413] on span "submit" at bounding box center [822, 409] width 20 height 20
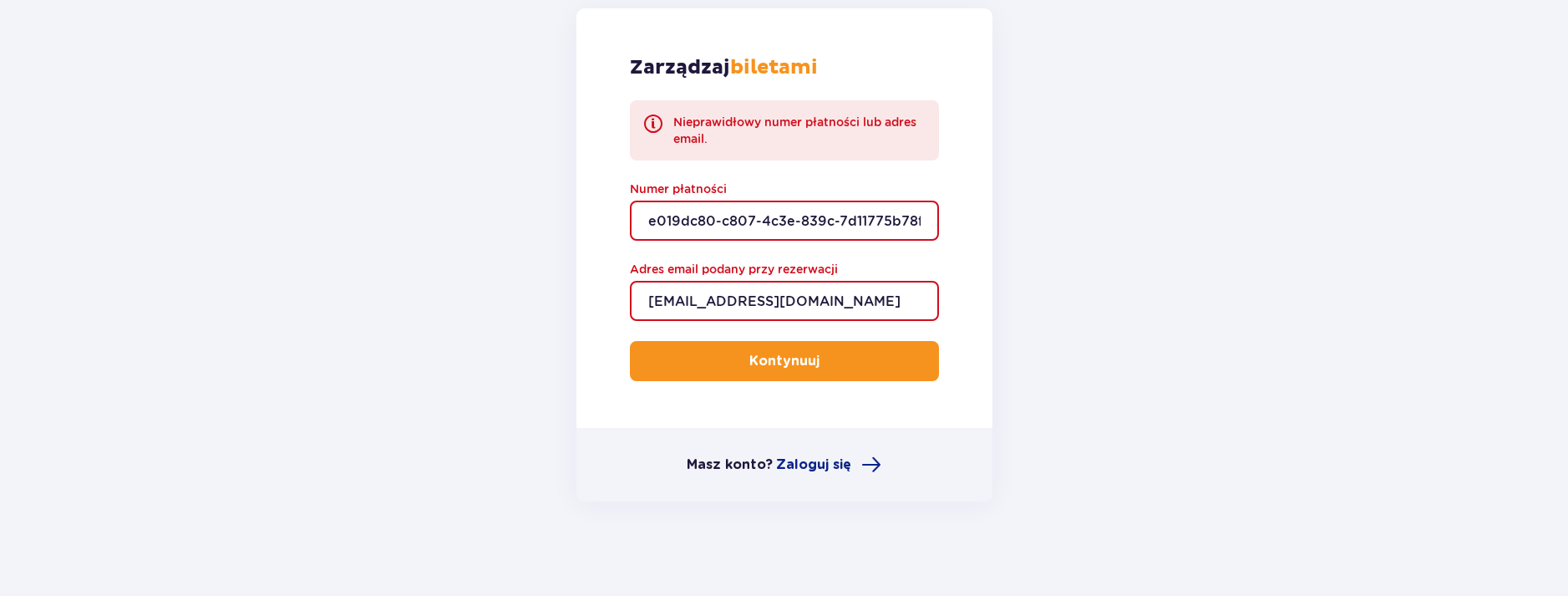
scroll to position [135, 0]
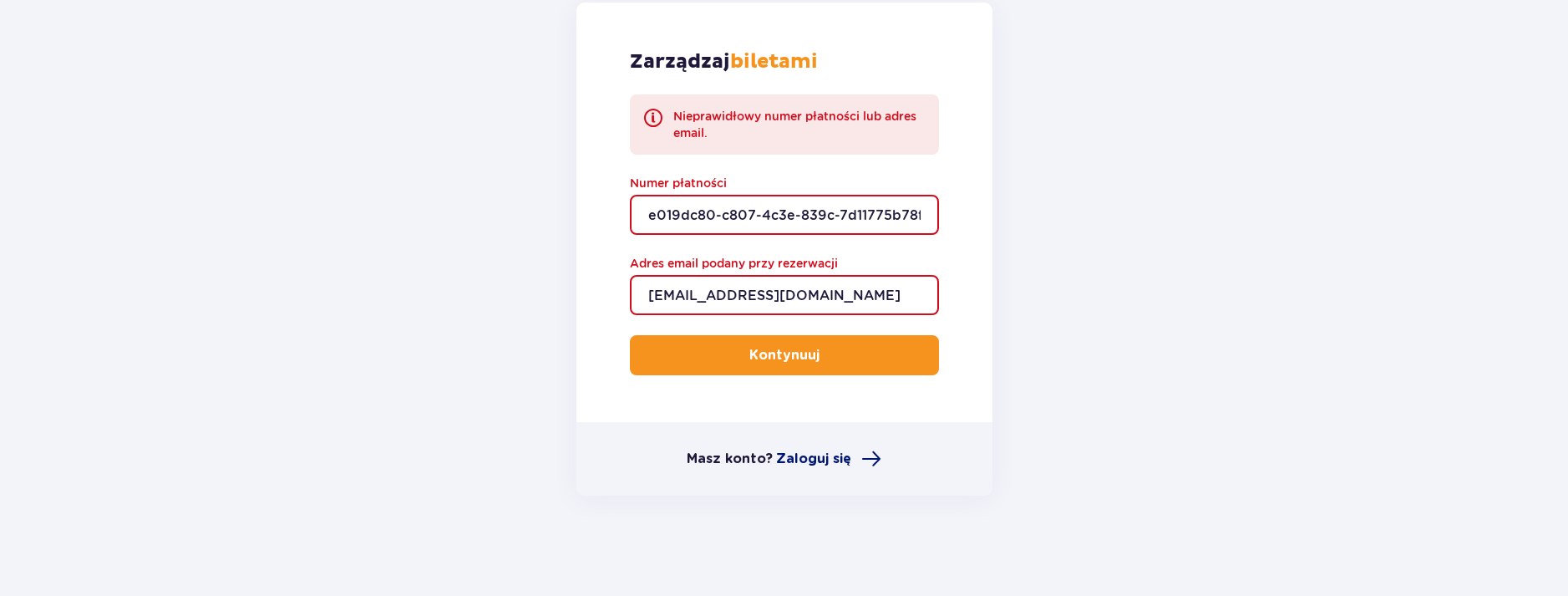
click at [823, 456] on span "Zaloguj się" at bounding box center [813, 458] width 75 height 18
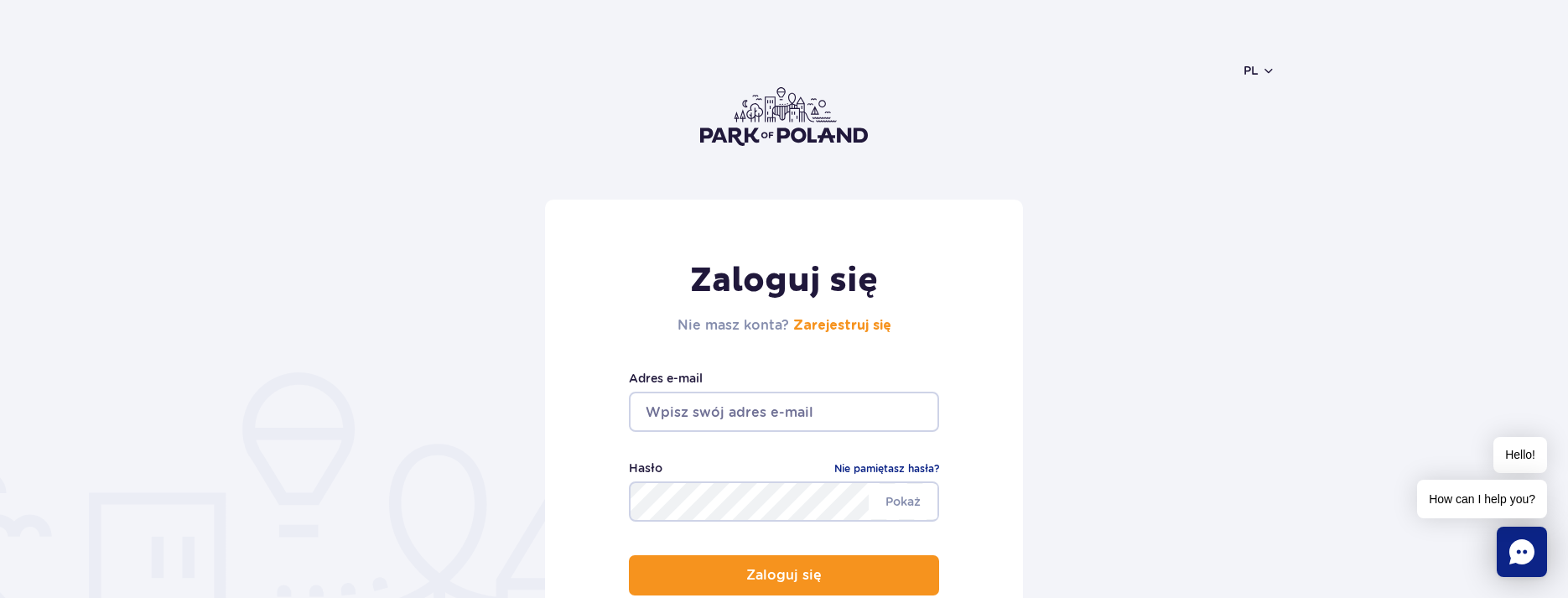
click at [826, 412] on input "email" at bounding box center [784, 412] width 310 height 40
type input "doomi_79@wp.pl"
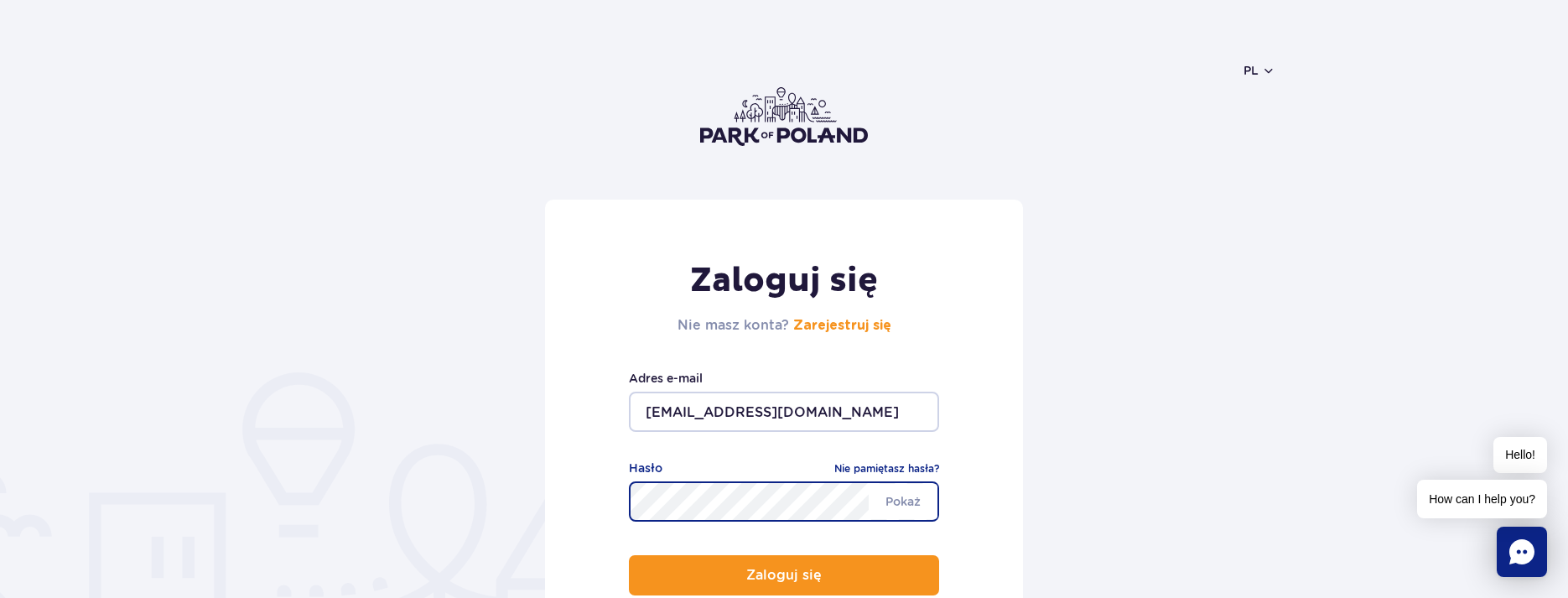
click at [629, 555] on button "Zaloguj się" at bounding box center [784, 575] width 310 height 40
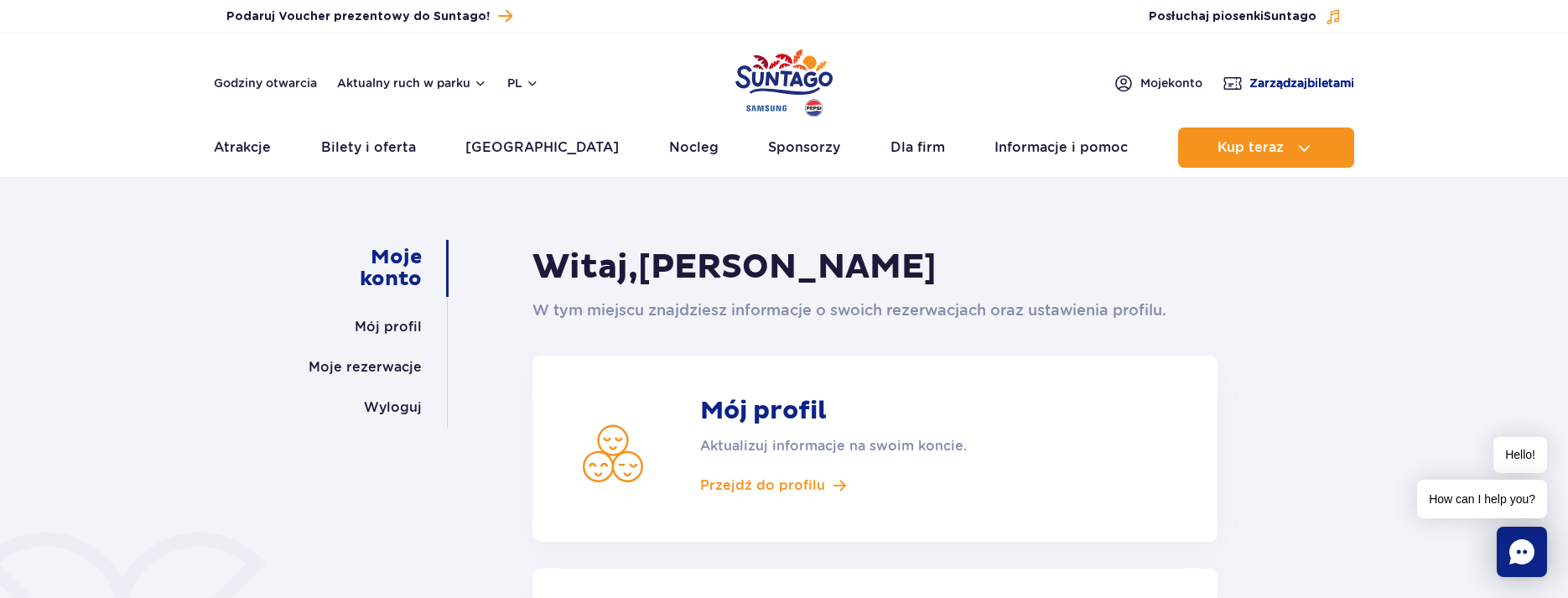
click at [1280, 86] on span "Zarządzaj biletami" at bounding box center [1302, 83] width 104 height 17
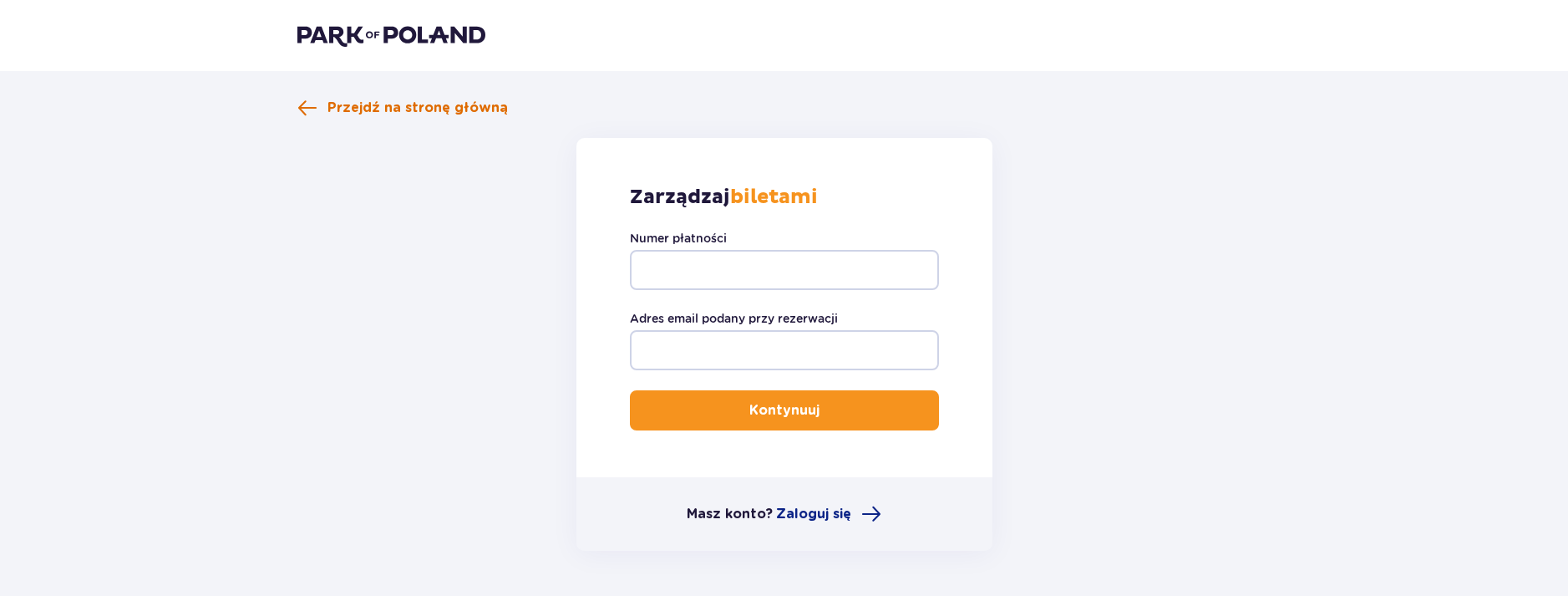
click at [454, 106] on span "Przejdź na stronę główną" at bounding box center [418, 108] width 180 height 18
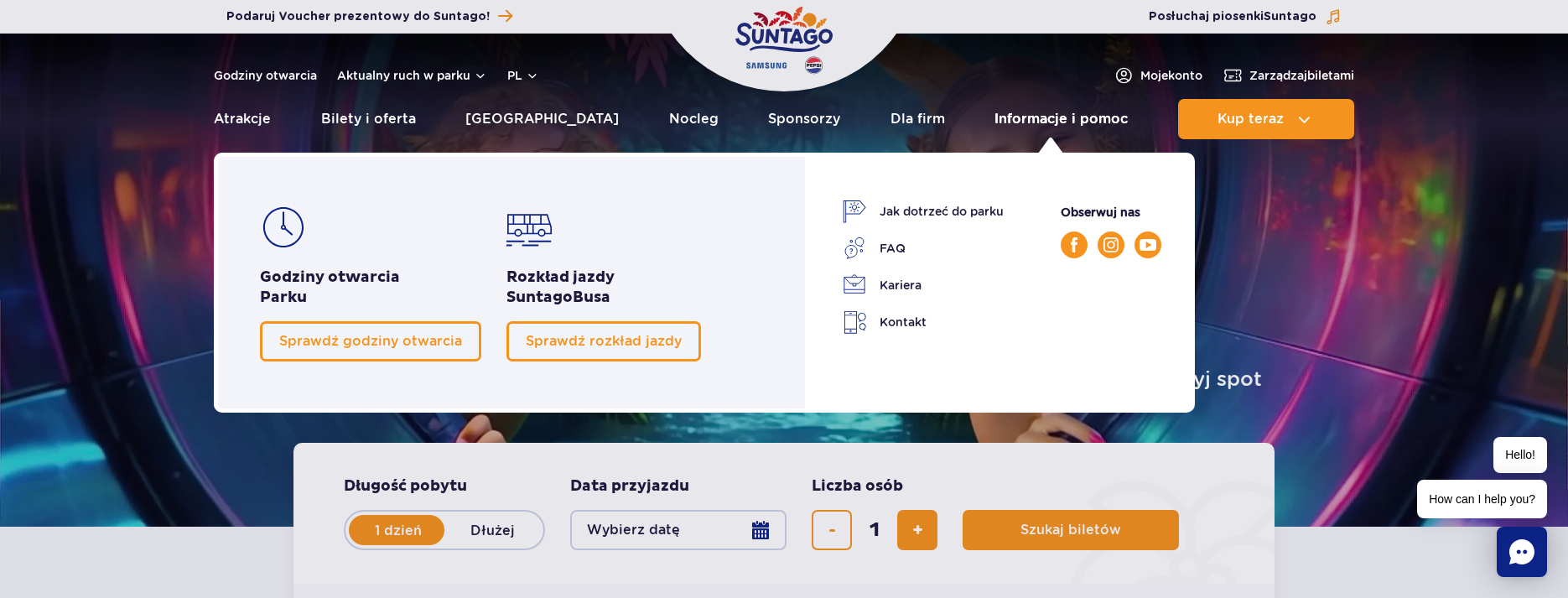
click at [1091, 116] on link "Informacje i pomoc" at bounding box center [1061, 119] width 133 height 40
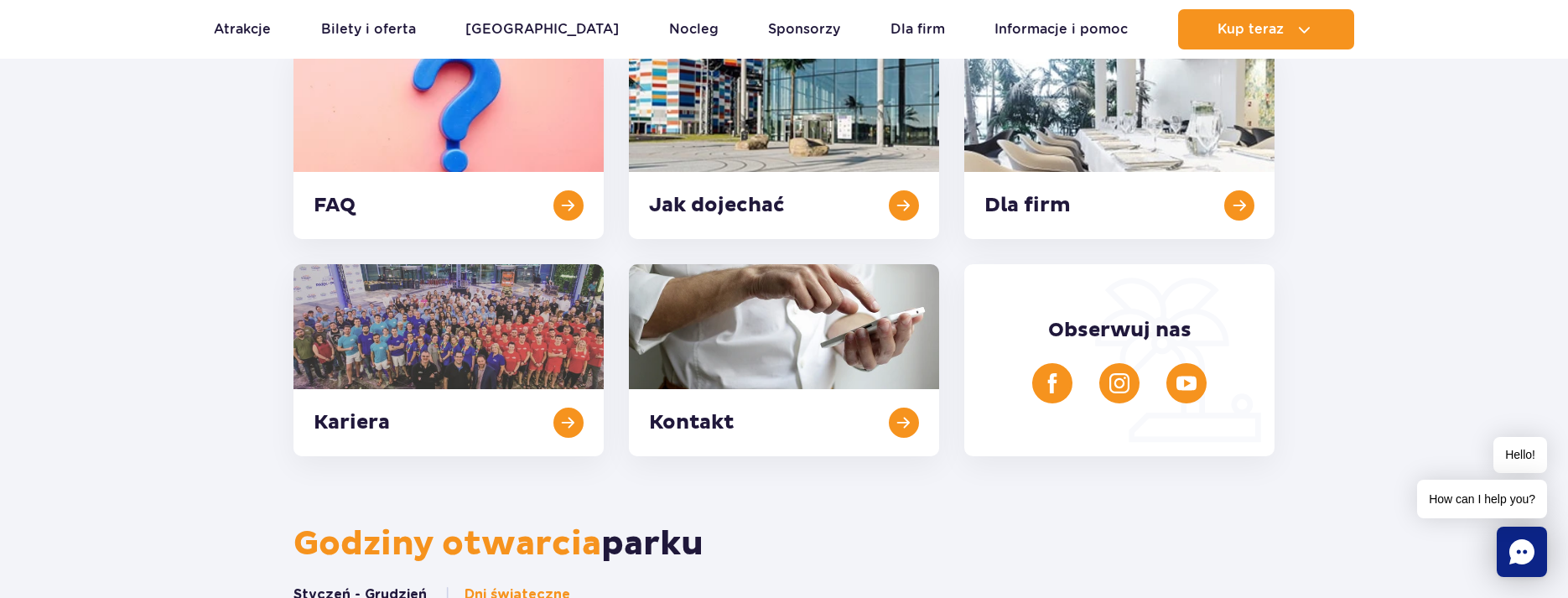
scroll to position [503, 0]
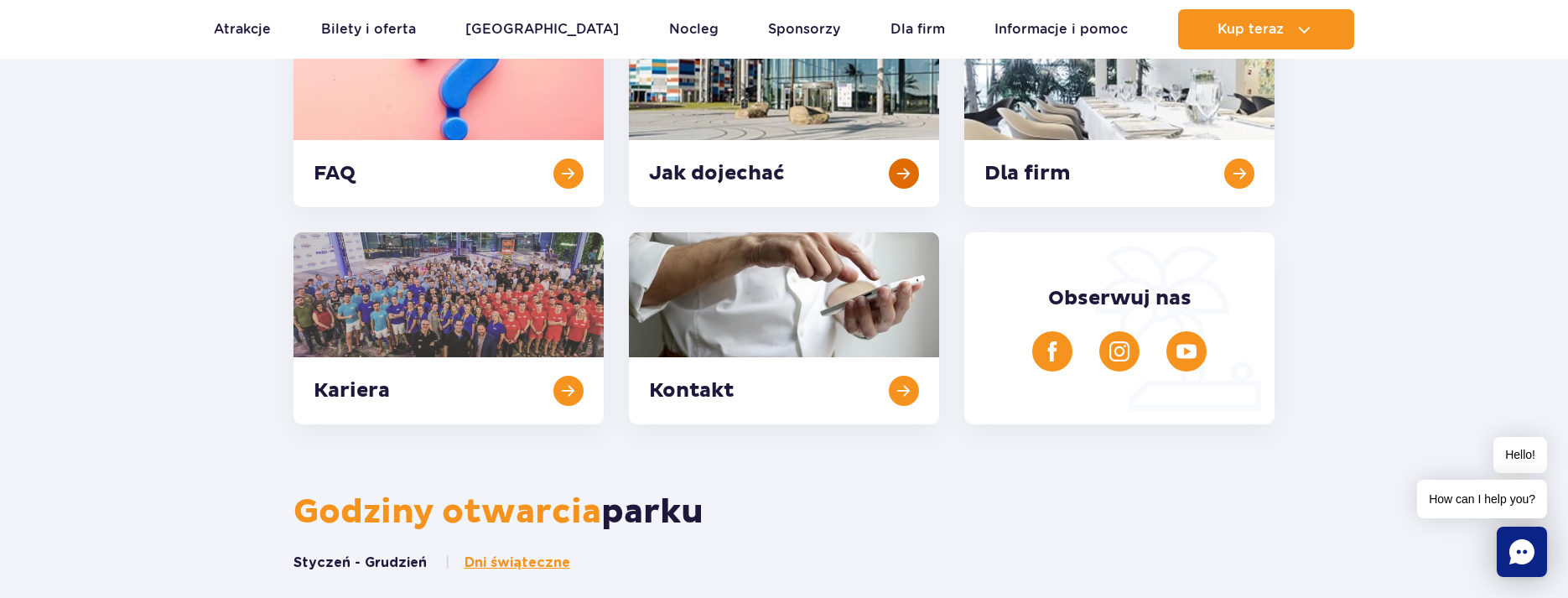
click at [787, 170] on link at bounding box center [784, 111] width 310 height 192
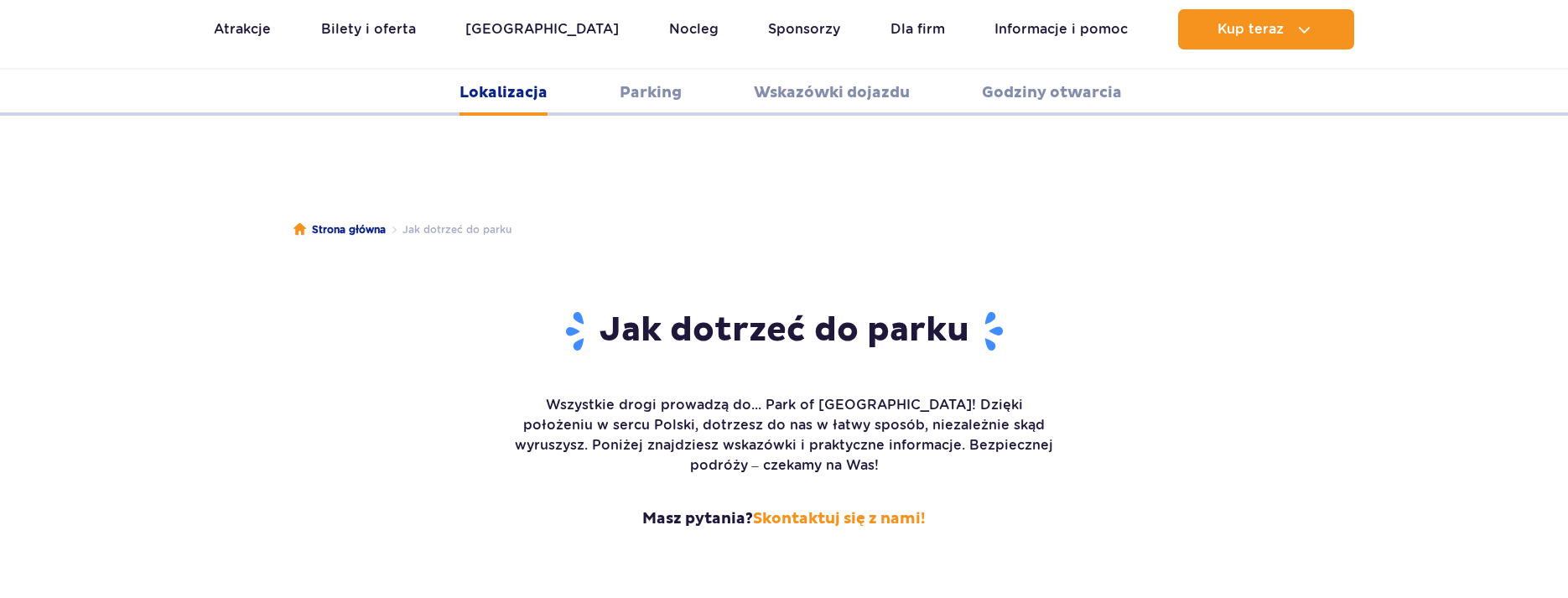
scroll to position [2143, 0]
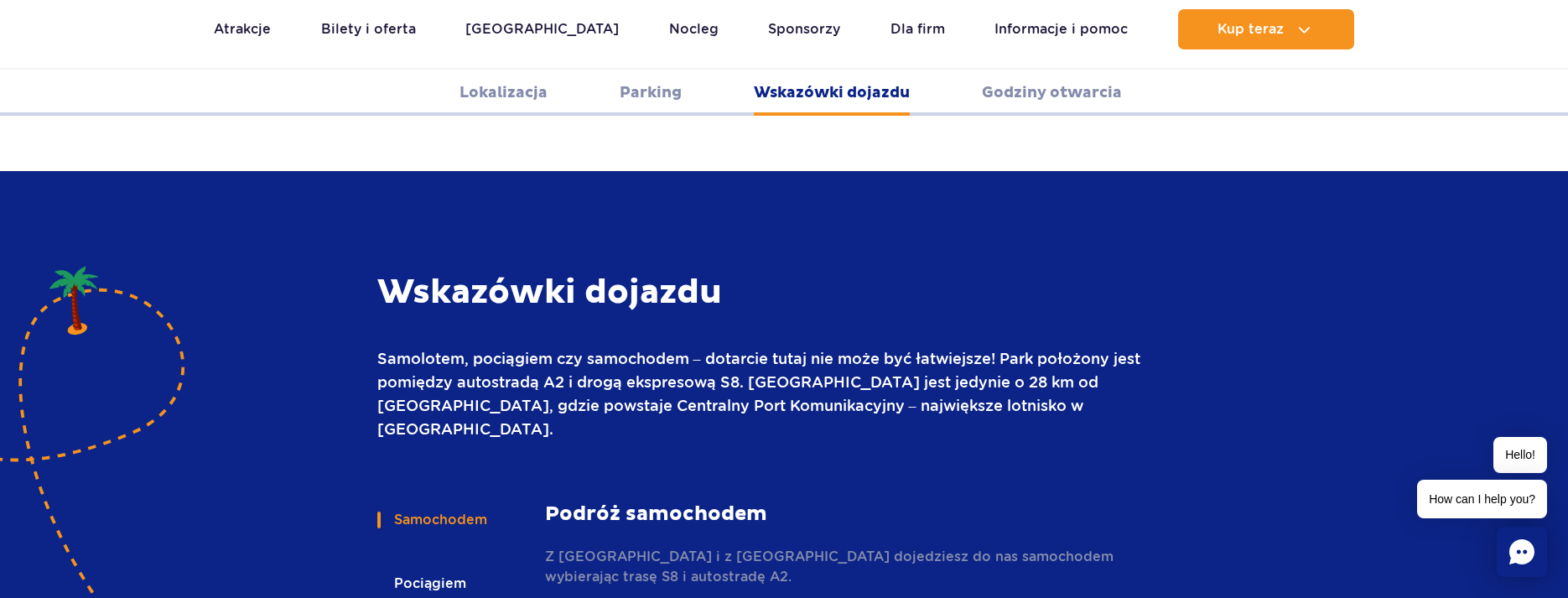
scroll to position [2147, 0]
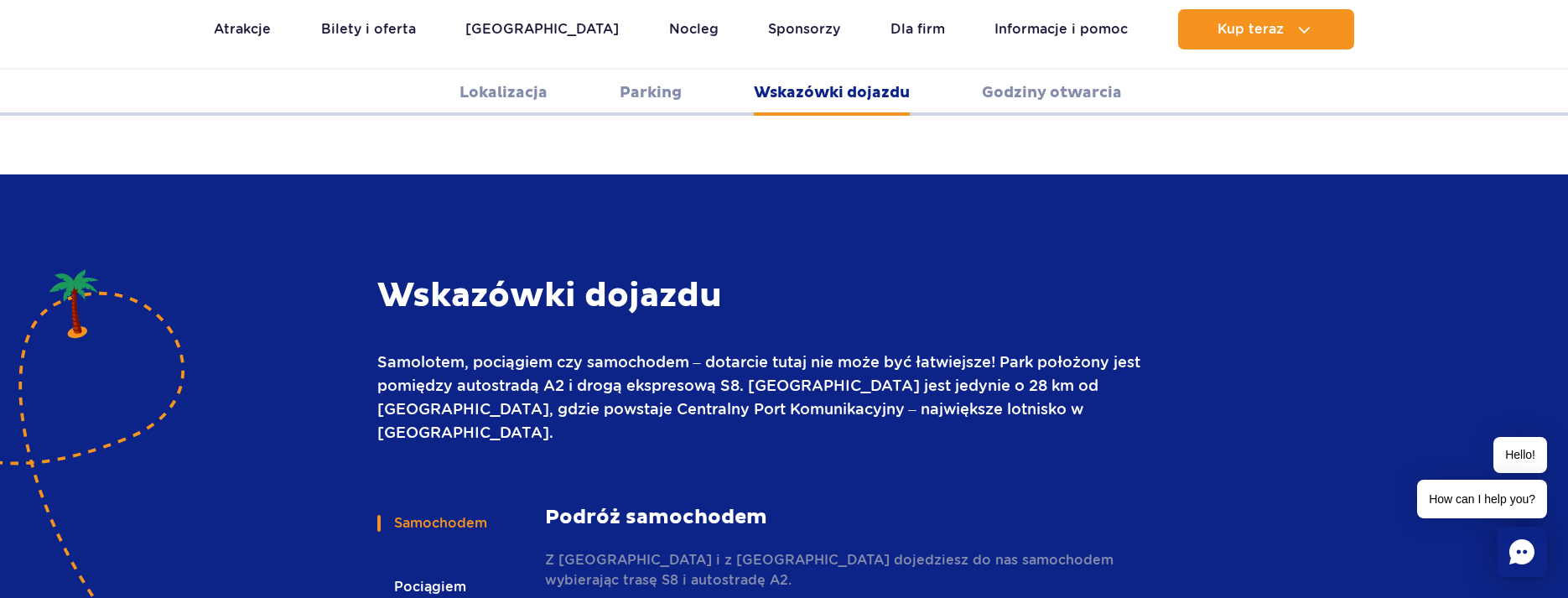
click at [657, 97] on link "Parking" at bounding box center [650, 92] width 62 height 46
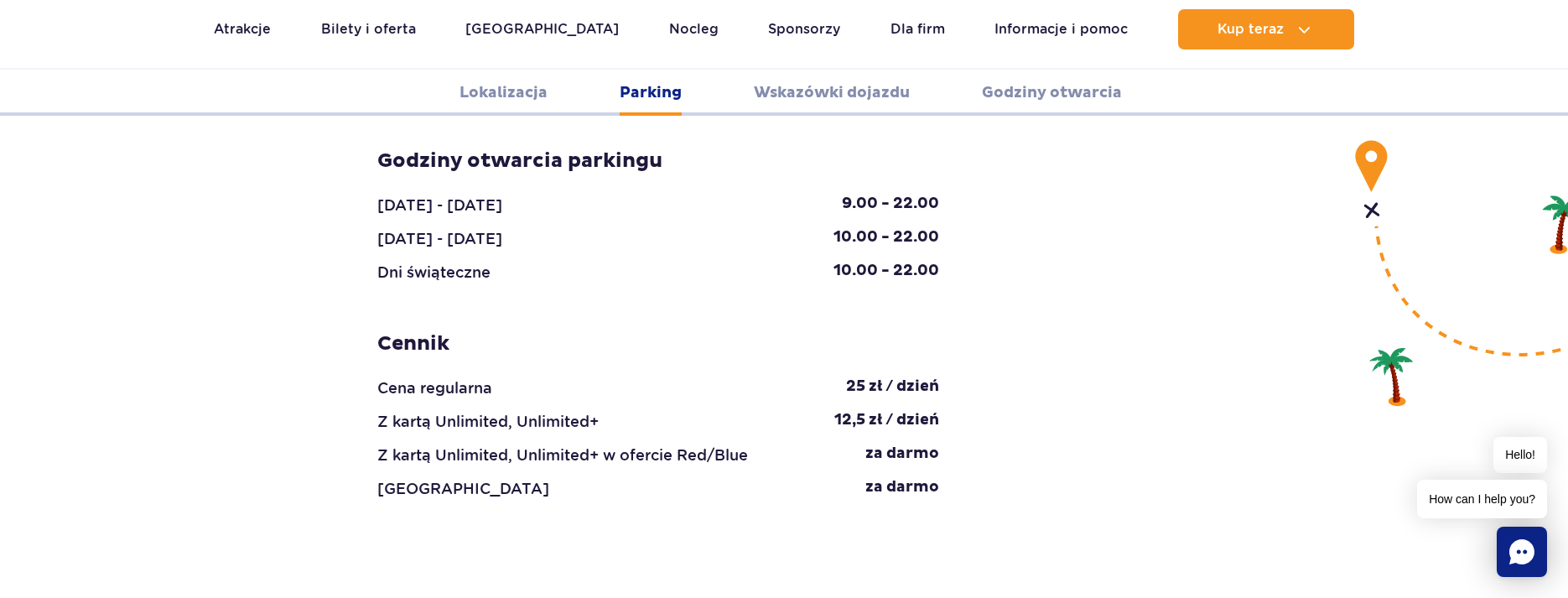
scroll to position [1745, 0]
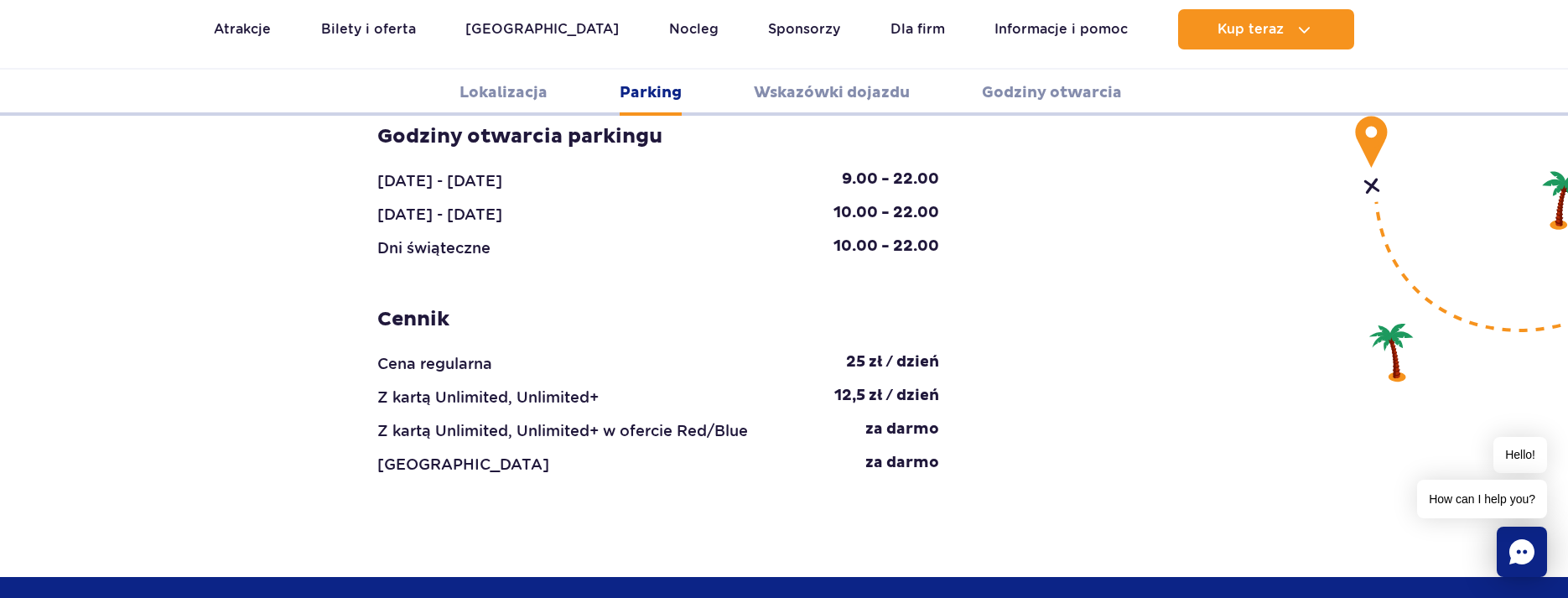
click at [521, 89] on link "Lokalizacja" at bounding box center [503, 92] width 88 height 46
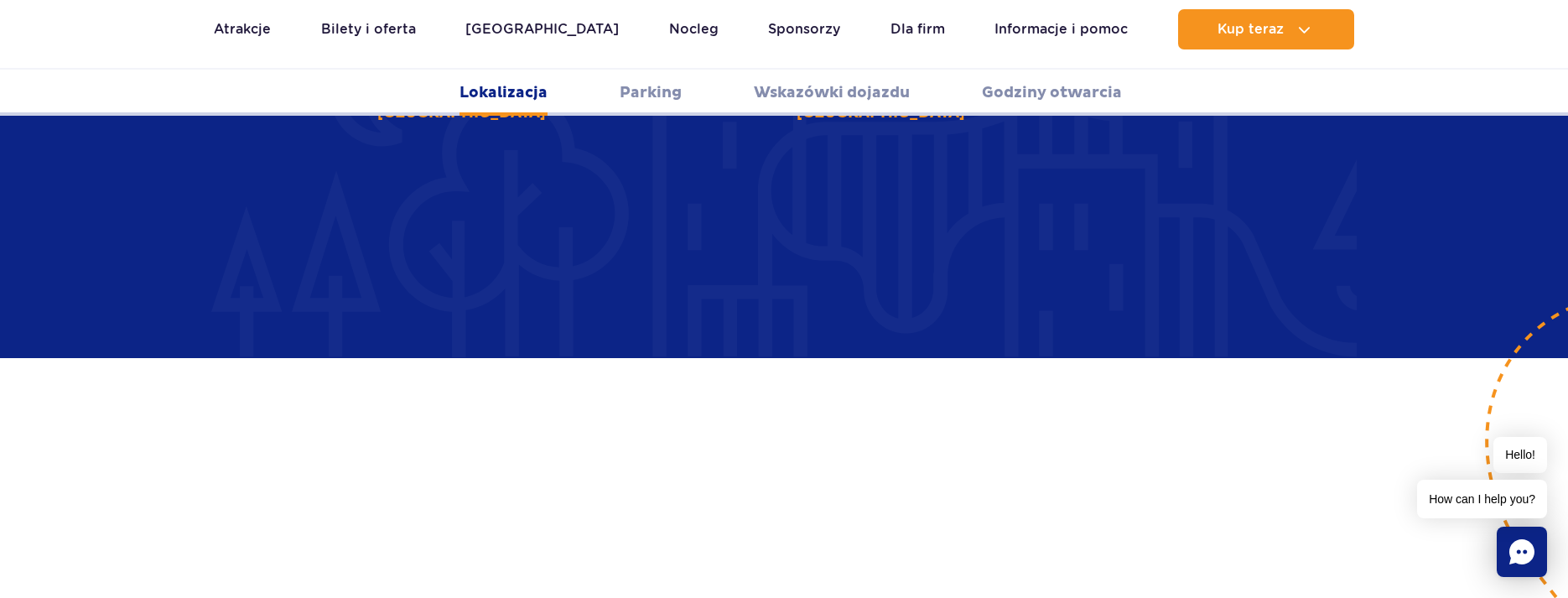
scroll to position [1076, 0]
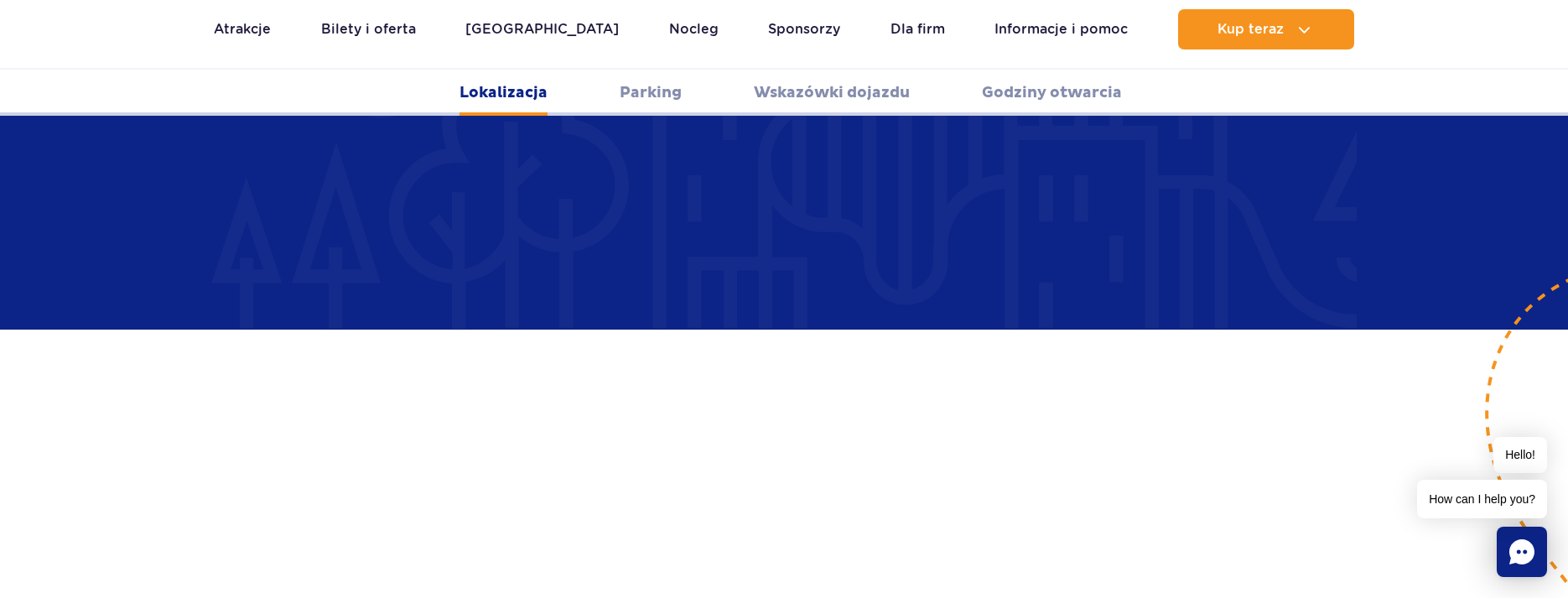
click at [653, 91] on link "Parking" at bounding box center [650, 92] width 62 height 46
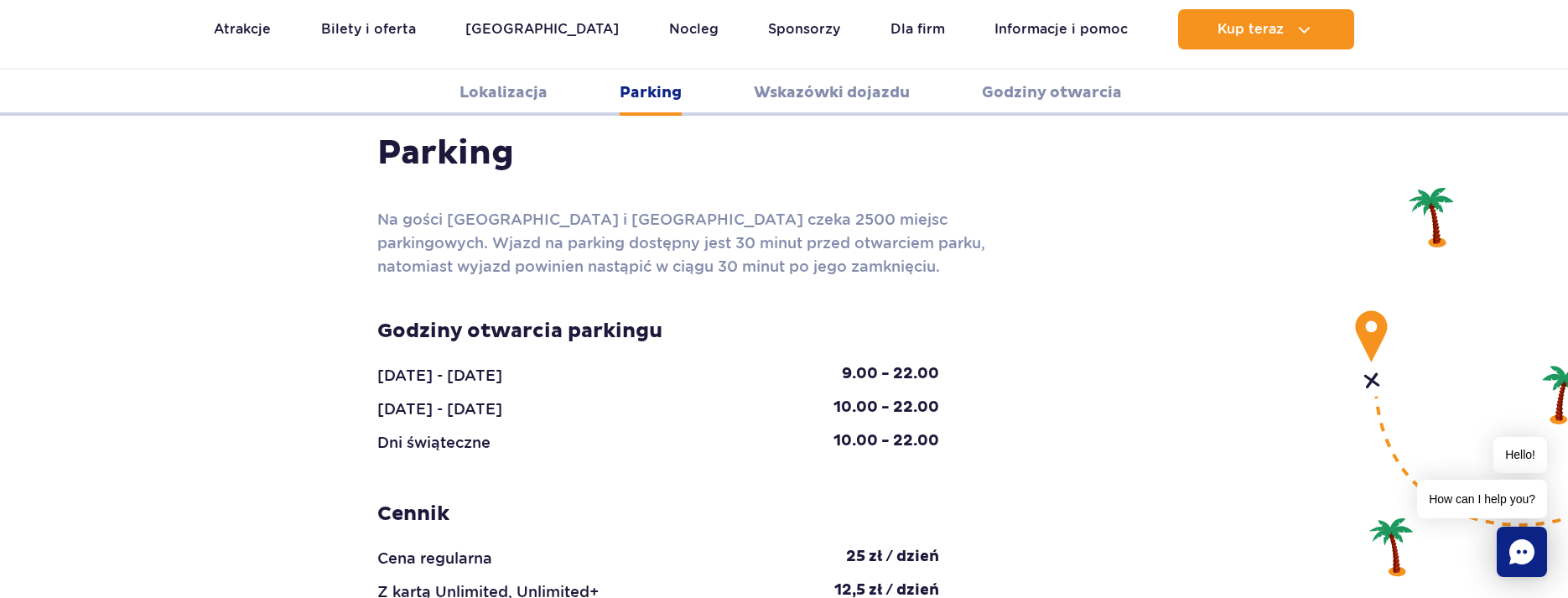
scroll to position [1577, 0]
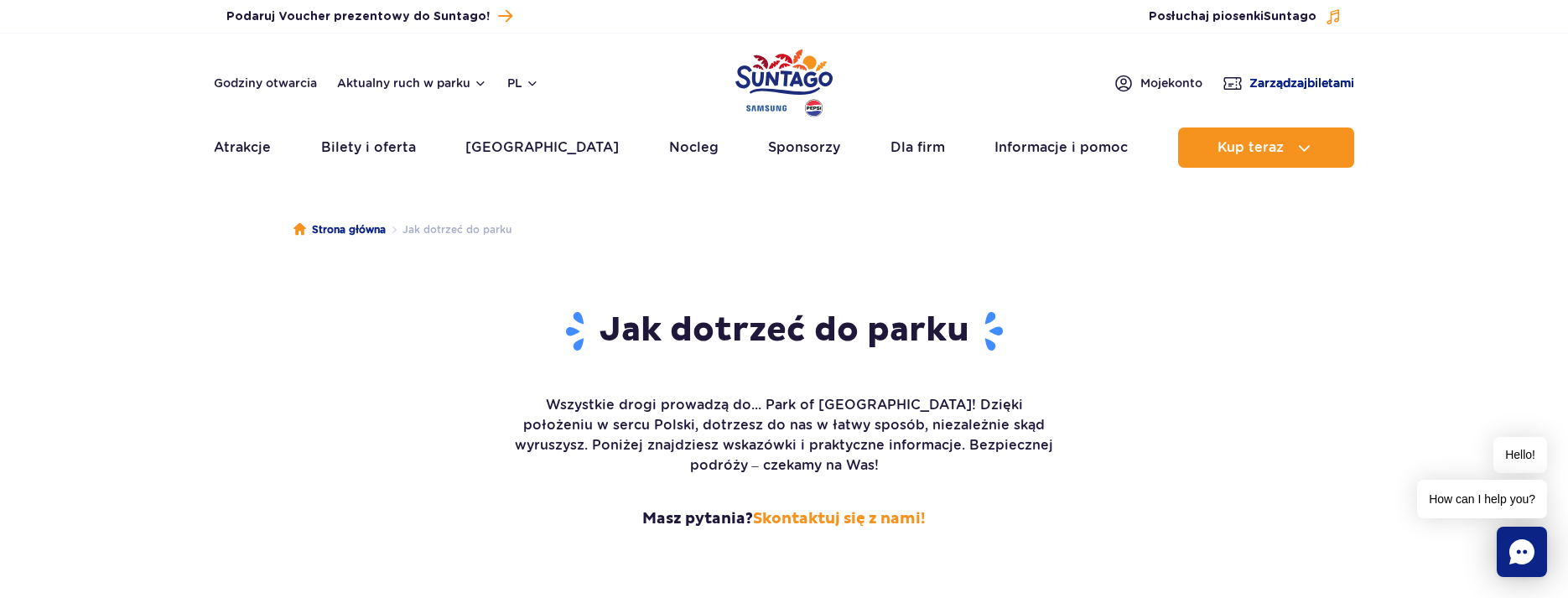
click at [1258, 84] on span "Zarządzaj biletami" at bounding box center [1302, 83] width 104 height 17
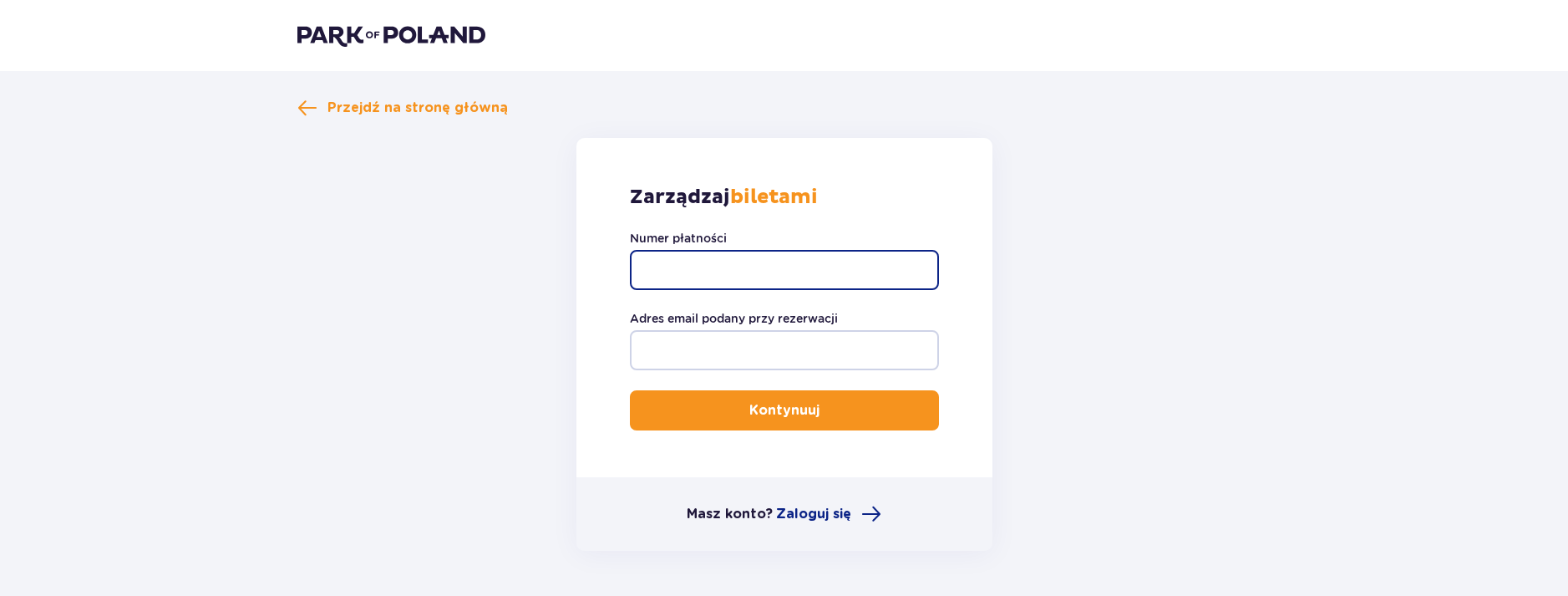
click at [849, 274] on input "Numer płatności" at bounding box center [784, 270] width 309 height 40
type input "TR-VRCJEA1FAX"
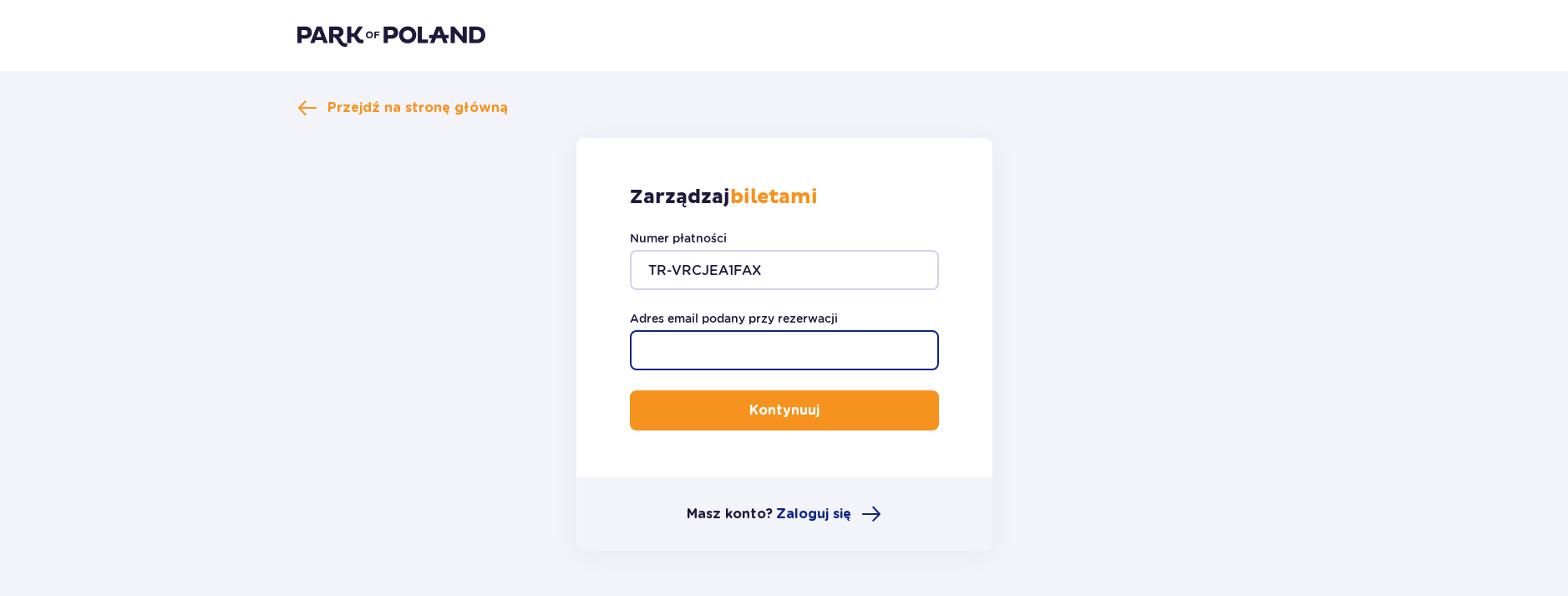
click at [781, 341] on input "Adres email podany przy rezerwacji" at bounding box center [784, 350] width 309 height 40
type input "doomi_79@wp.pl"
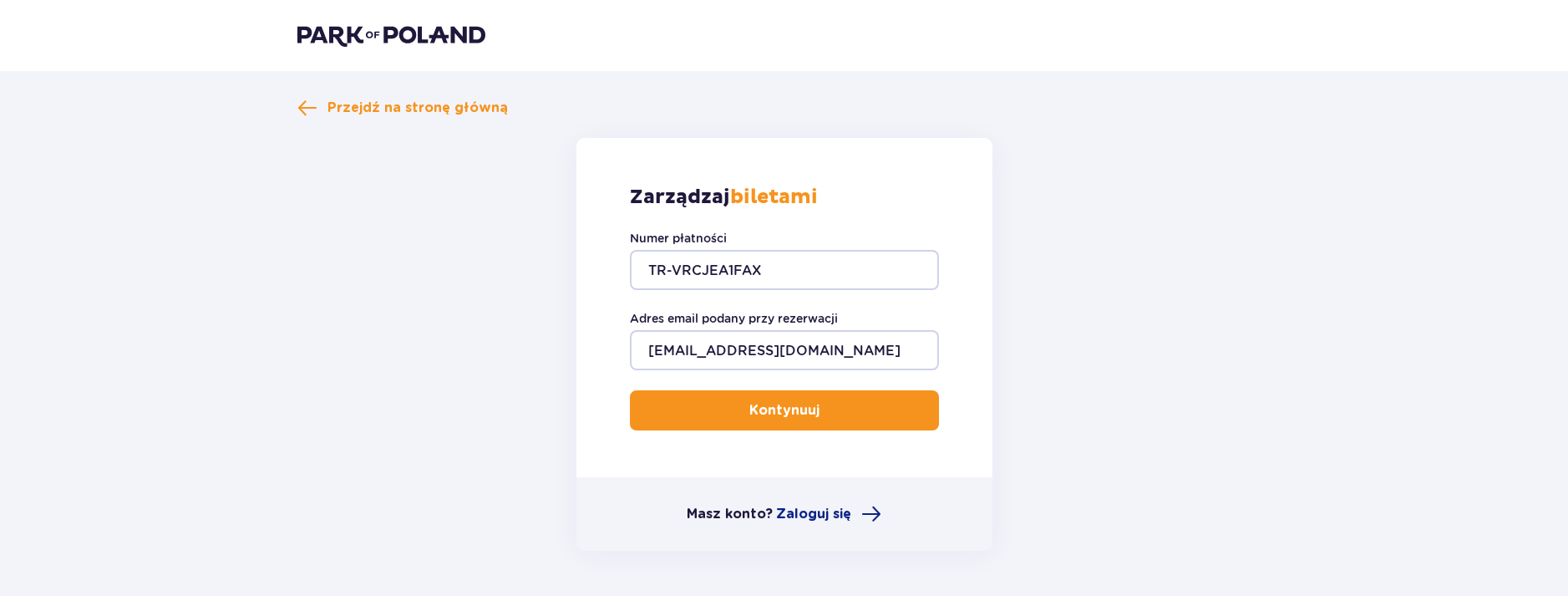
click at [807, 411] on button "Kontynuuj" at bounding box center [784, 410] width 309 height 40
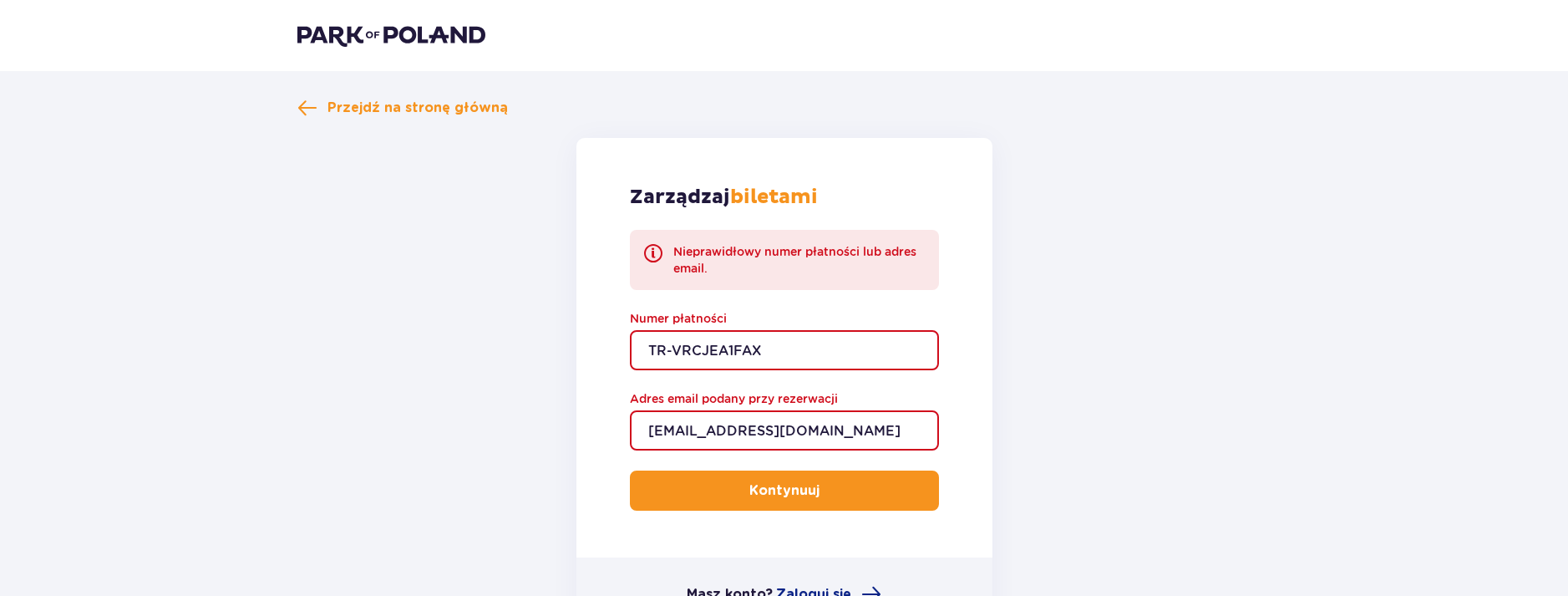
click at [786, 333] on input "TR-VRCJEA1FAX" at bounding box center [784, 350] width 309 height 40
click at [703, 350] on input "TR-VRCJEA1FAX" at bounding box center [784, 350] width 309 height 40
type input "TR-VRC-JEA1FAX"
click at [779, 492] on p "Kontynuuj" at bounding box center [784, 490] width 70 height 18
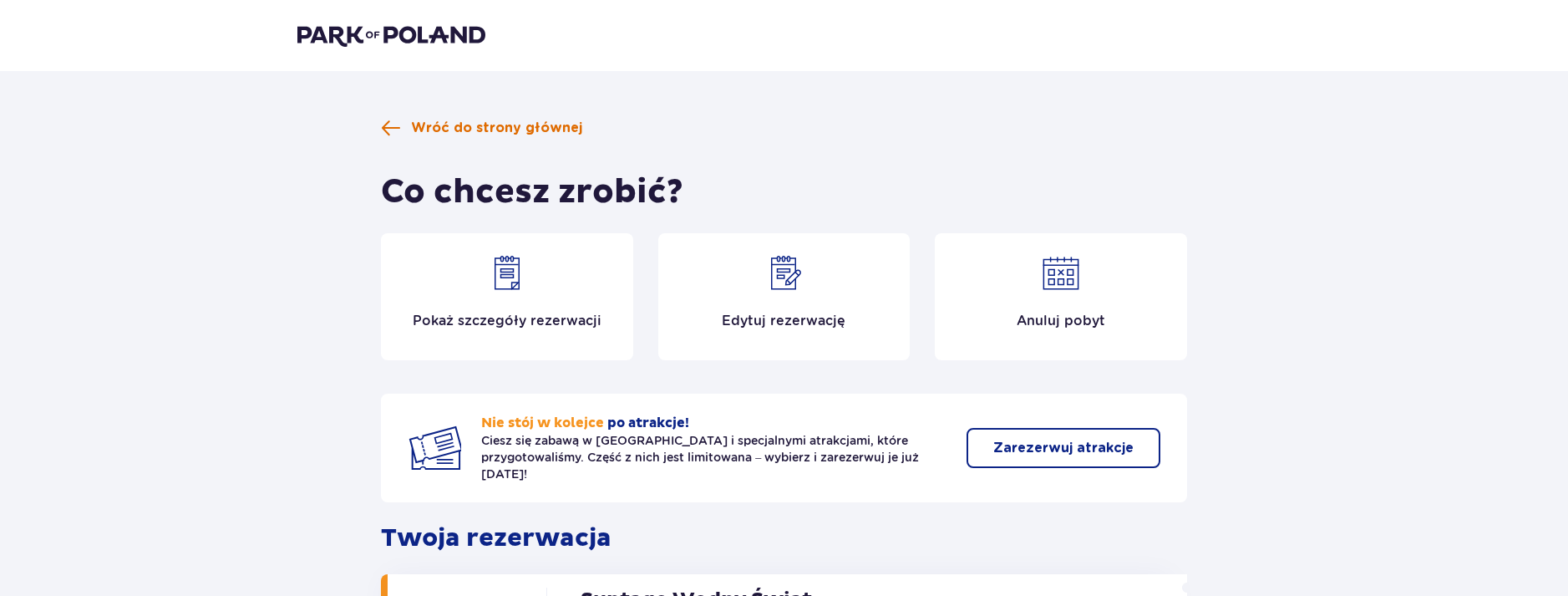
click at [532, 121] on span "Wróć do strony głównej" at bounding box center [497, 128] width 172 height 18
